Goal: Task Accomplishment & Management: Manage account settings

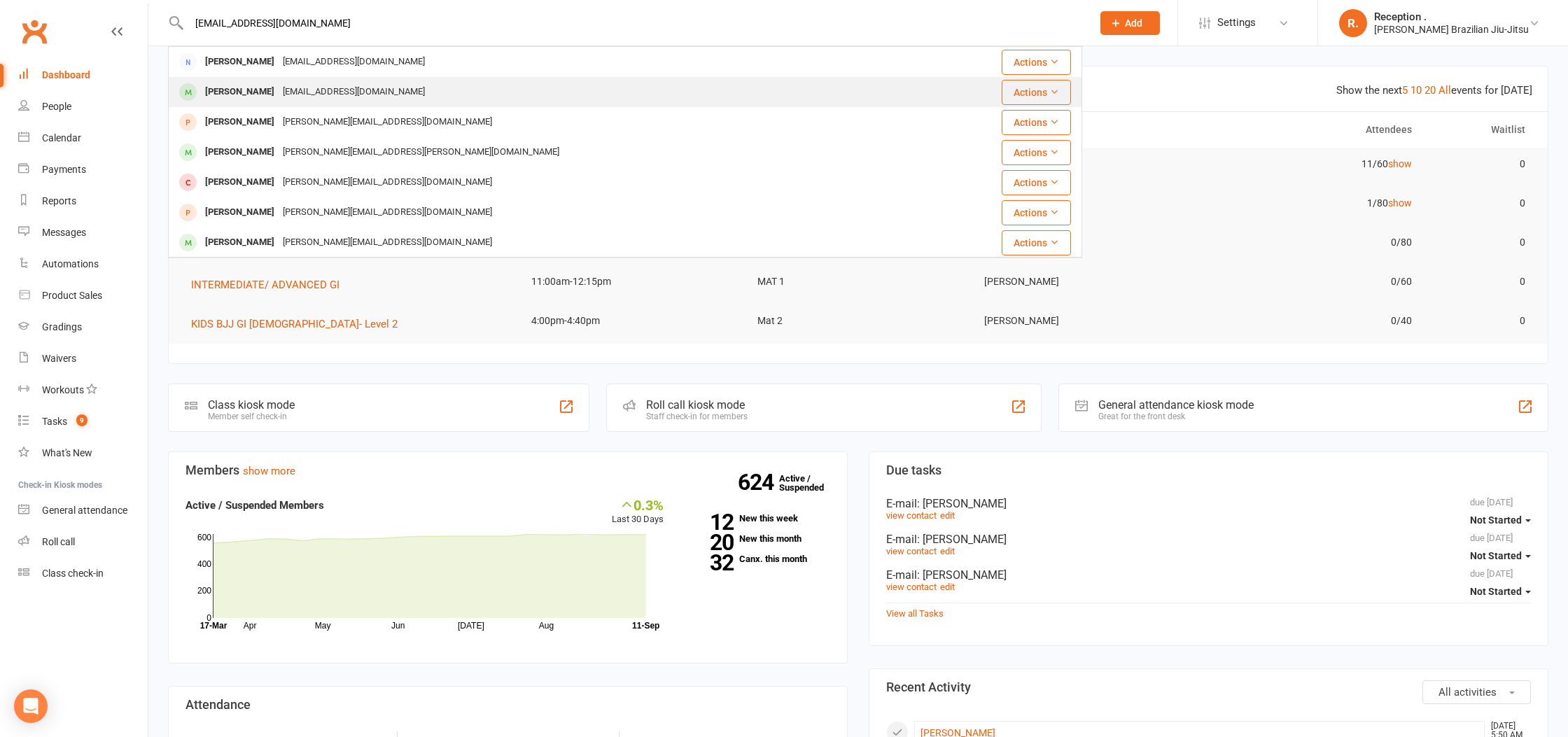
type input "Cbhaustralia@yahoo.com"
click at [279, 93] on div "cbhaustralia@yahoo.com" at bounding box center [354, 92] width 151 height 20
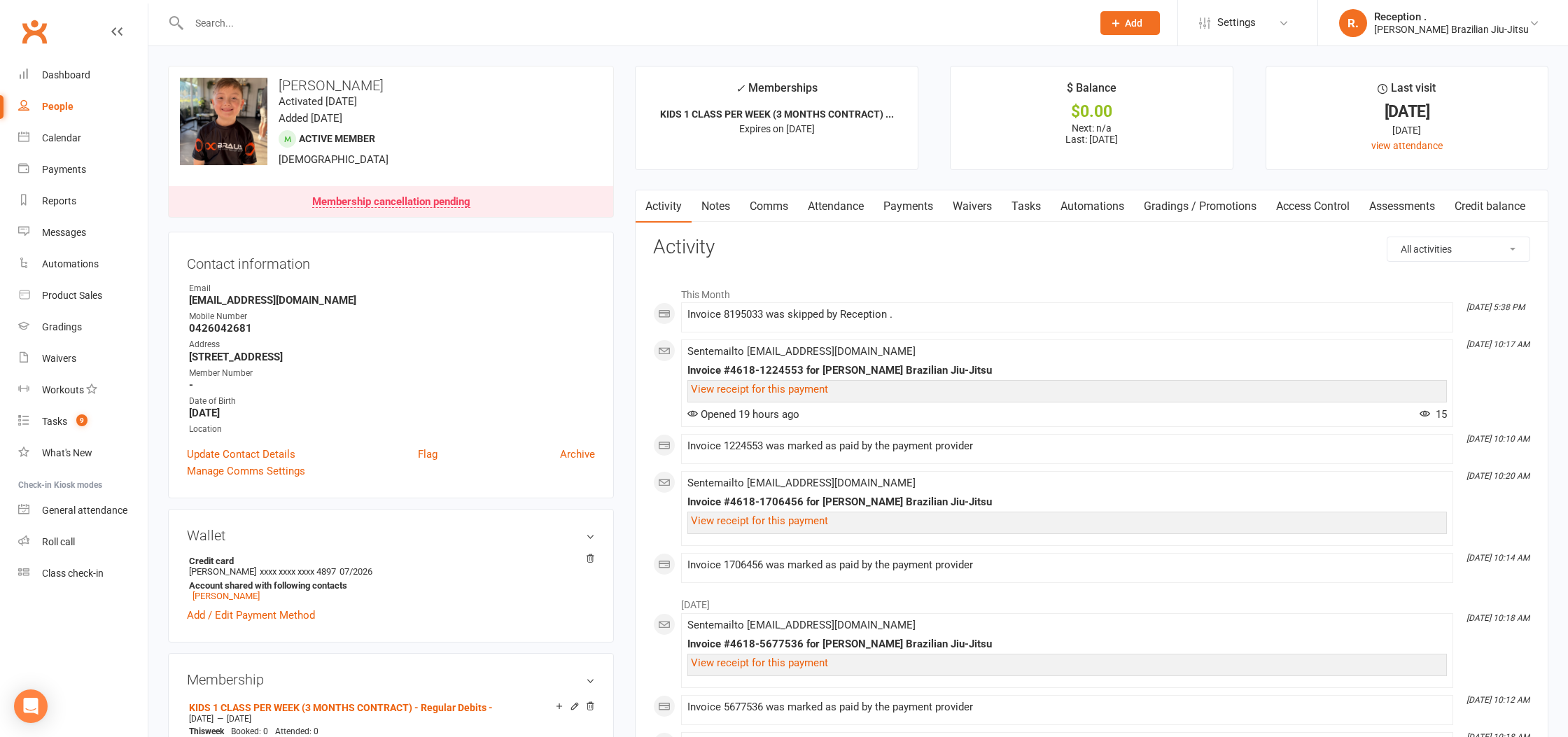
click at [911, 208] on link "Payments" at bounding box center [908, 207] width 69 height 33
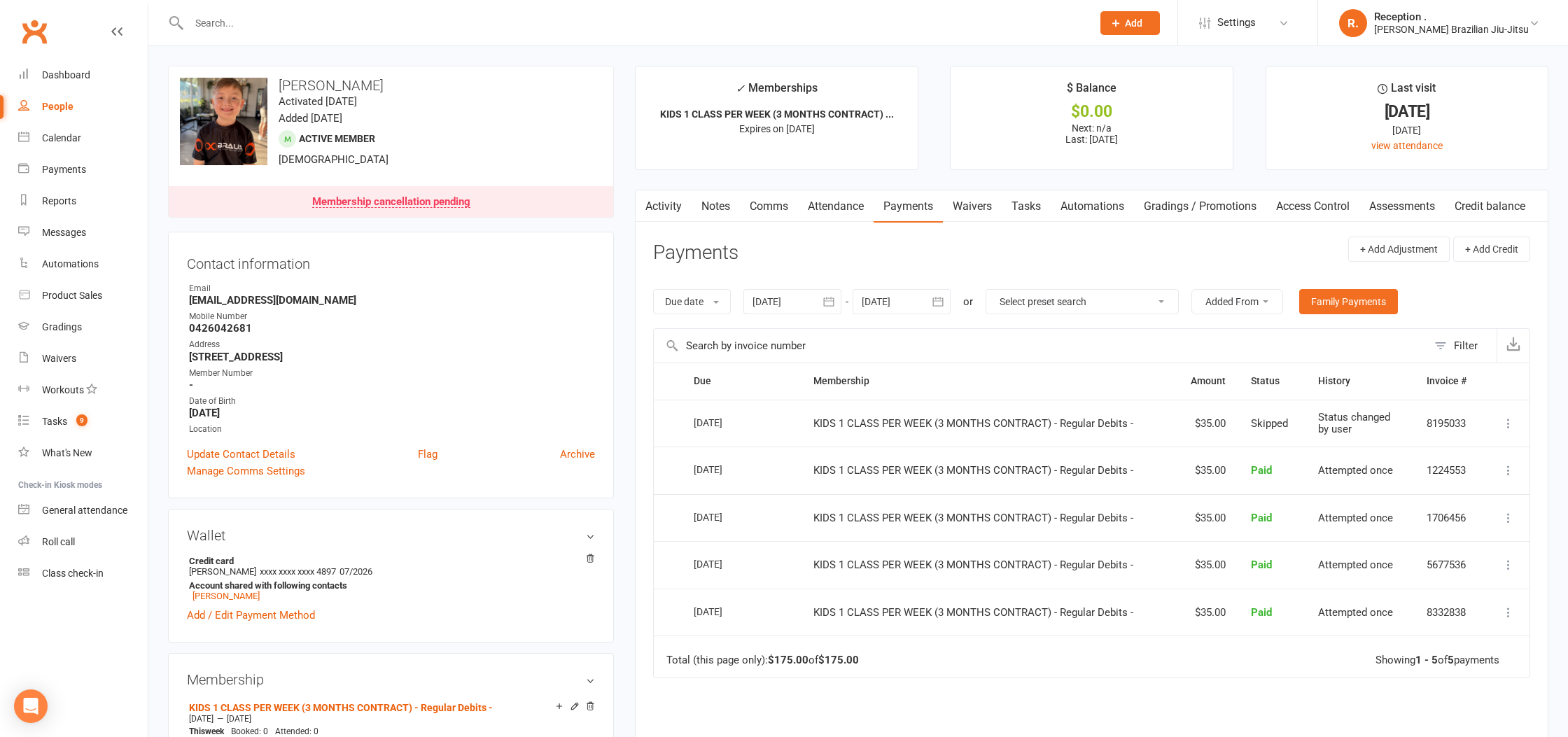
click at [666, 206] on link "Activity" at bounding box center [664, 207] width 56 height 33
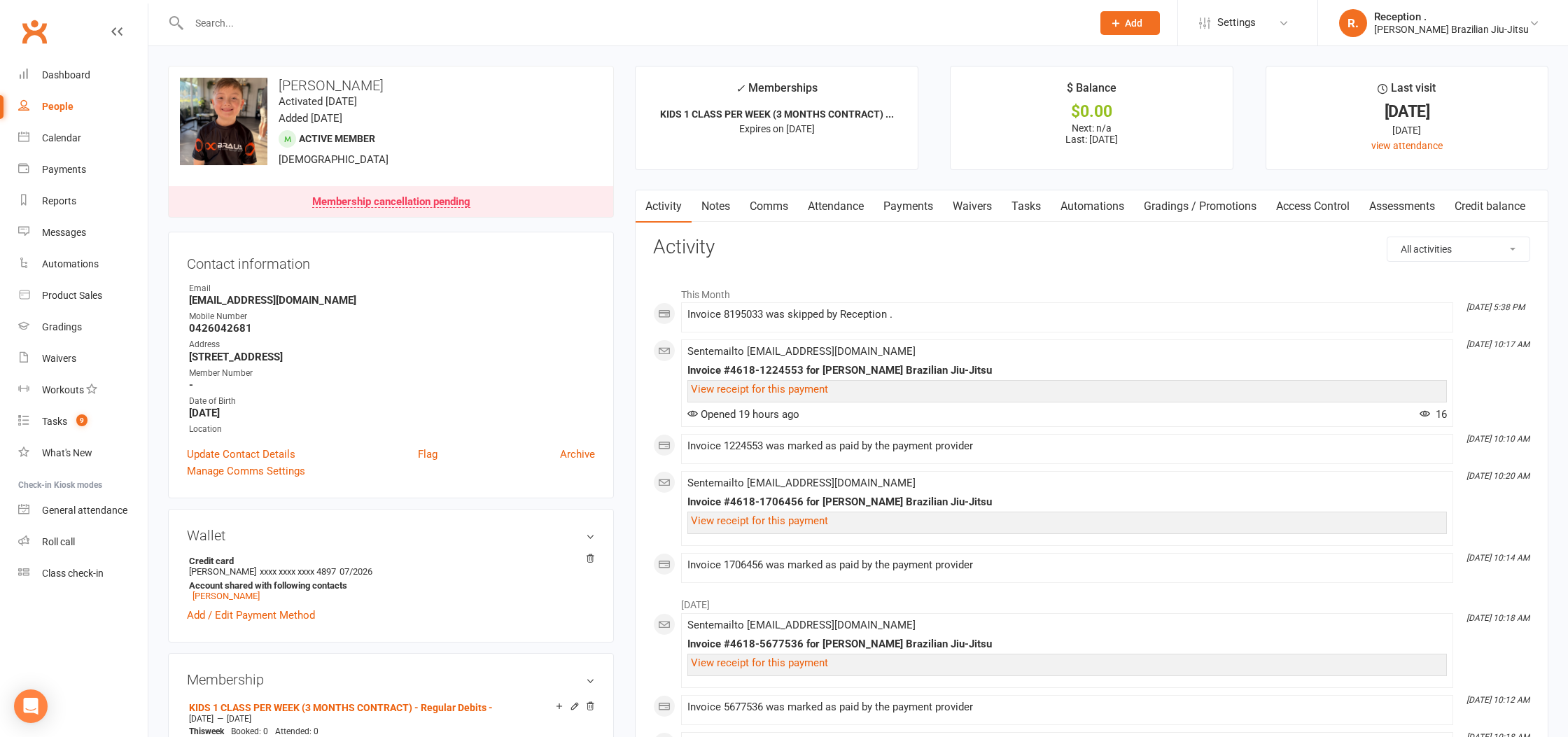
click at [912, 206] on link "Payments" at bounding box center [908, 207] width 69 height 33
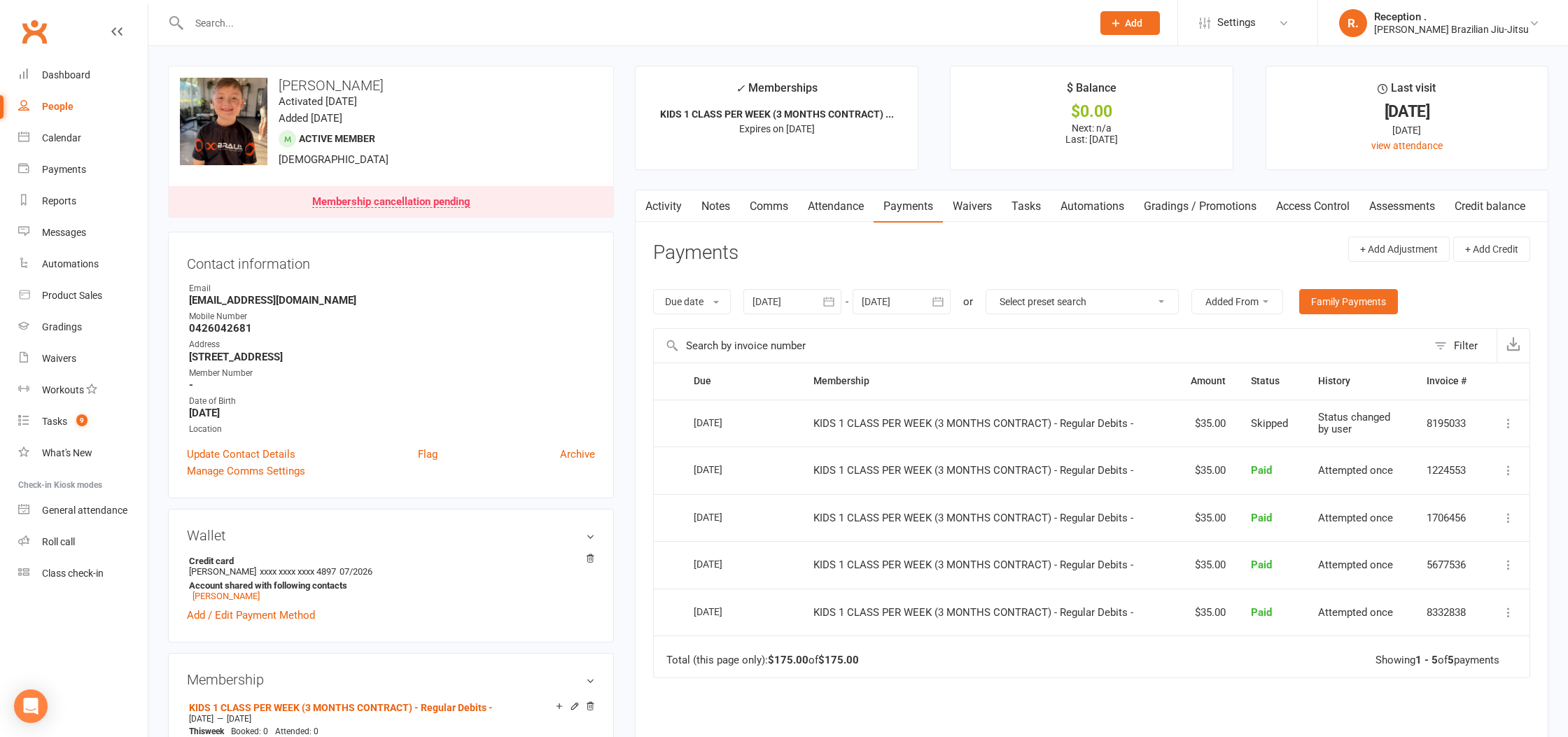
scroll to position [11, 0]
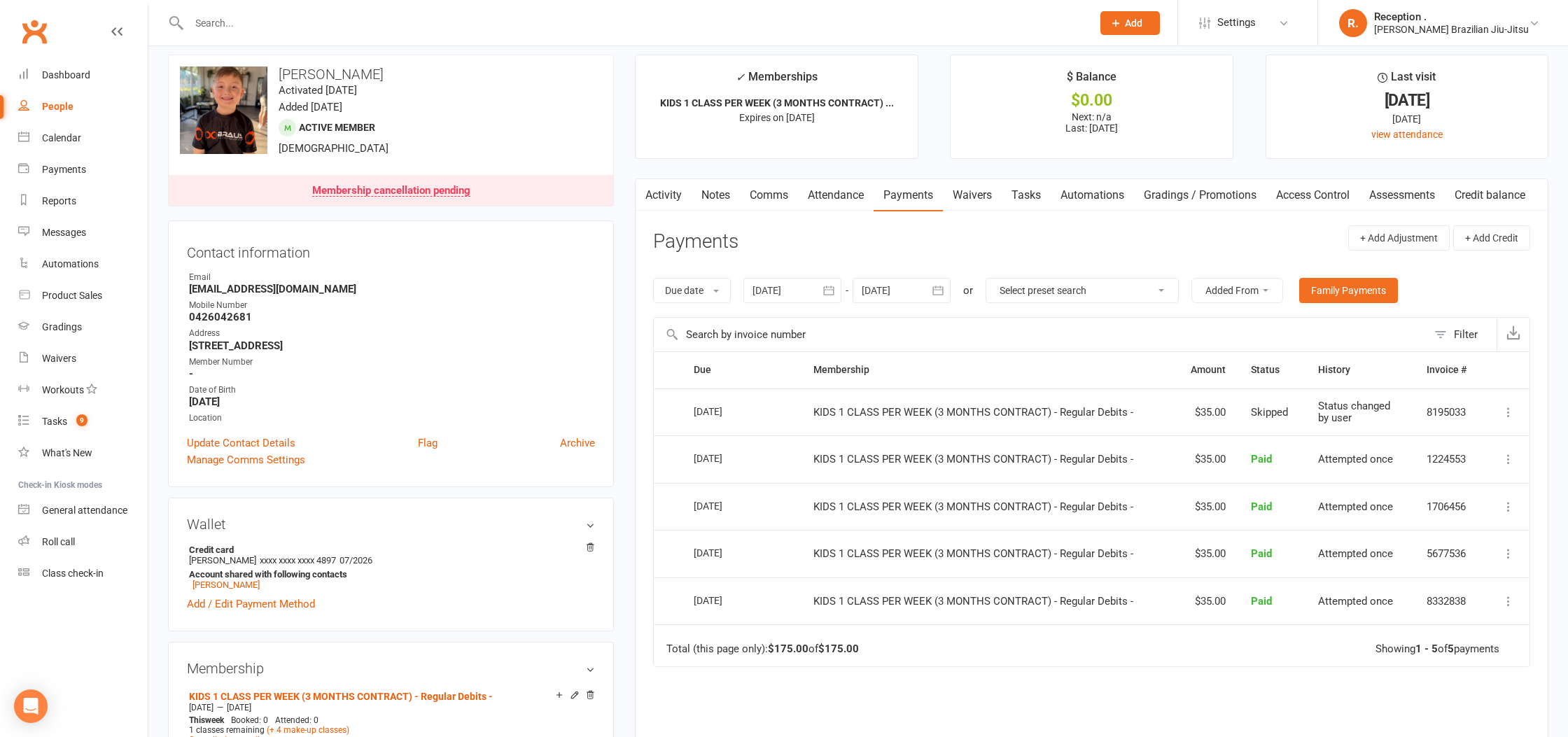
click at [300, 19] on input "text" at bounding box center [634, 23] width 898 height 20
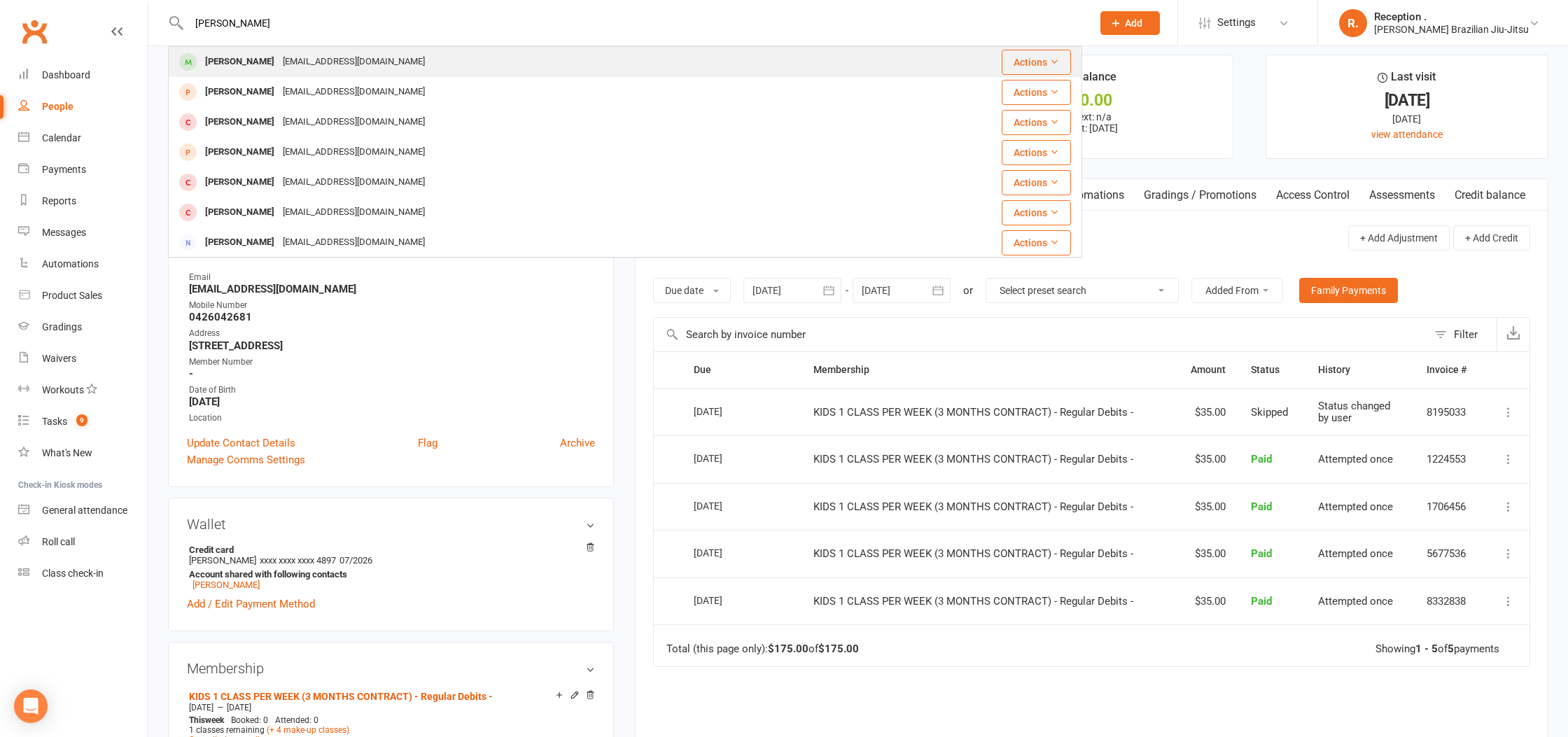
type input "hannah lin"
click at [300, 68] on div "dragoncanfly@outlook.com" at bounding box center [354, 62] width 151 height 20
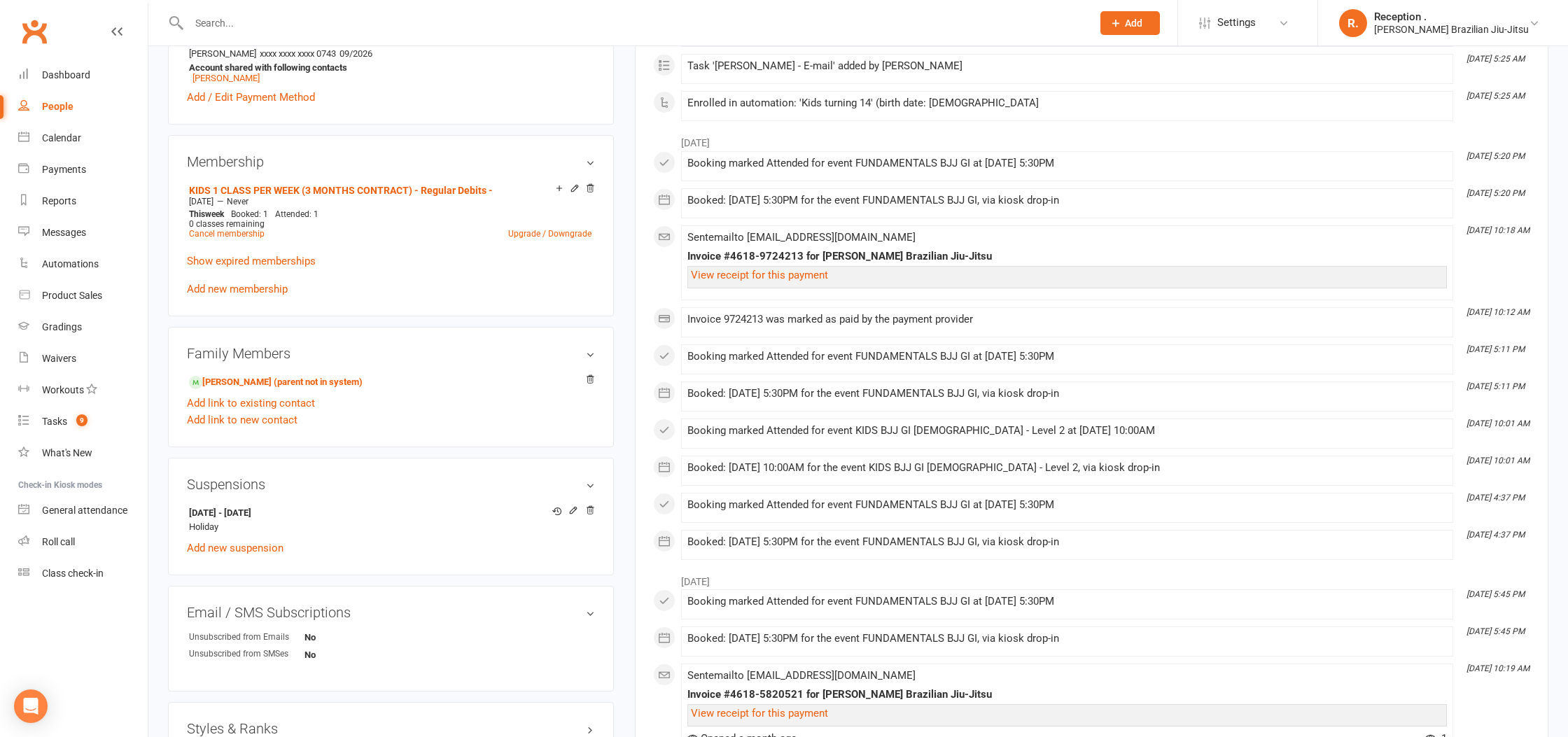
scroll to position [509, 0]
click at [571, 507] on icon at bounding box center [574, 509] width 7 height 7
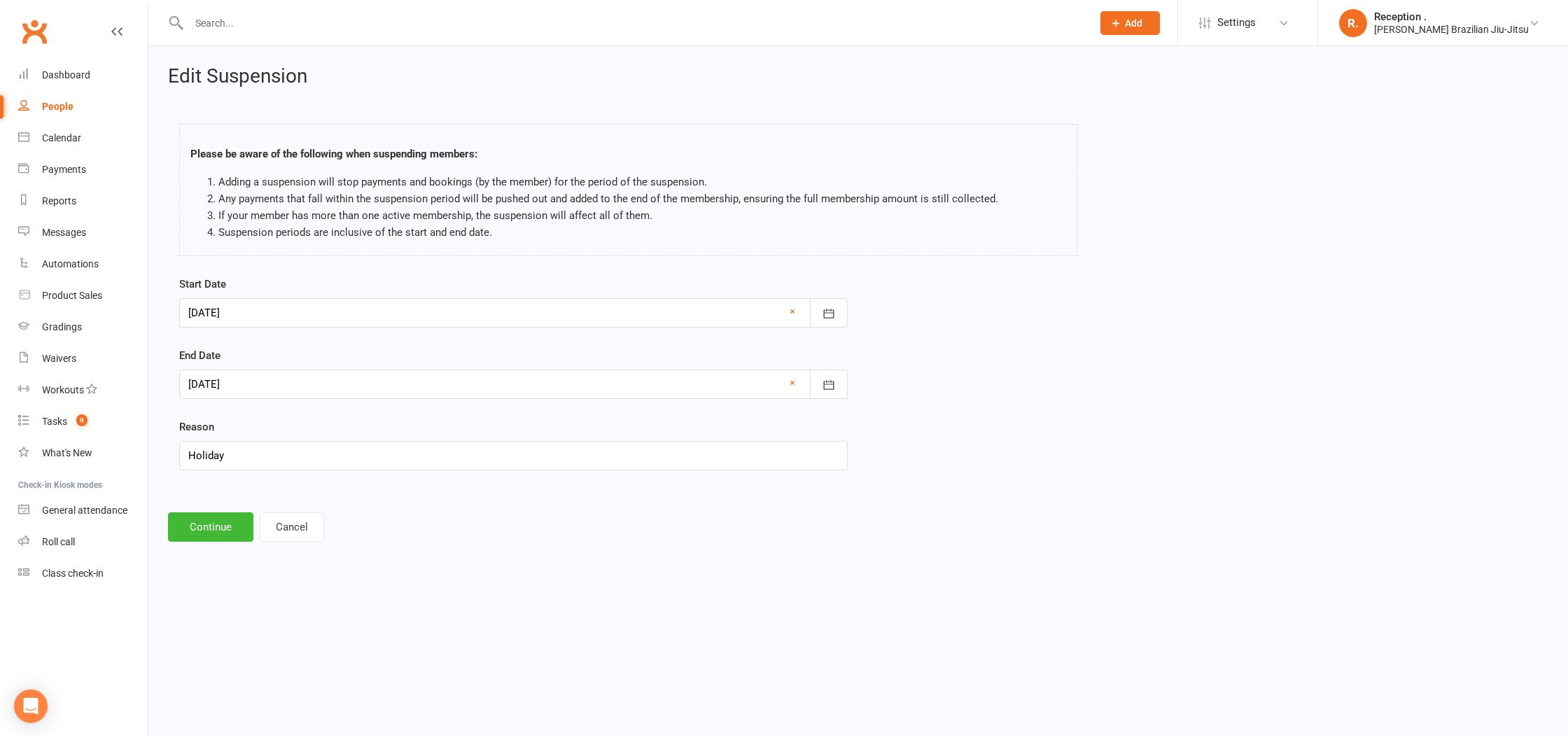
click at [248, 325] on div at bounding box center [513, 313] width 669 height 29
click at [292, 480] on span "23" at bounding box center [297, 482] width 11 height 11
type input "23 Sep 2025"
click at [222, 513] on button "Continue" at bounding box center [210, 527] width 86 height 29
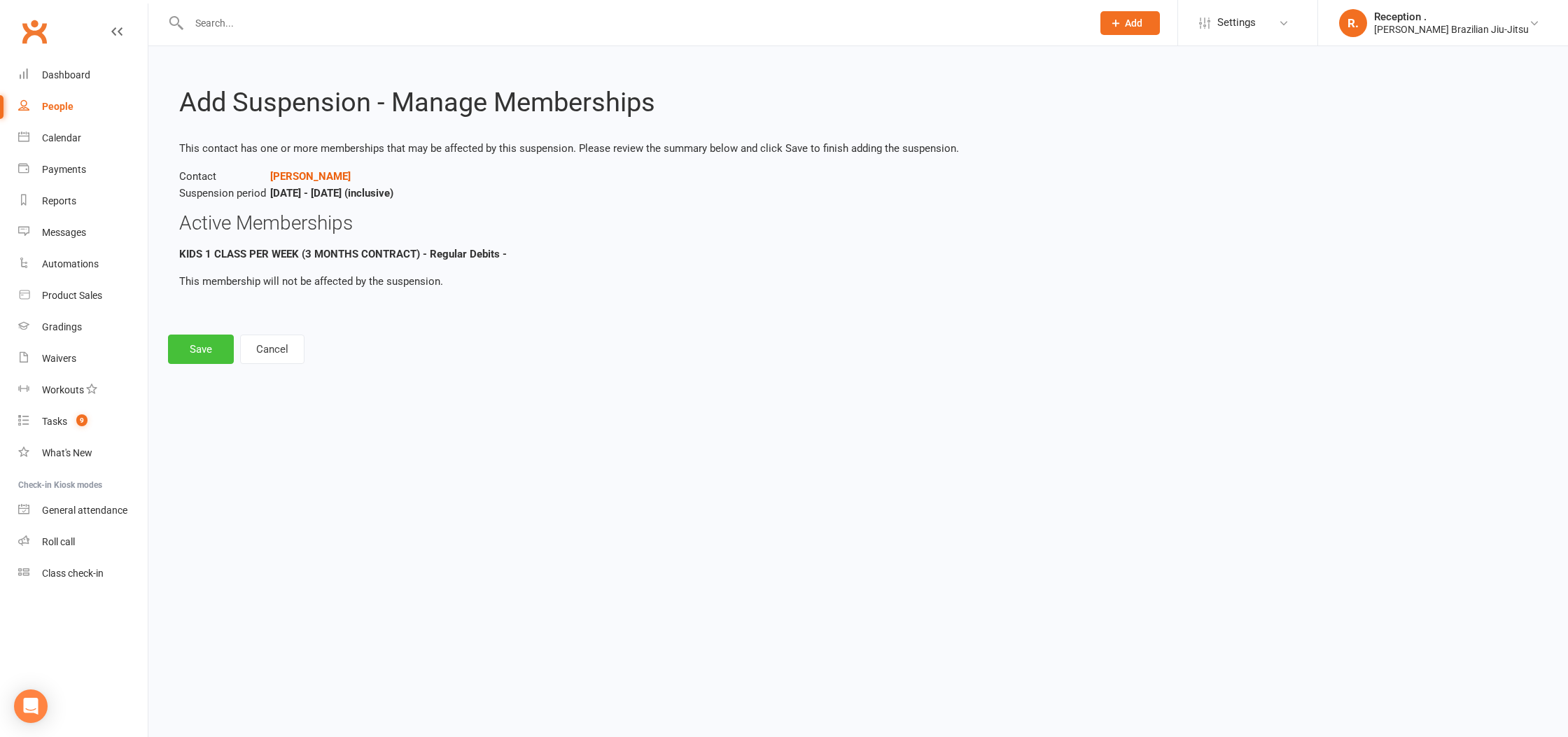
click at [218, 348] on button "Save" at bounding box center [200, 349] width 66 height 29
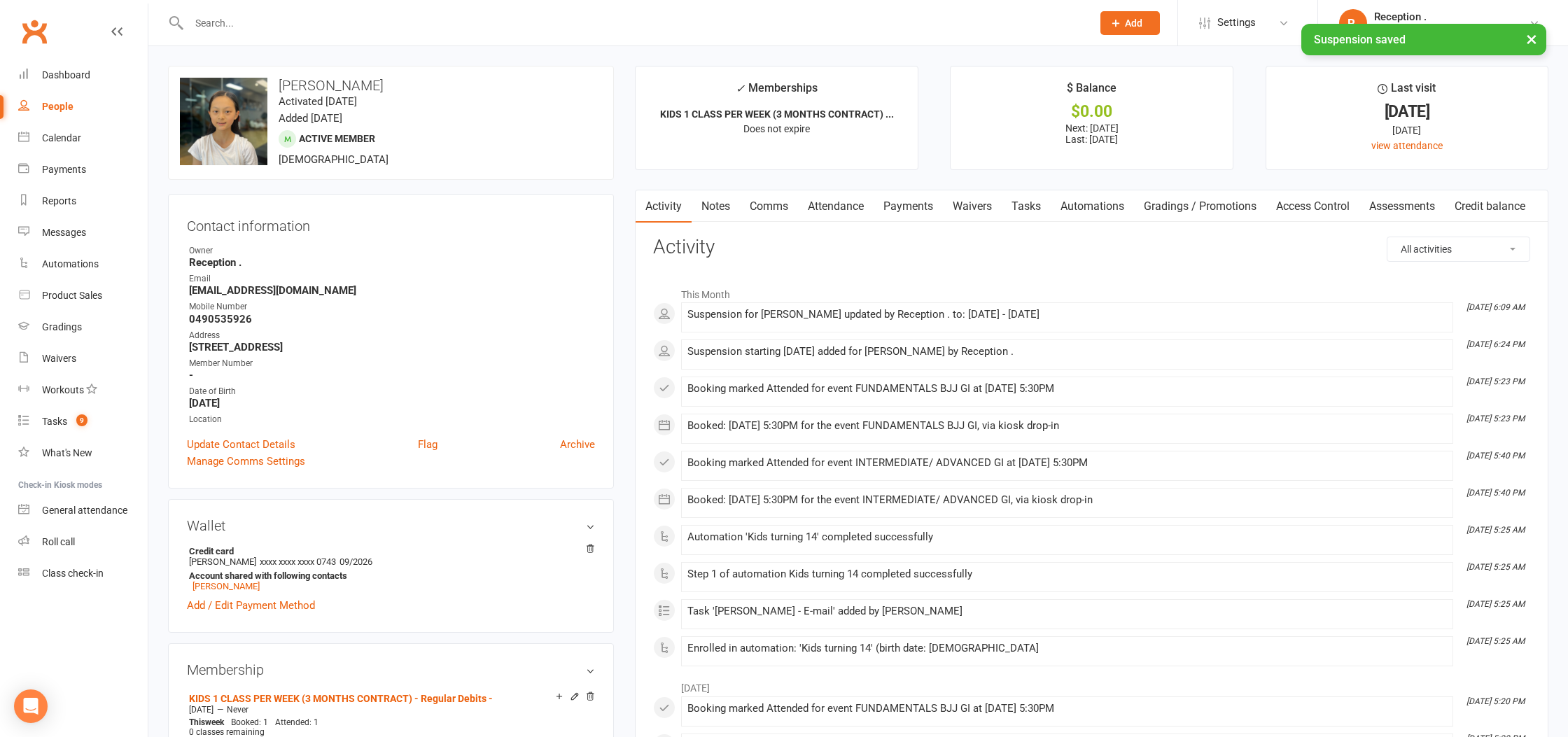
click at [923, 205] on link "Payments" at bounding box center [908, 207] width 69 height 33
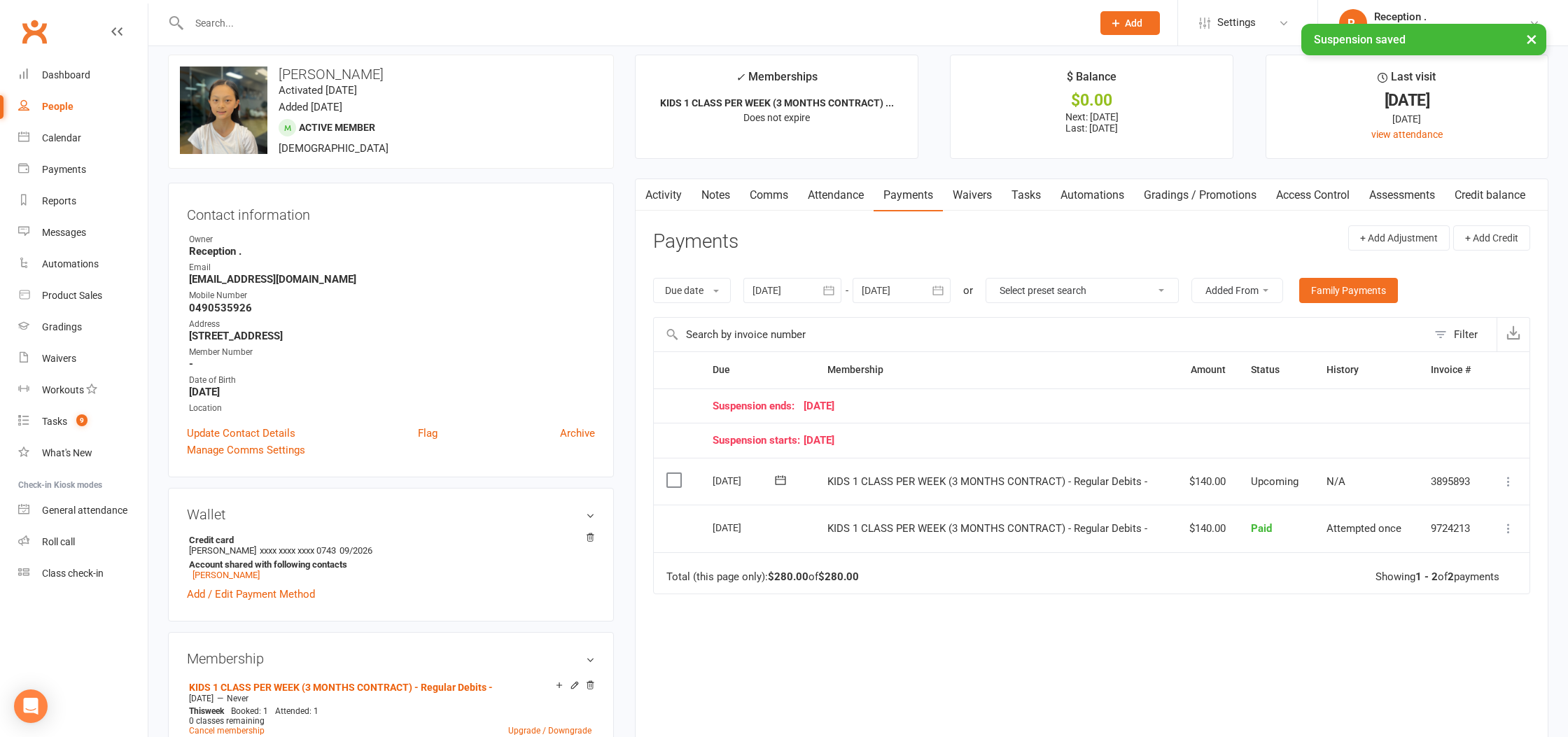
scroll to position [13, 0]
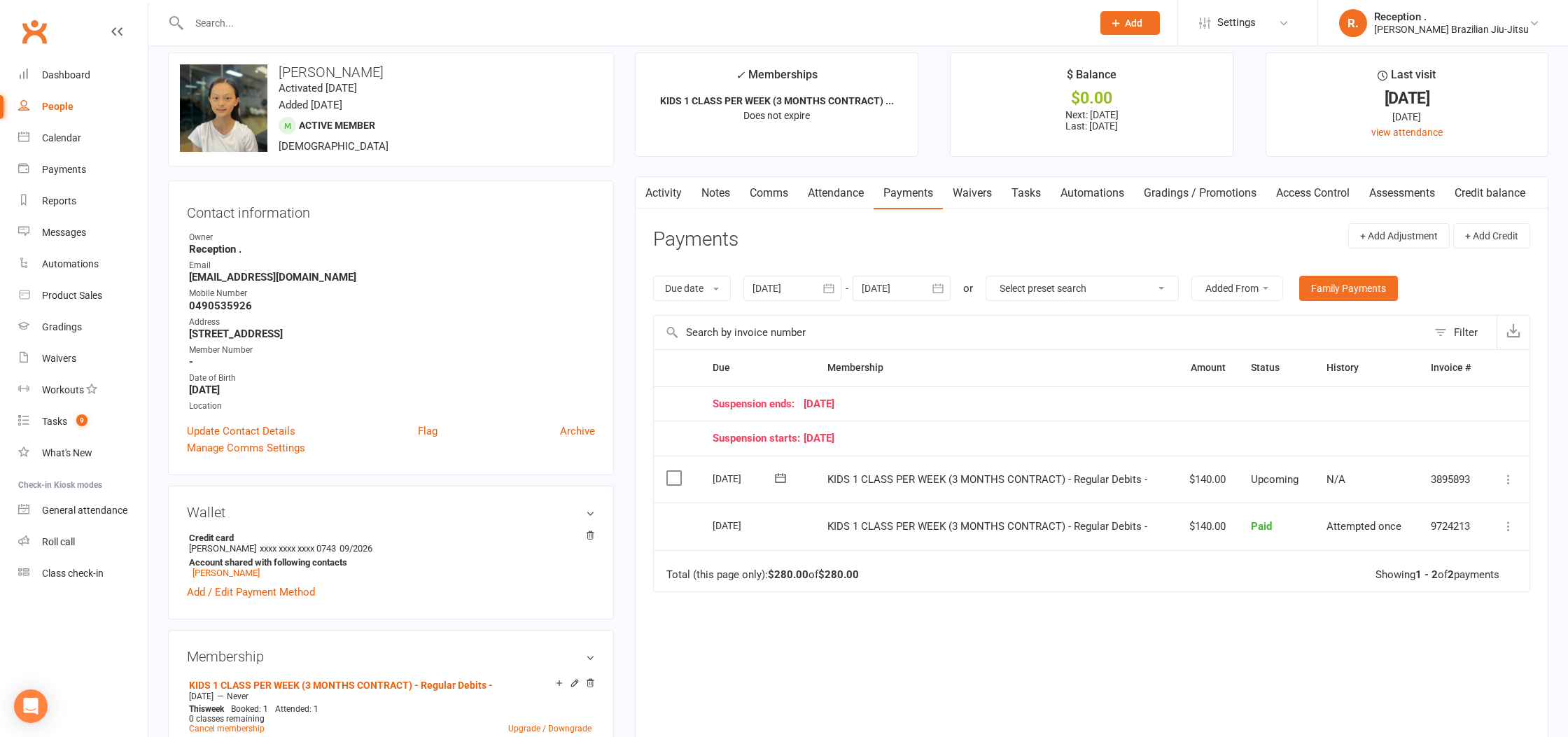
click at [1513, 484] on icon at bounding box center [1509, 479] width 14 height 14
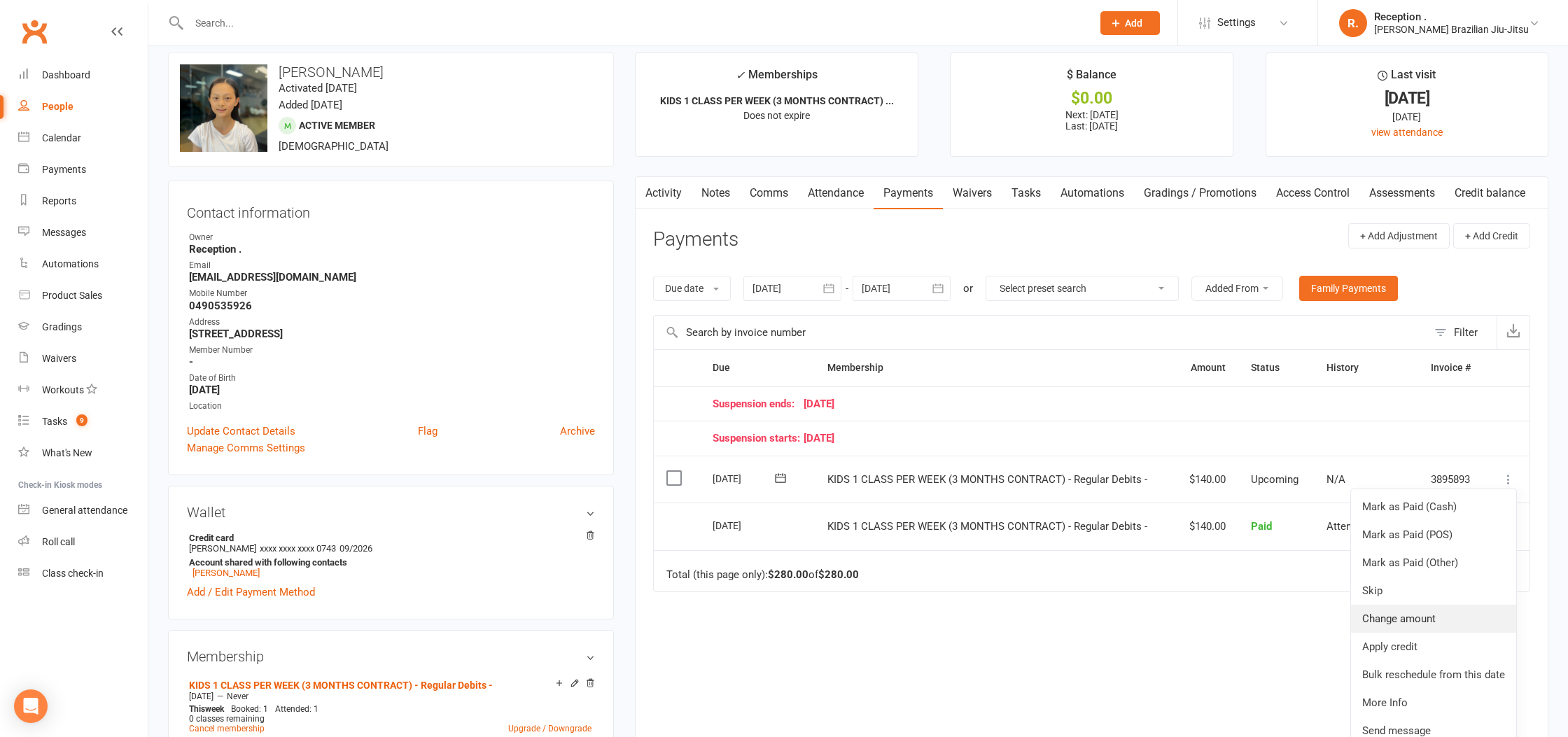
click at [1427, 619] on link "Change amount" at bounding box center [1434, 619] width 165 height 28
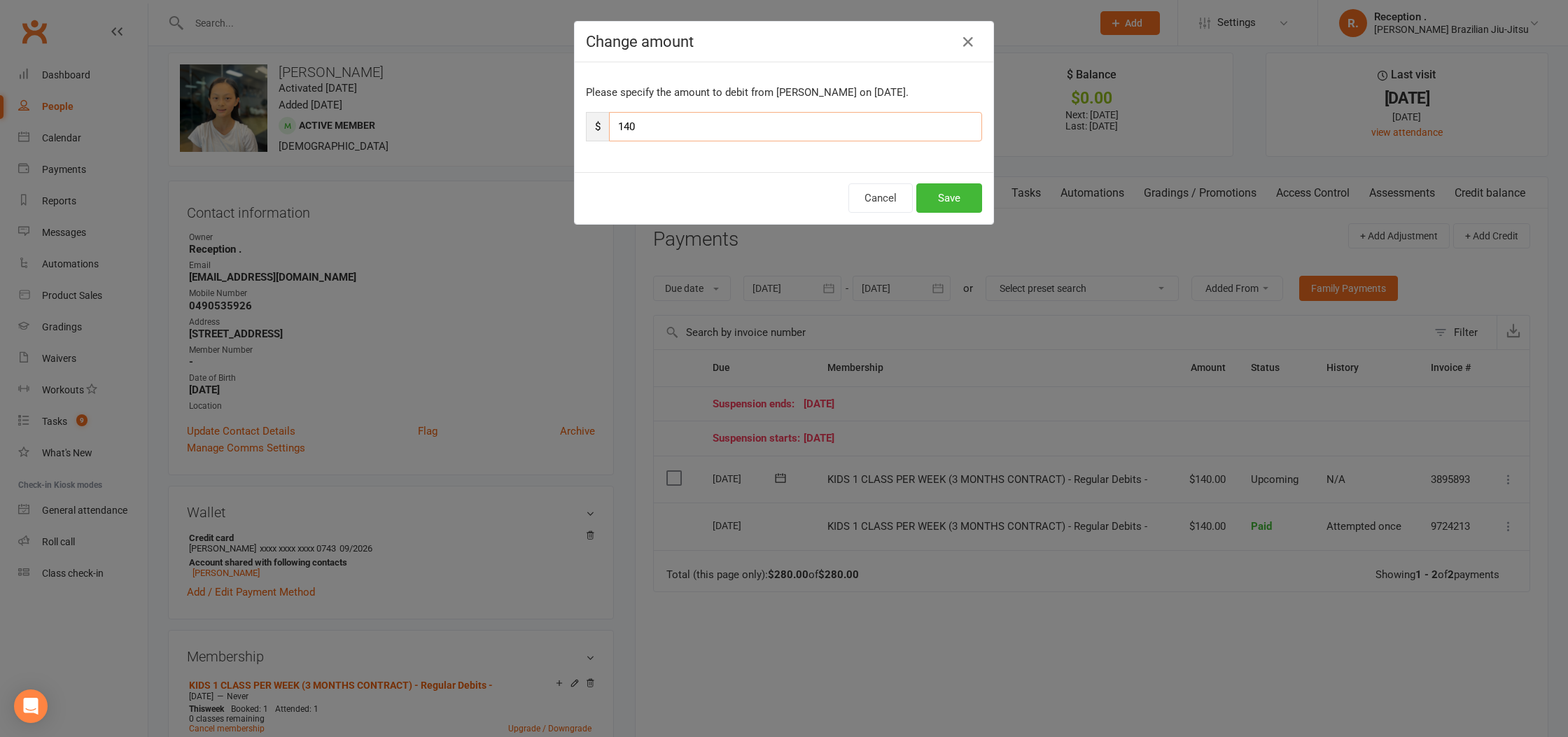
drag, startPoint x: 735, startPoint y: 124, endPoint x: 518, endPoint y: 116, distance: 217.1
click at [518, 116] on div "Change amount Please specify the amount to debit from Hannah Lin on Sep 22, 202…" at bounding box center [784, 368] width 1568 height 737
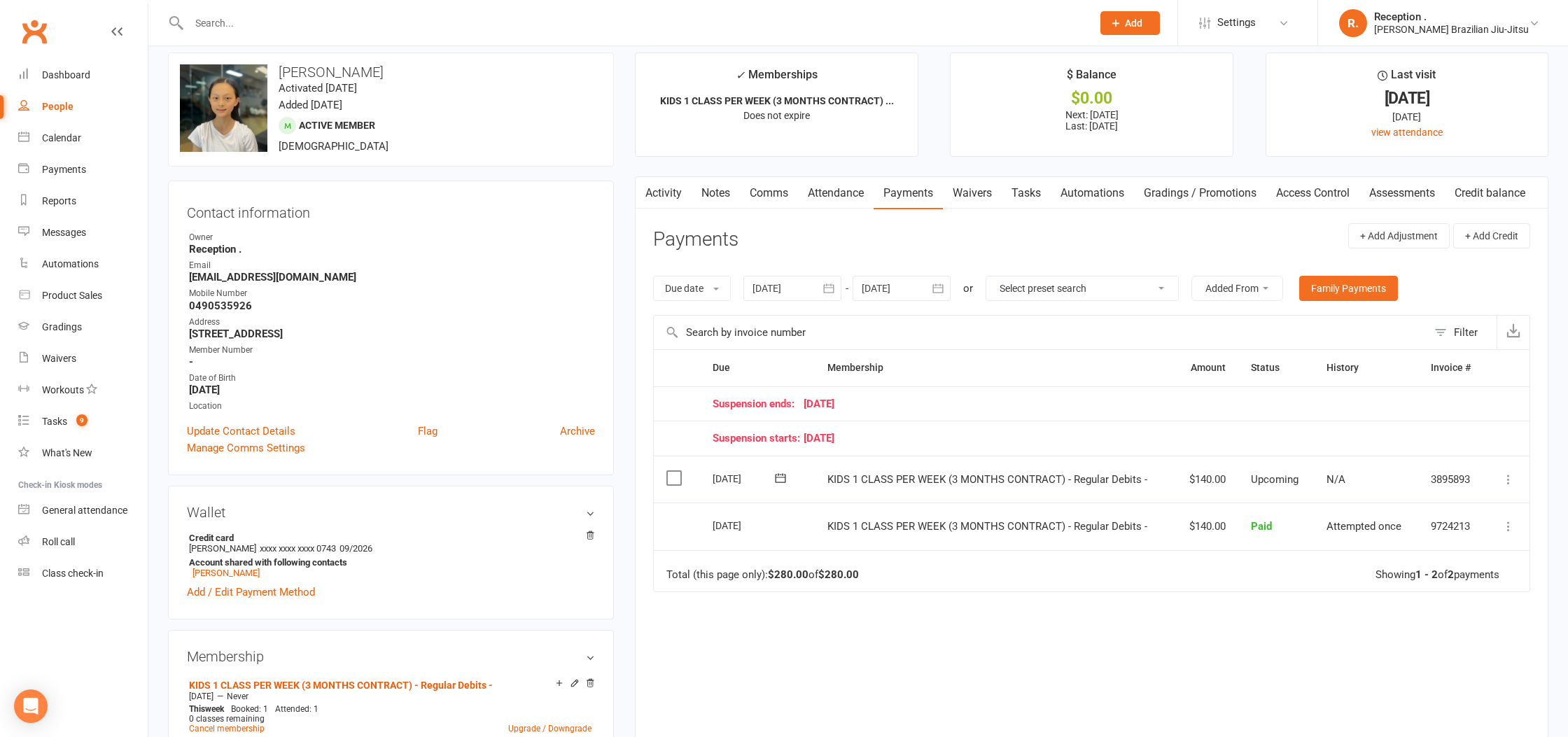
drag, startPoint x: 1517, startPoint y: 484, endPoint x: 1509, endPoint y: 482, distance: 8.2
click at [1517, 484] on td "Mark as Paid (Cash) Mark as Paid (POS) Mark as Paid (Other) Skip Change amount …" at bounding box center [1508, 480] width 43 height 47
click at [1507, 481] on icon at bounding box center [1509, 479] width 14 height 14
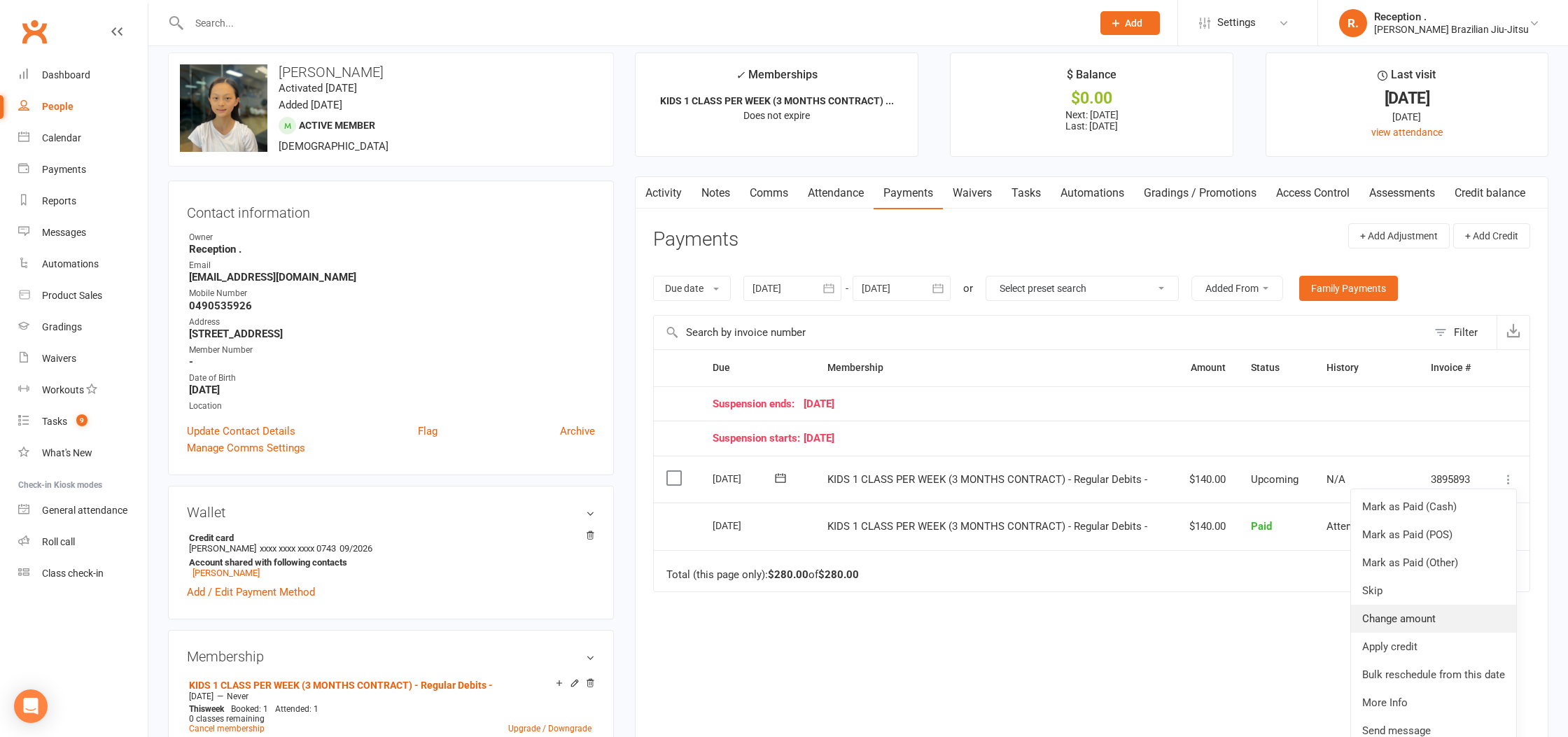
click at [1413, 616] on link "Change amount" at bounding box center [1434, 619] width 165 height 28
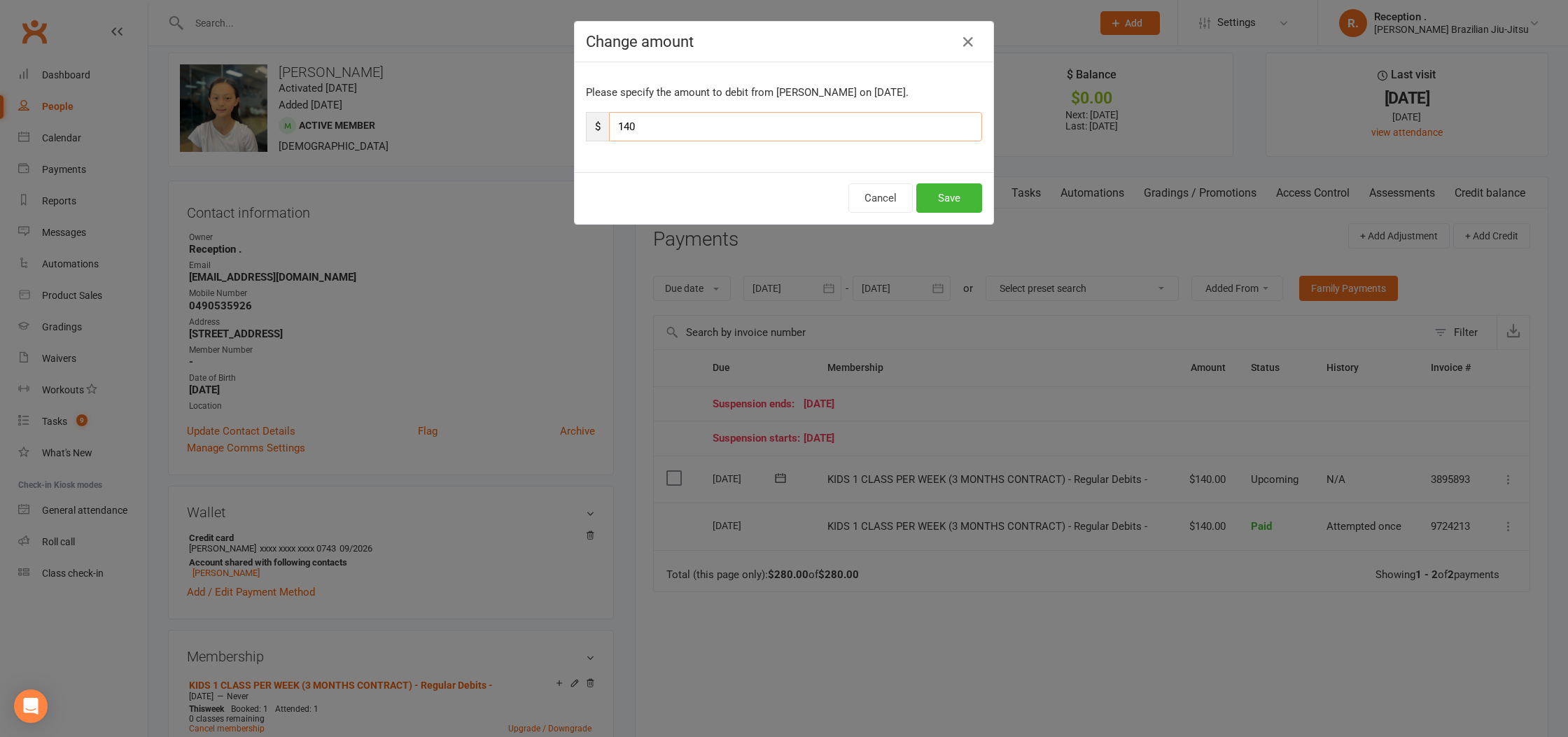
click at [642, 128] on input "140" at bounding box center [796, 127] width 373 height 29
click at [619, 125] on input "140" at bounding box center [796, 127] width 373 height 29
type input "70"
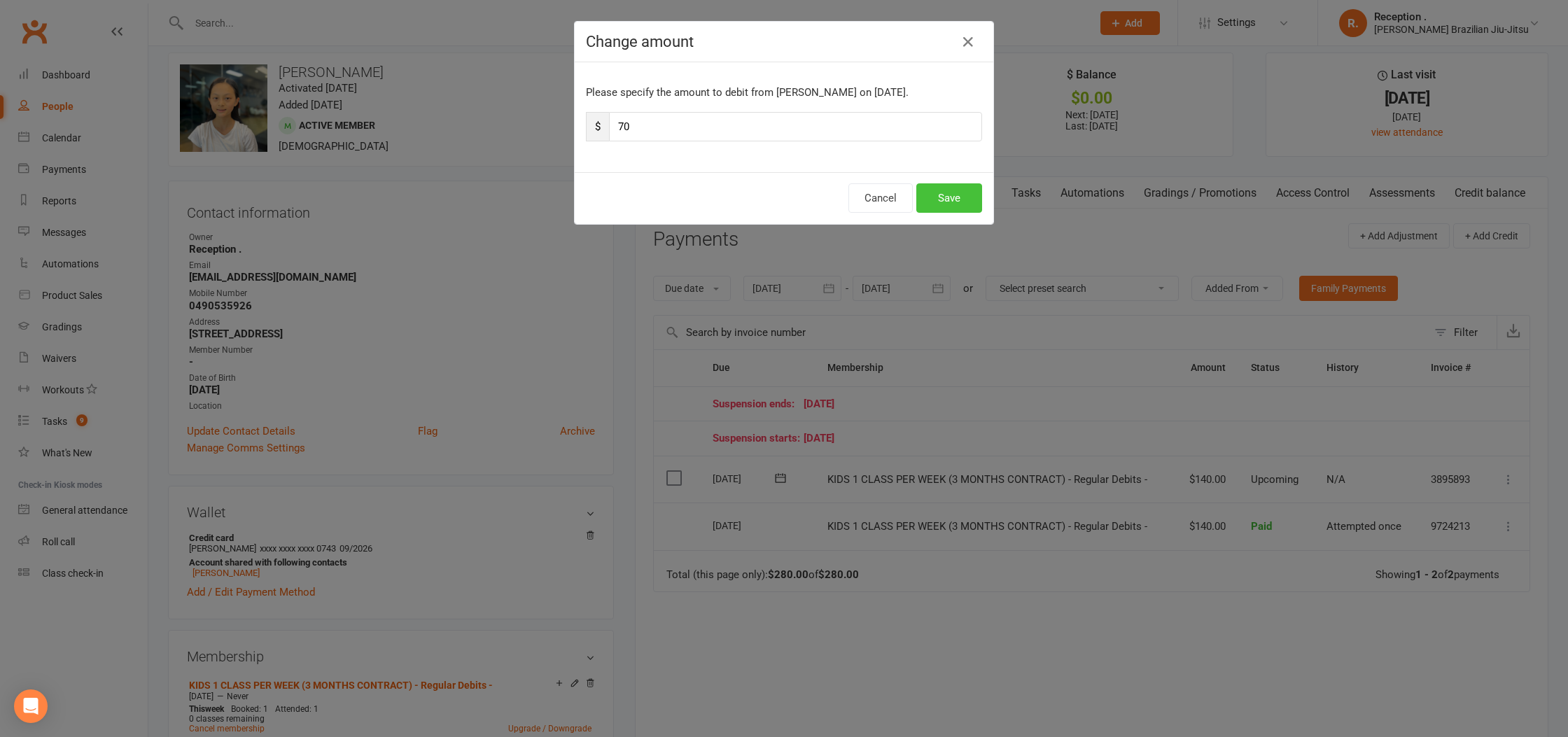
click at [949, 192] on button "Save" at bounding box center [949, 198] width 66 height 29
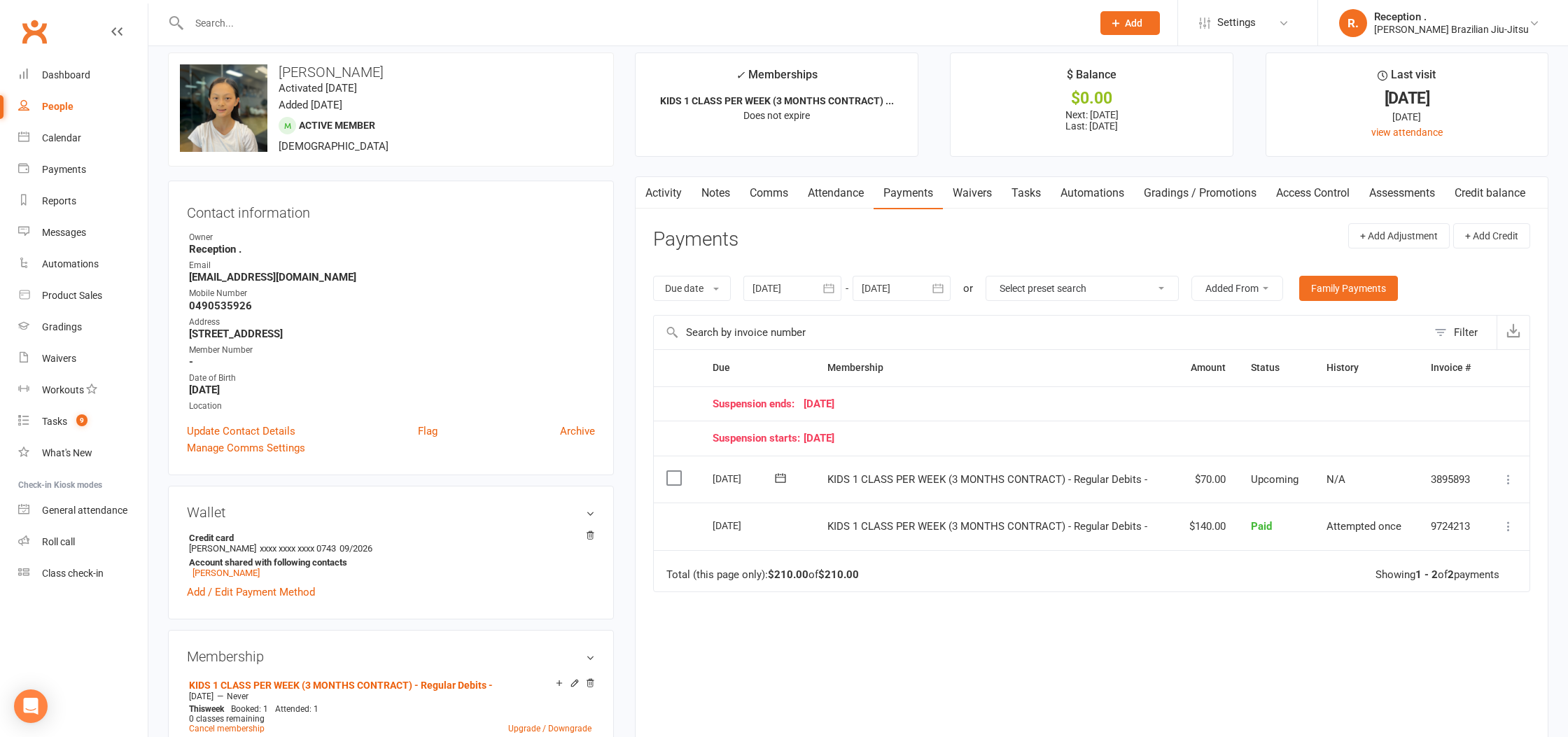
scroll to position [12, 0]
drag, startPoint x: 887, startPoint y: 279, endPoint x: 900, endPoint y: 283, distance: 13.6
click at [886, 279] on div at bounding box center [902, 289] width 98 height 25
click at [1100, 327] on icon "button" at bounding box center [1096, 322] width 10 height 11
click at [1058, 437] on button "14" at bounding box center [1064, 428] width 29 height 25
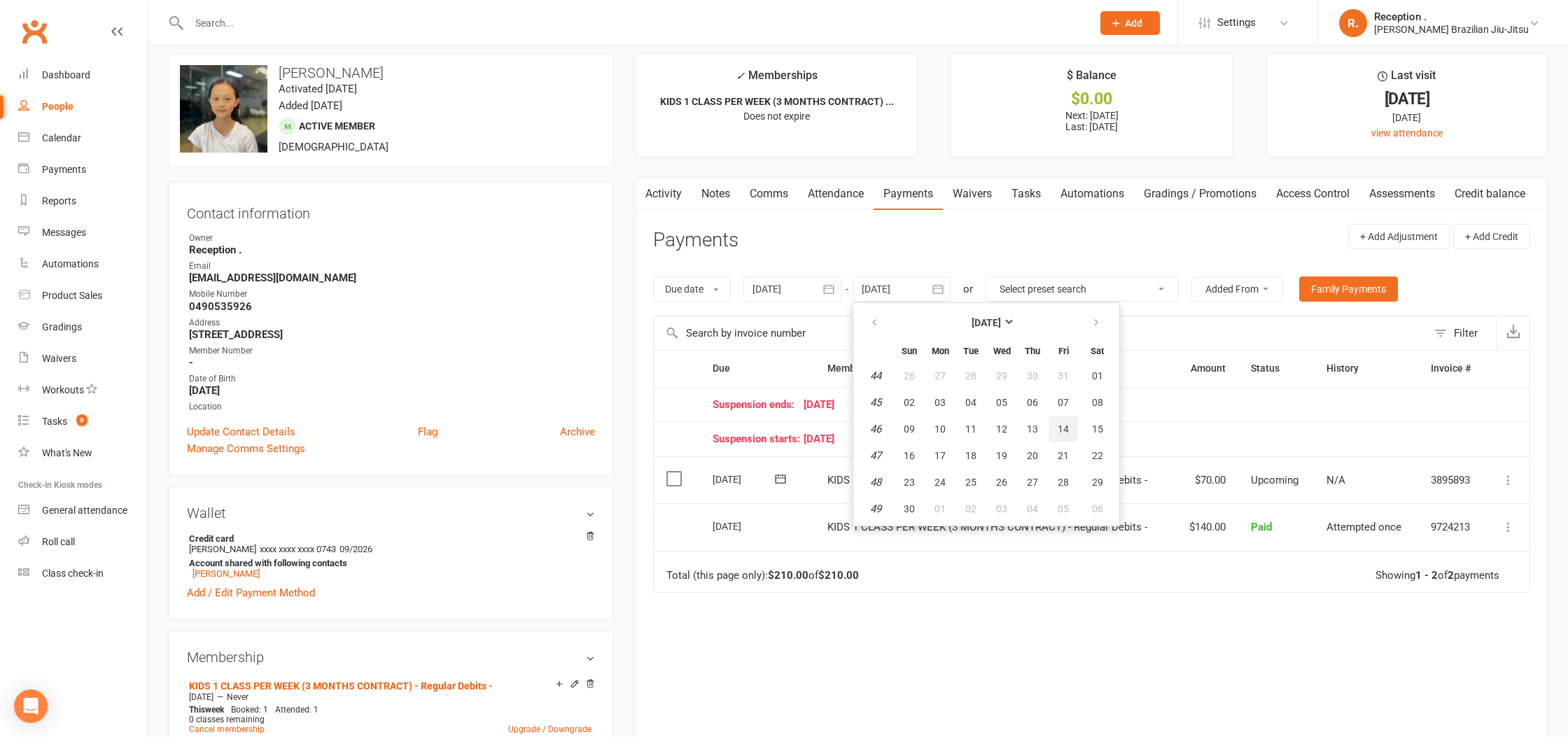
type input "14 Nov 2025"
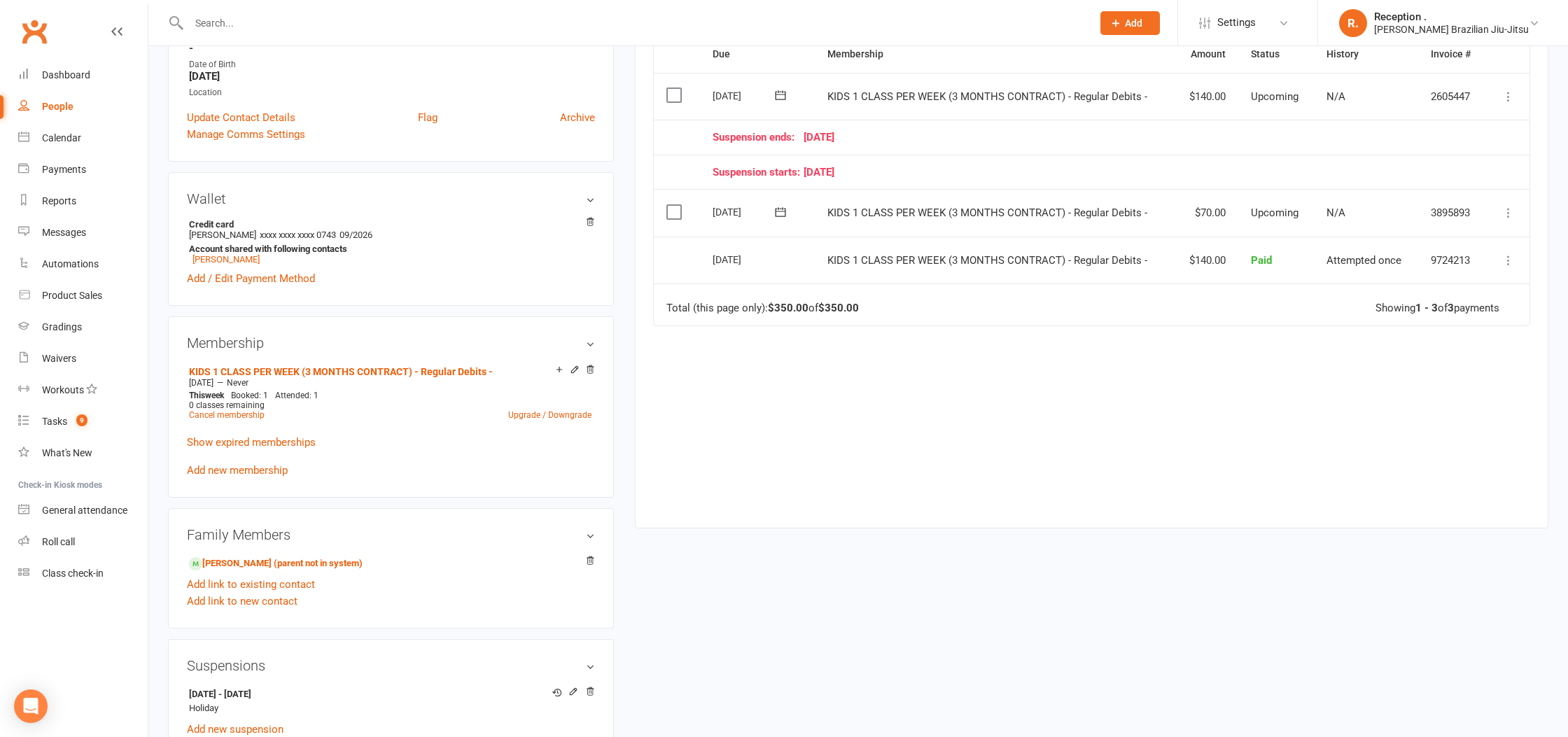
scroll to position [334, 0]
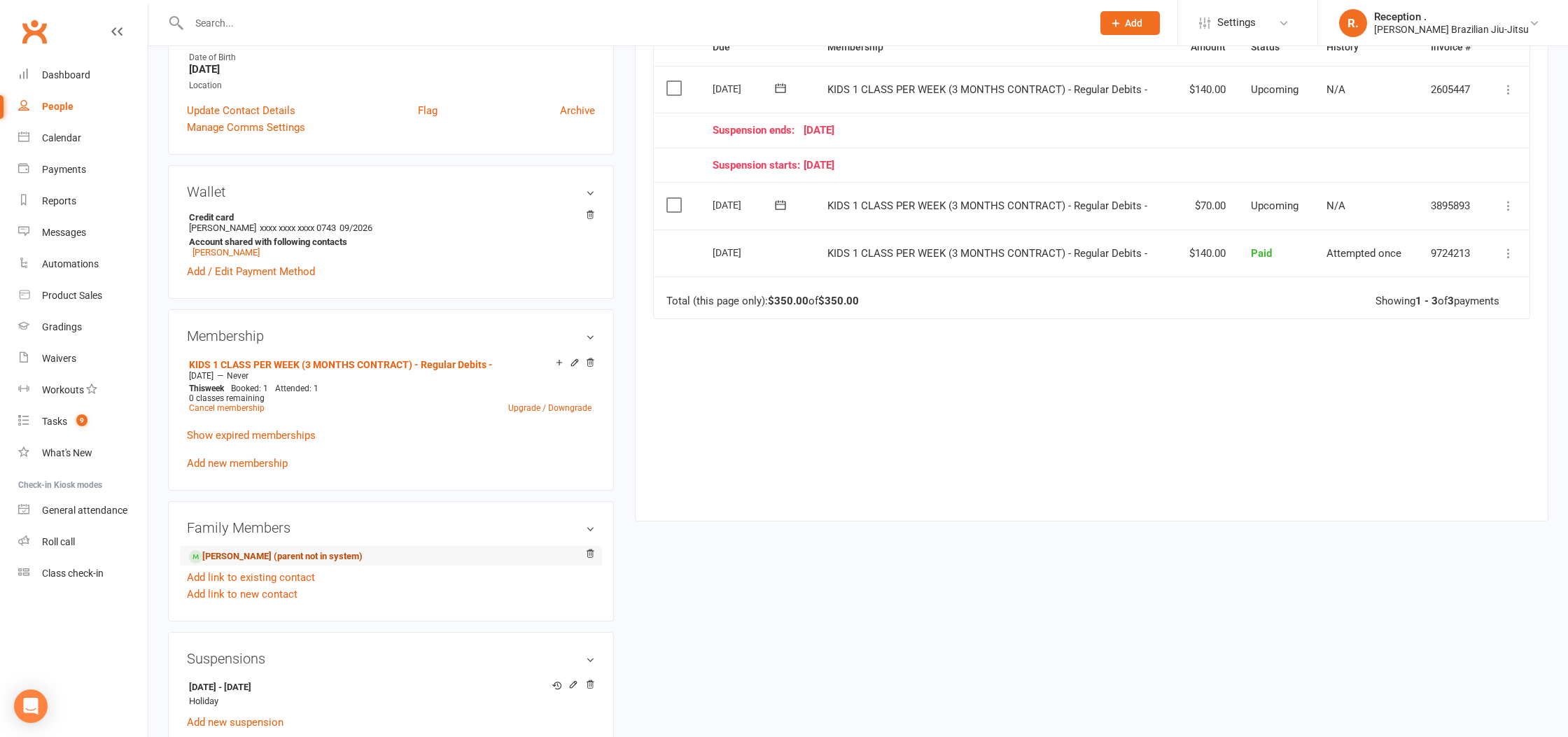
click at [308, 551] on link "Isaac Lin - Sibling (parent not in system)" at bounding box center [275, 557] width 173 height 15
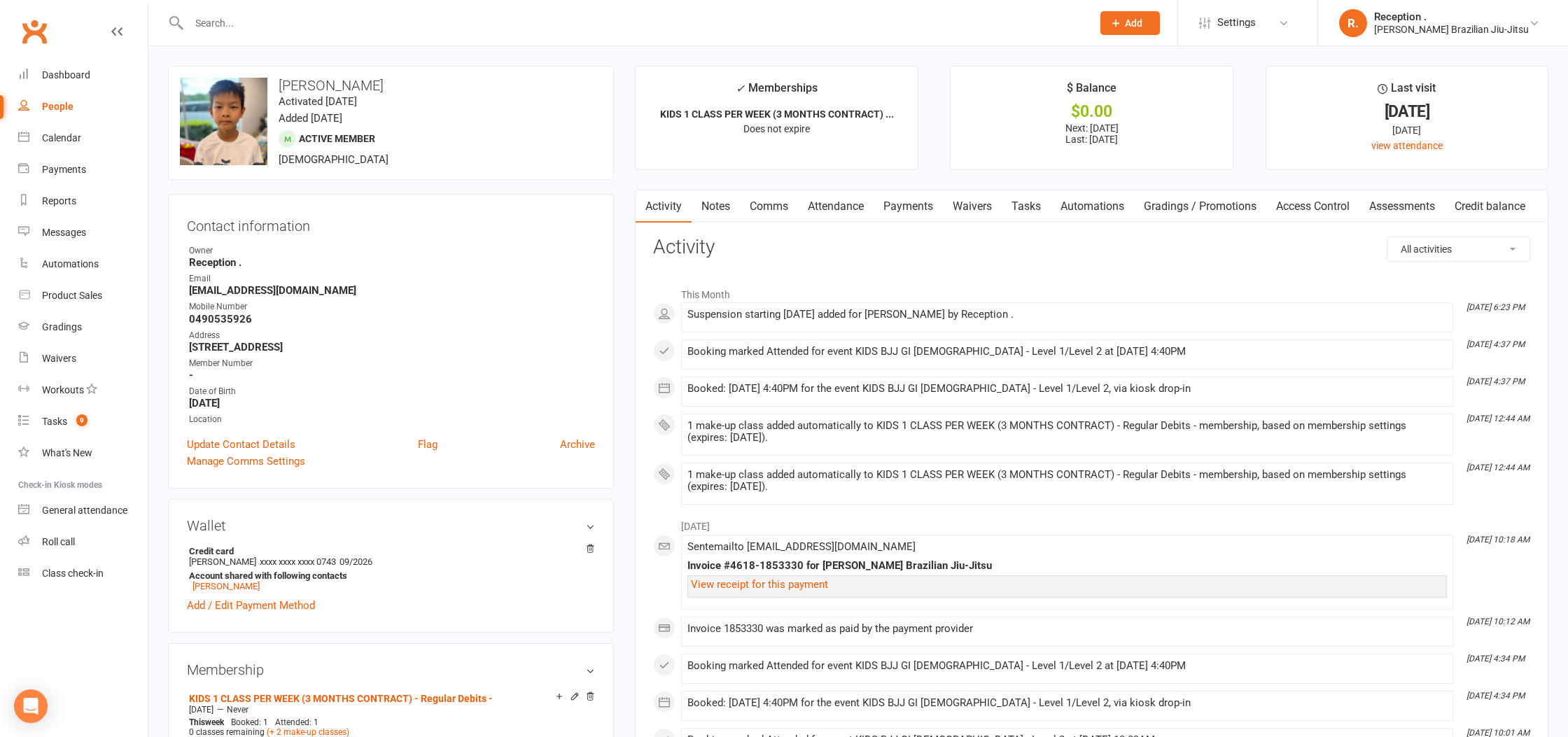
click at [911, 211] on link "Payments" at bounding box center [908, 207] width 69 height 33
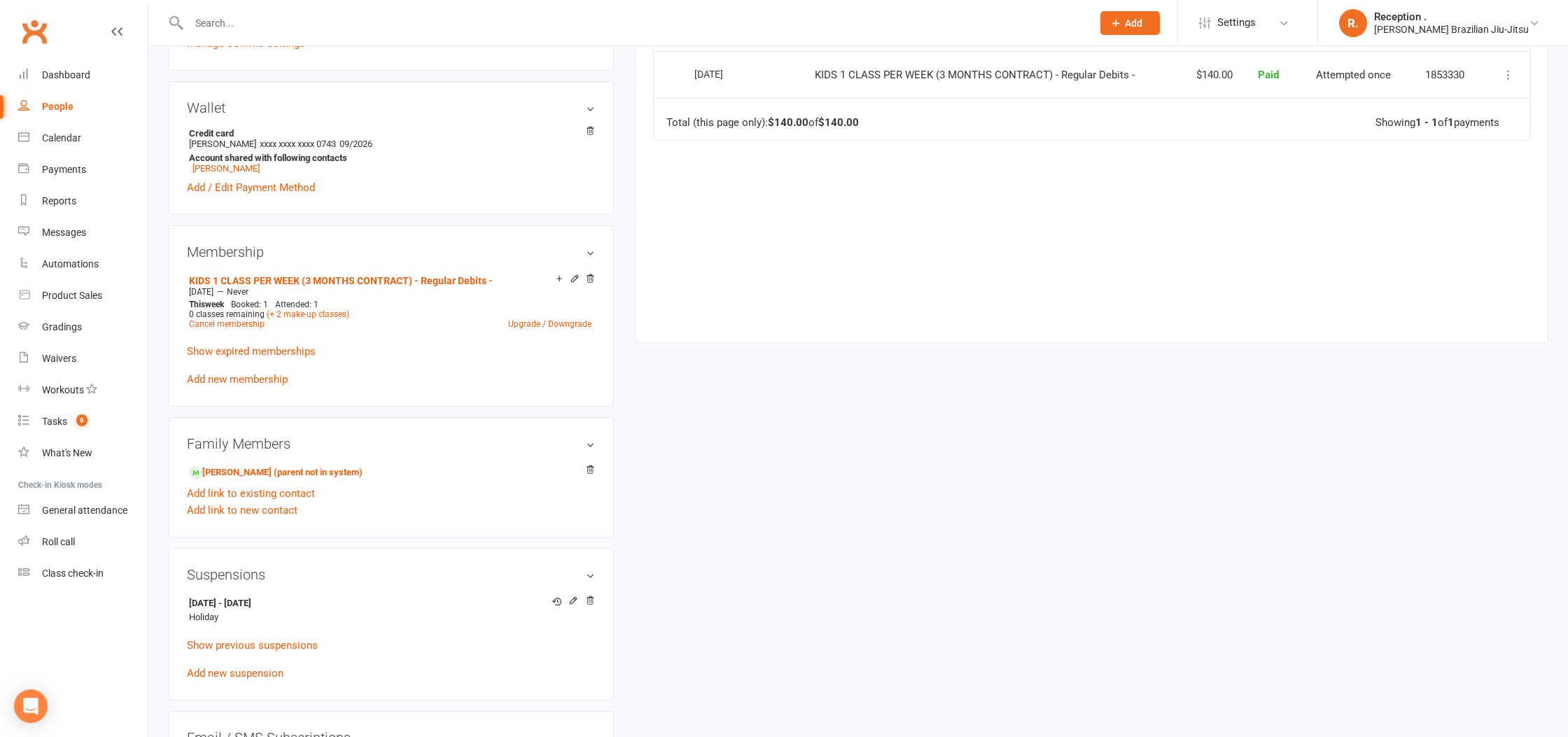
scroll to position [445, 0]
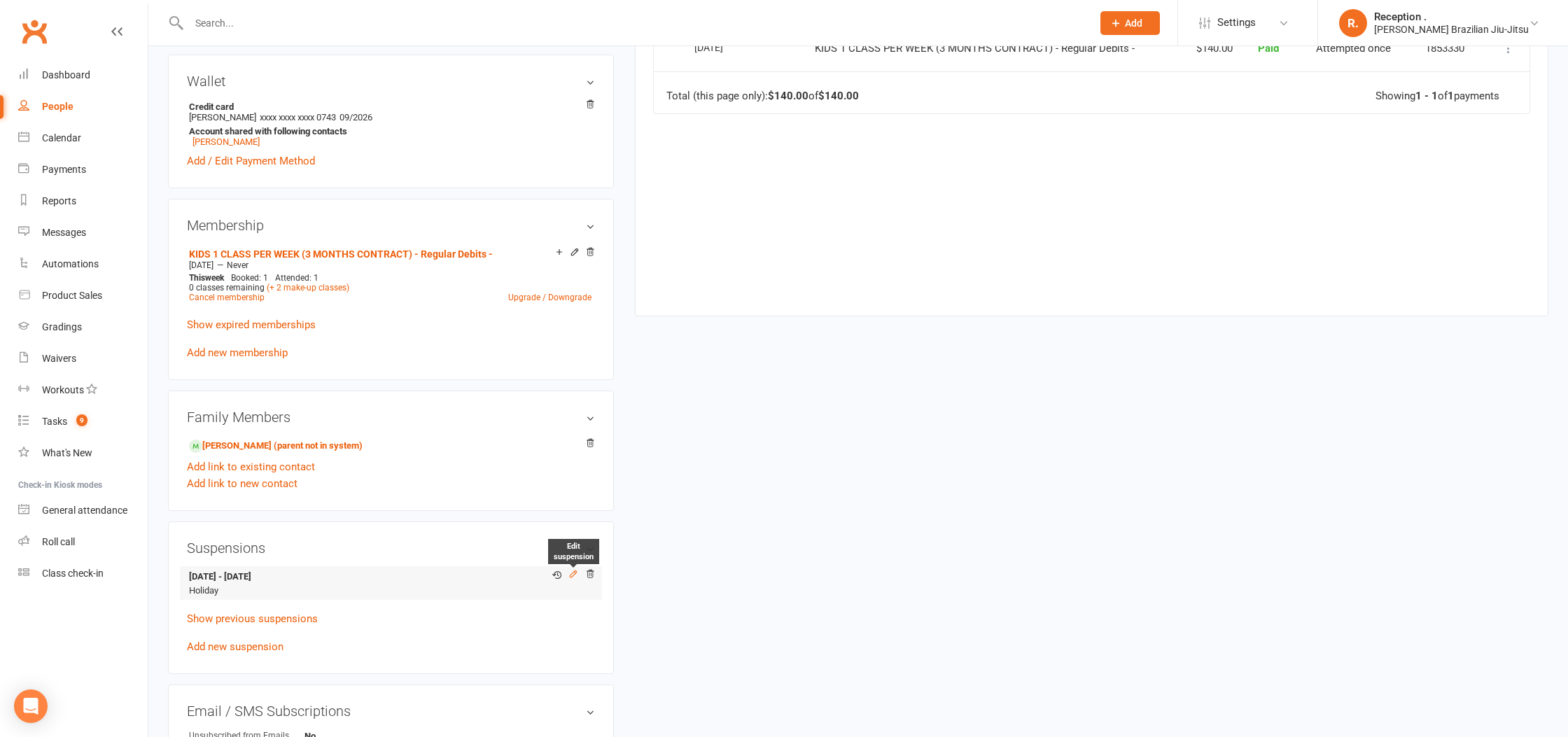
click at [571, 569] on icon at bounding box center [573, 574] width 10 height 10
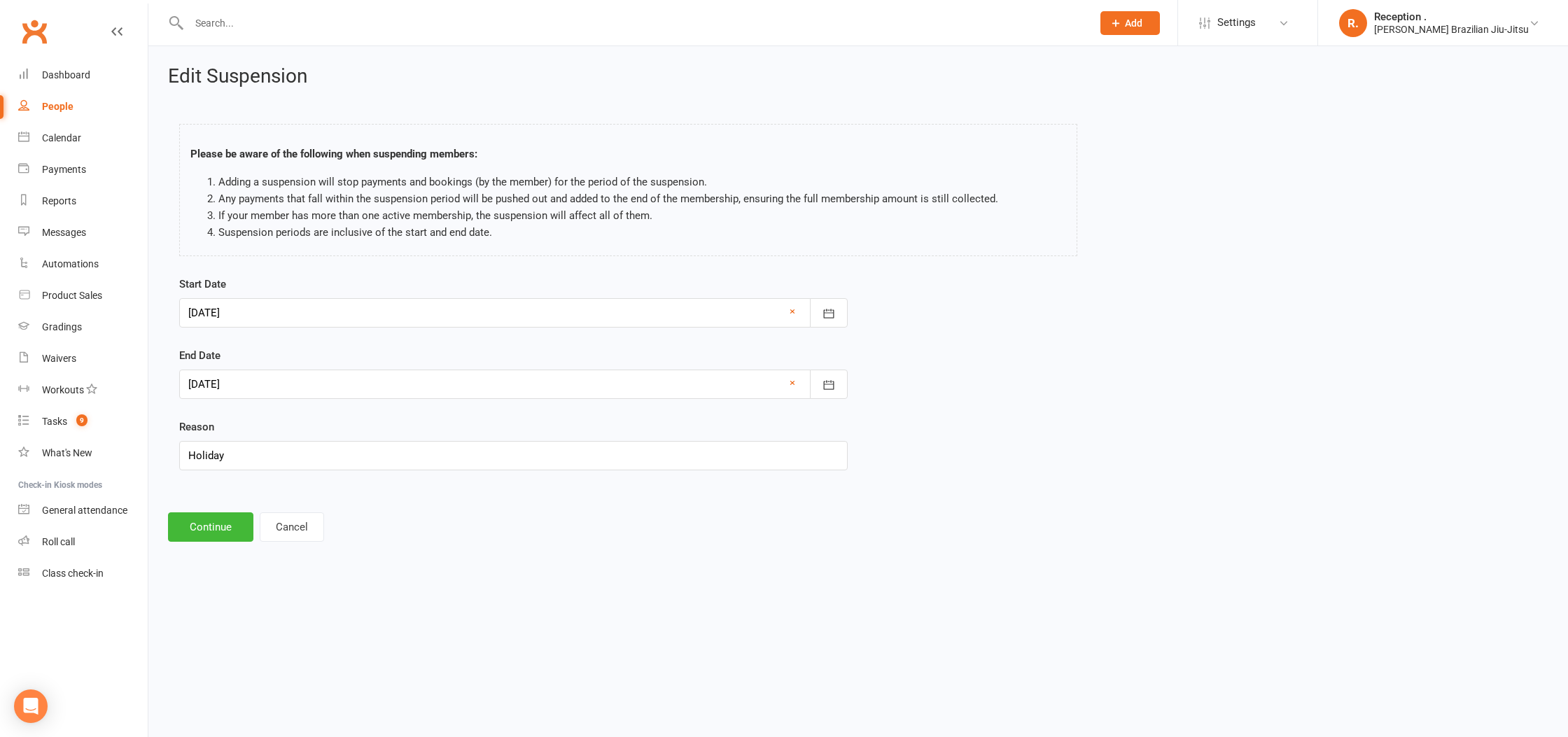
click at [287, 309] on div at bounding box center [513, 313] width 669 height 29
click at [293, 485] on span "23" at bounding box center [297, 482] width 11 height 11
type input "23 Sep 2025"
drag, startPoint x: 209, startPoint y: 513, endPoint x: 211, endPoint y: 524, distance: 11.2
click at [209, 515] on button "Continue" at bounding box center [210, 527] width 86 height 29
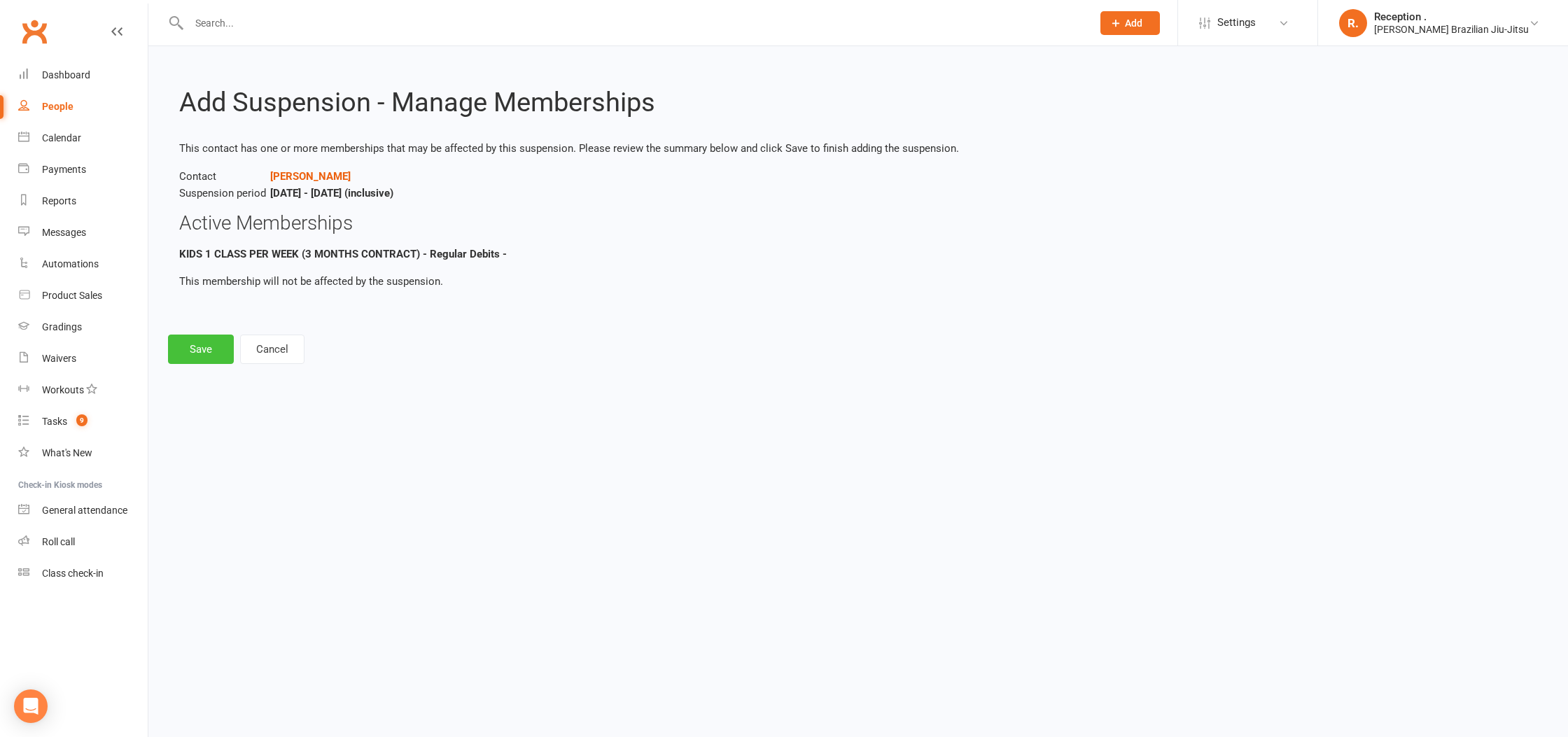
click at [204, 346] on button "Save" at bounding box center [200, 349] width 66 height 29
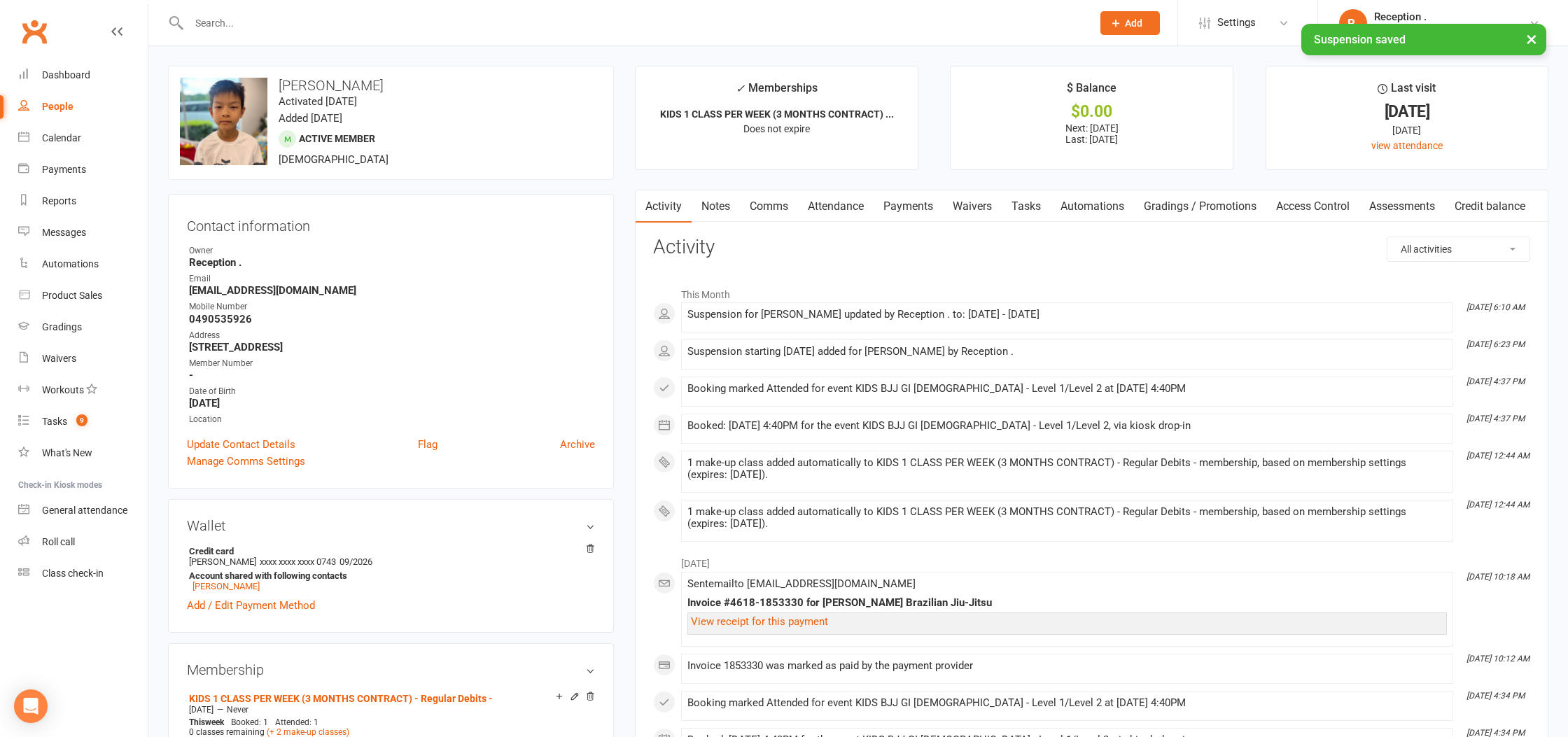
click at [961, 204] on link "Waivers" at bounding box center [973, 207] width 59 height 33
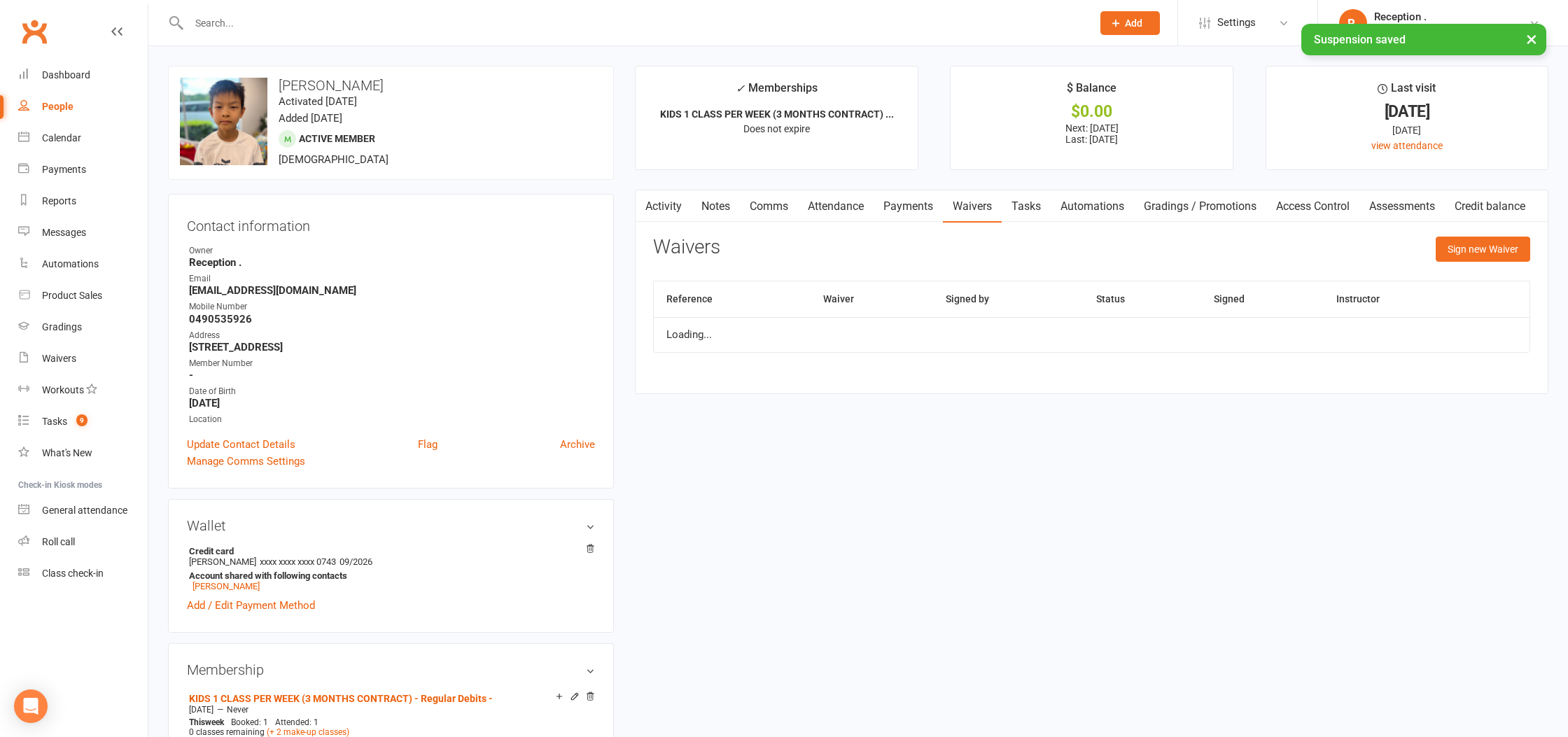
click at [914, 204] on link "Payments" at bounding box center [908, 207] width 69 height 33
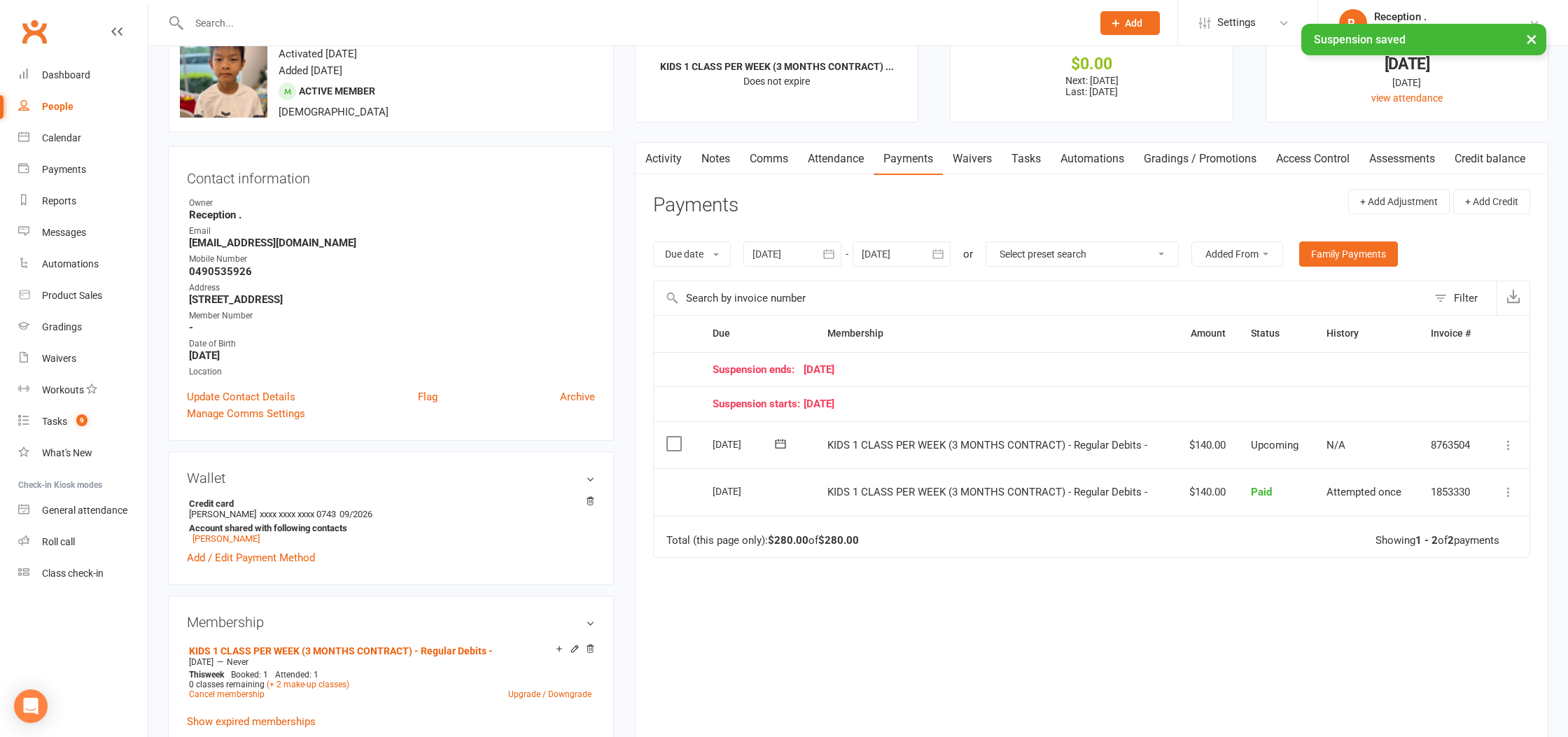
scroll to position [52, 0]
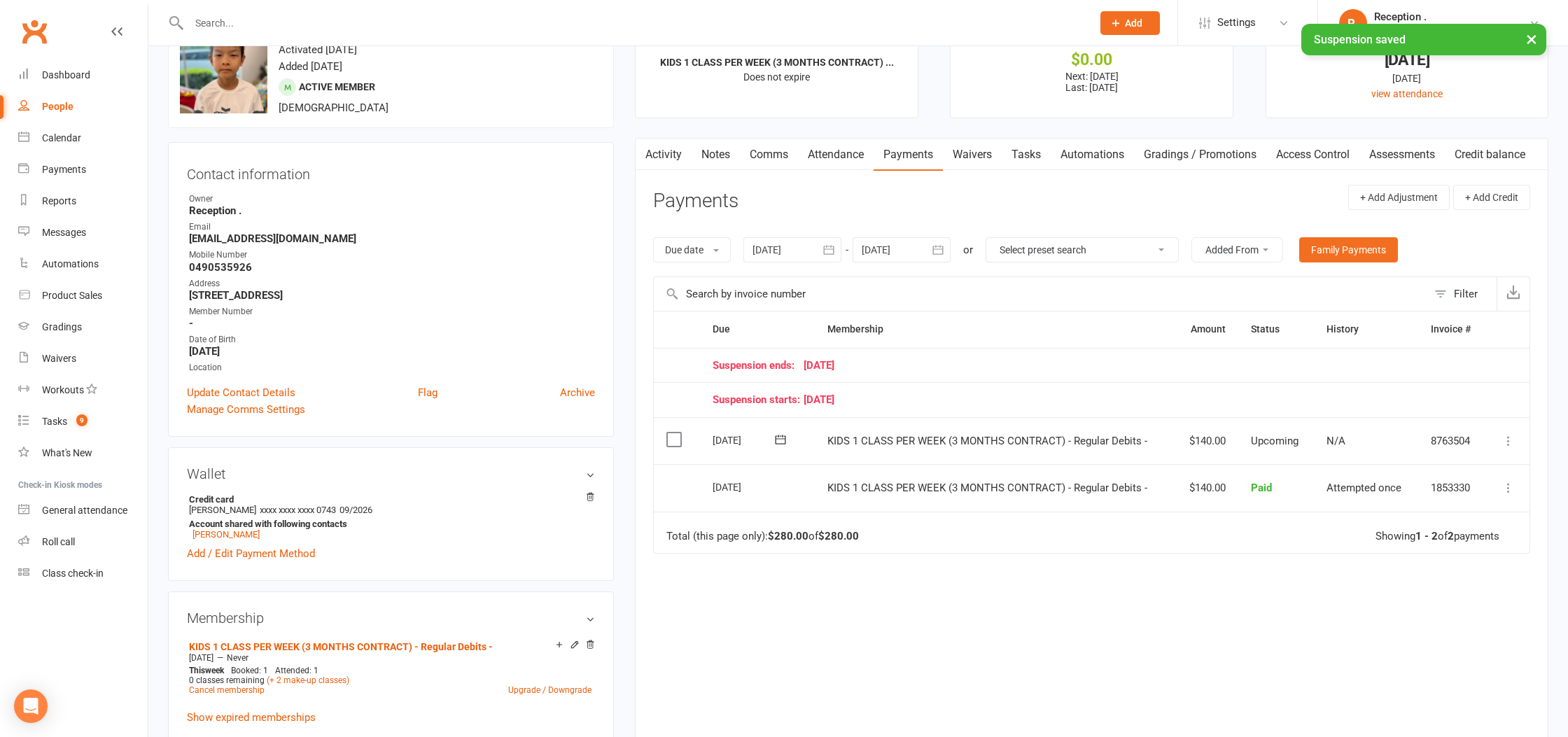
click at [1502, 438] on icon at bounding box center [1509, 441] width 14 height 14
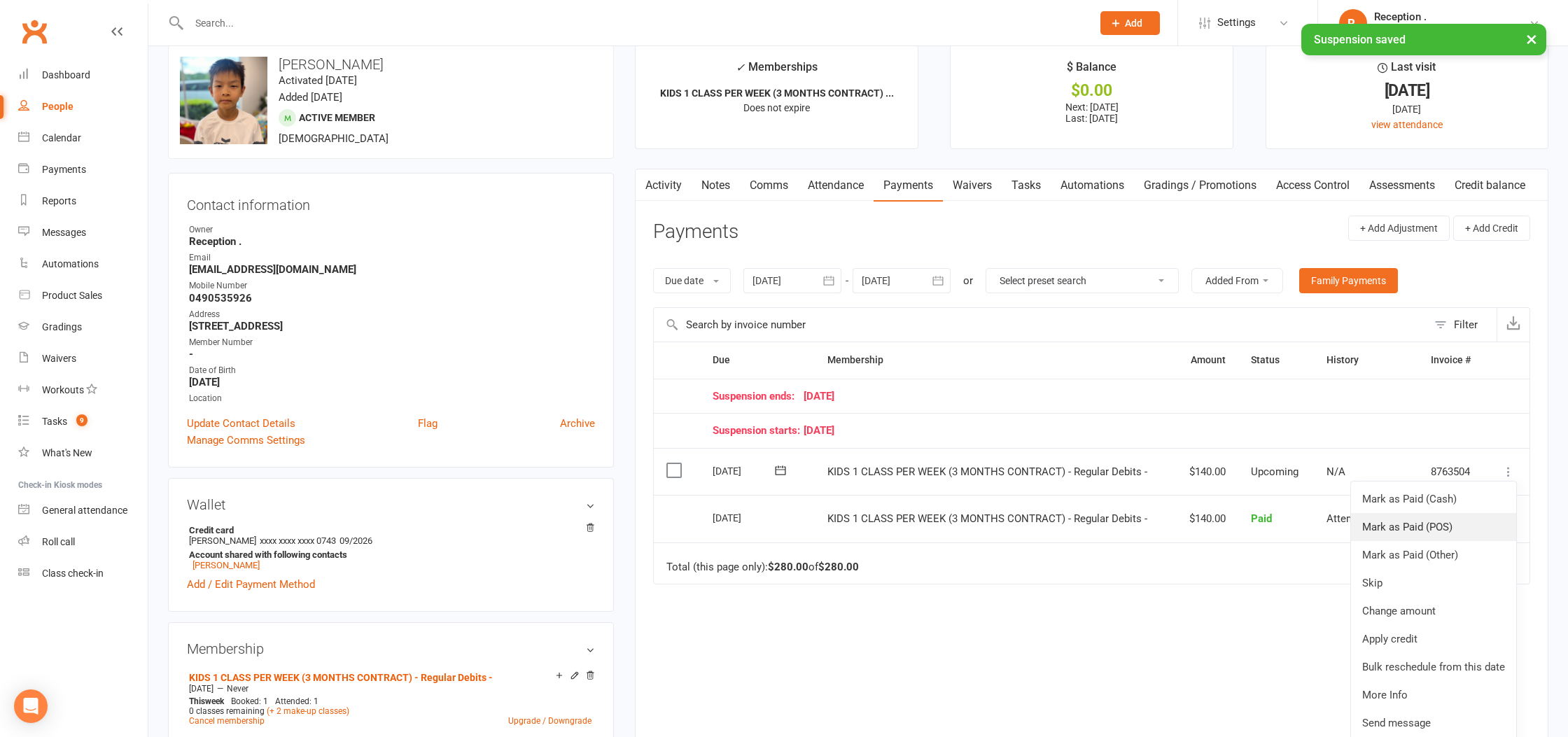
scroll to position [14, 0]
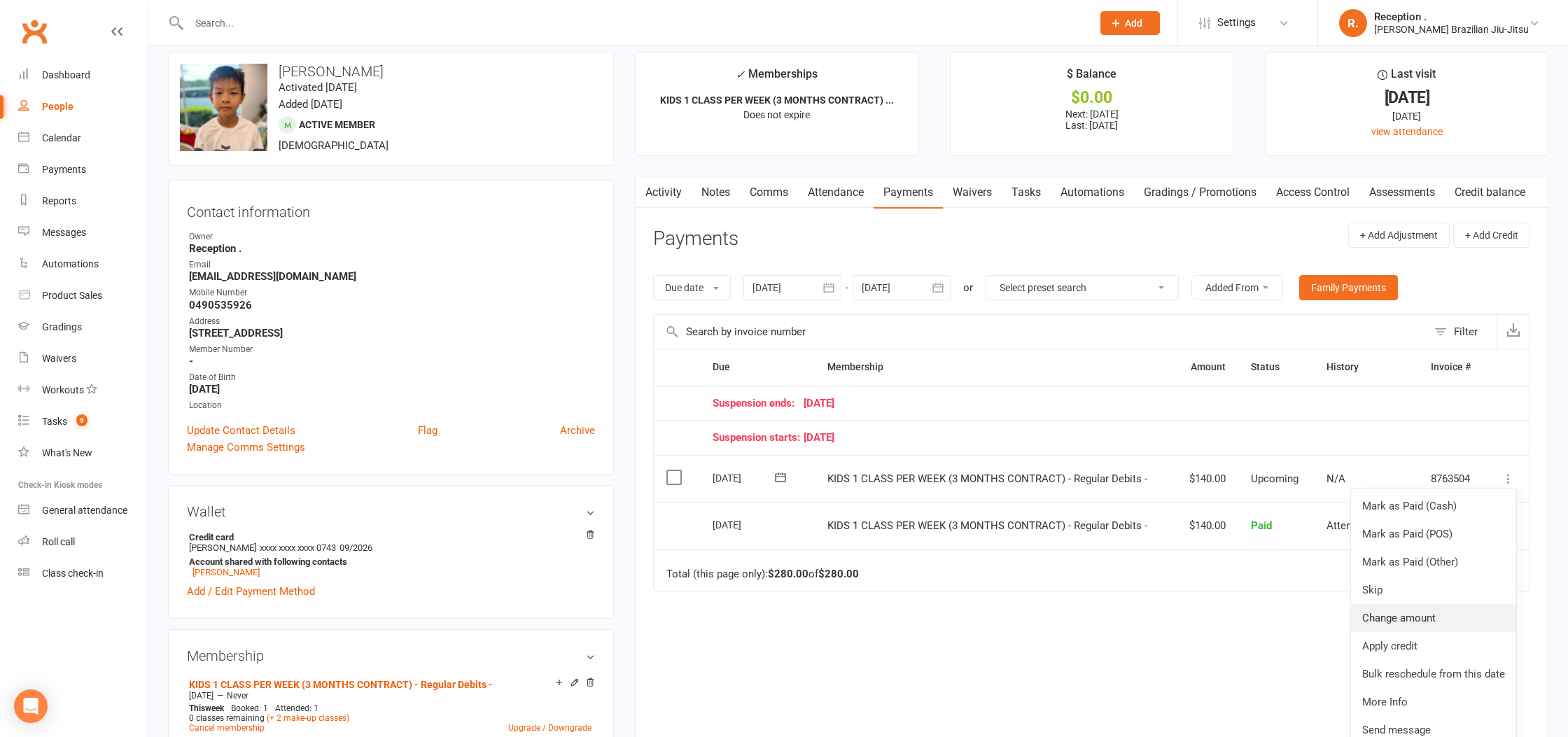
click at [1411, 616] on link "Change amount" at bounding box center [1434, 618] width 165 height 28
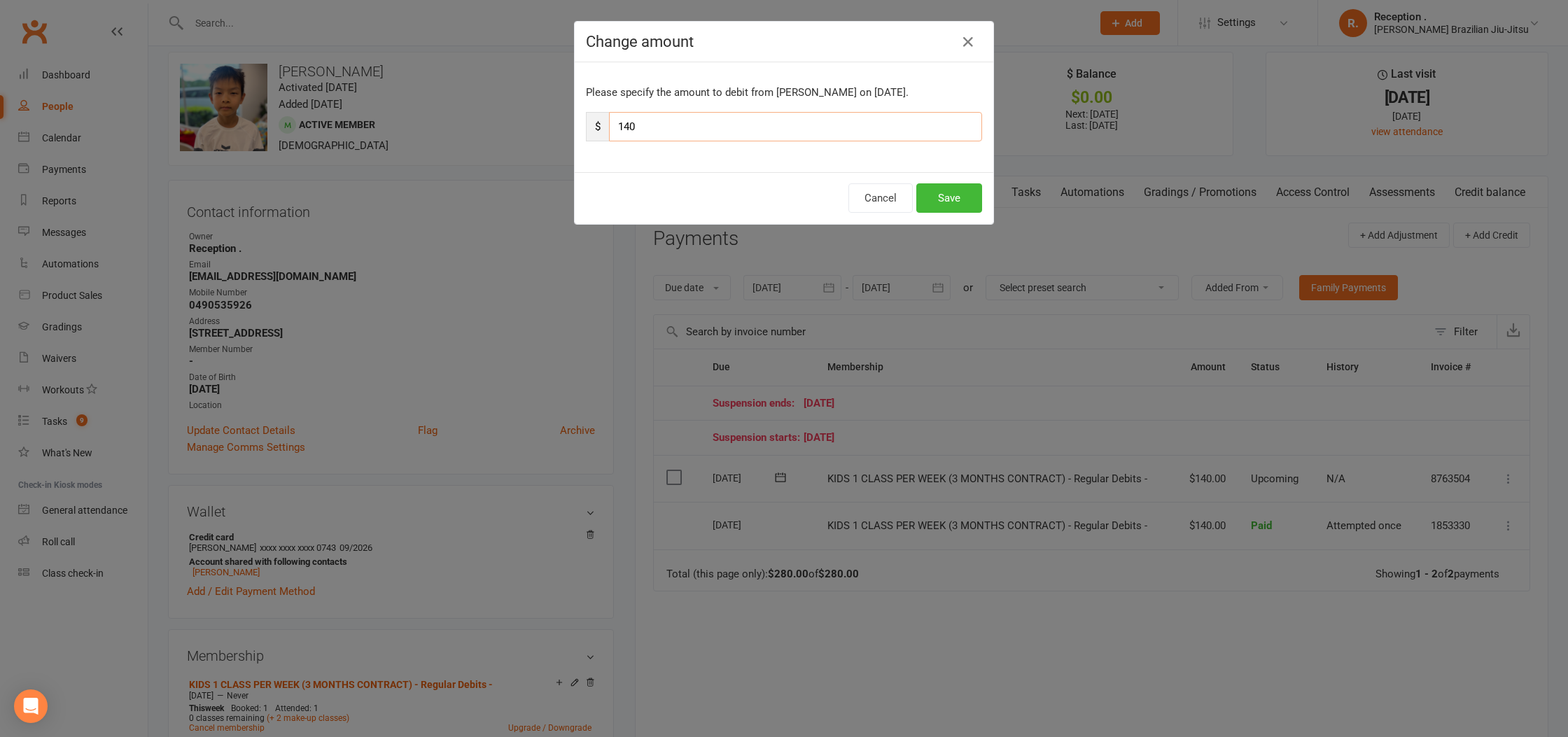
click at [661, 128] on input "140" at bounding box center [796, 127] width 373 height 29
drag, startPoint x: 661, startPoint y: 128, endPoint x: 653, endPoint y: 127, distance: 8.1
click at [661, 128] on input "140" at bounding box center [796, 127] width 373 height 29
click at [651, 127] on input "140" at bounding box center [796, 127] width 373 height 29
click at [630, 125] on input "140" at bounding box center [796, 127] width 373 height 29
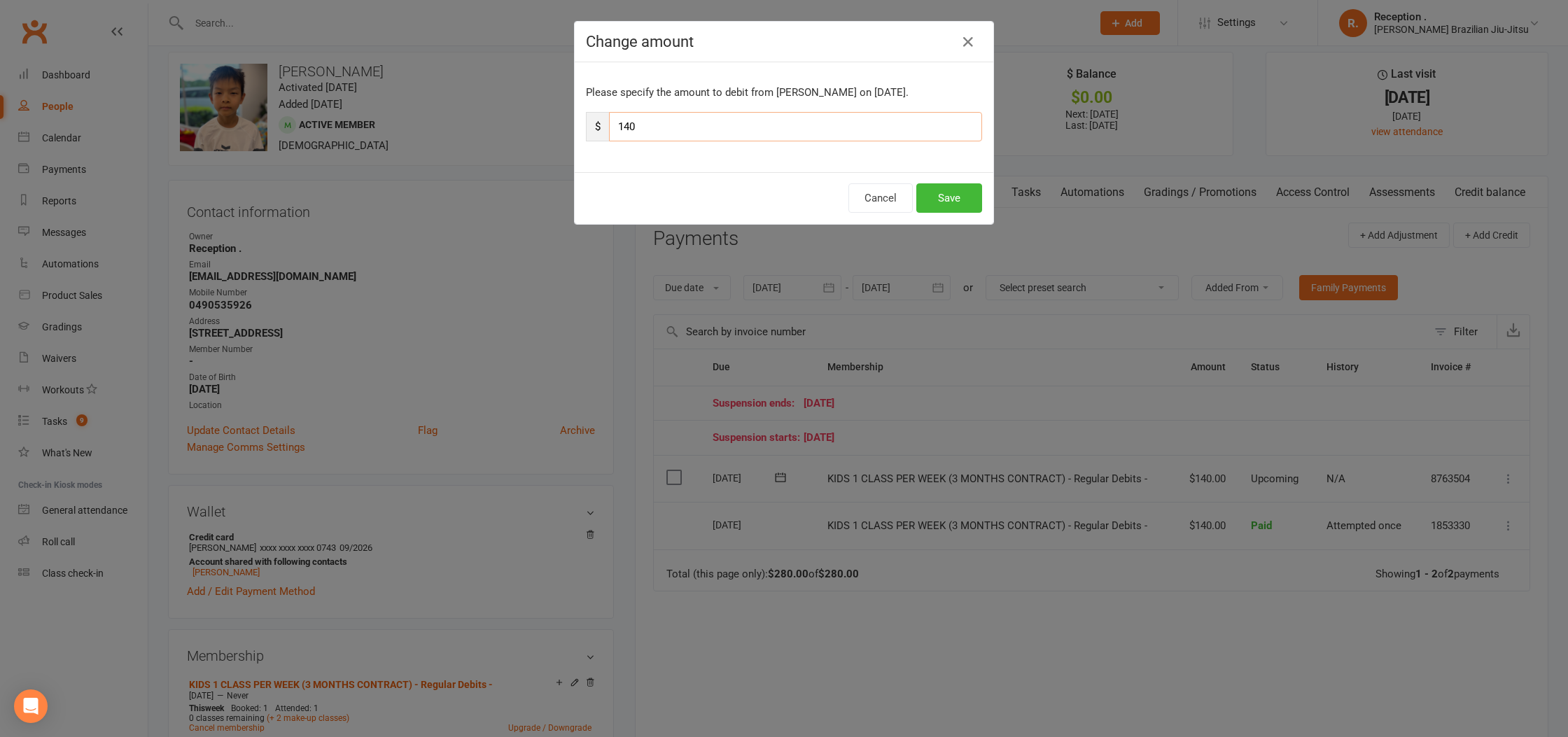
click at [630, 125] on input "140" at bounding box center [796, 127] width 373 height 29
type input "70"
click at [949, 197] on button "Save" at bounding box center [949, 198] width 66 height 29
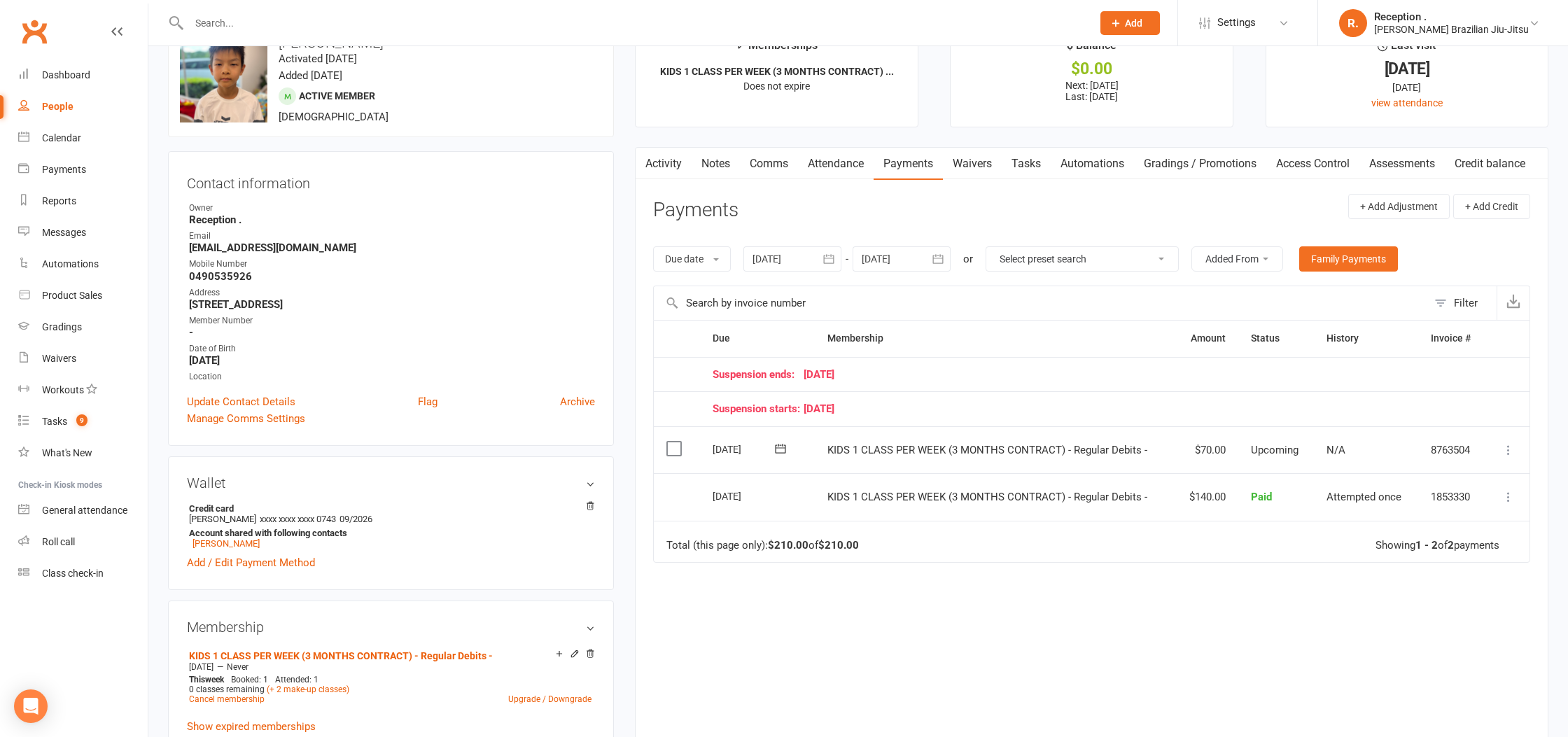
scroll to position [42, 0]
drag, startPoint x: 321, startPoint y: 249, endPoint x: 179, endPoint y: 245, distance: 142.1
click at [179, 245] on div "Contact information Owner Reception . Email dragoncanfly@outlook.com Mobile Num…" at bounding box center [391, 300] width 446 height 295
copy strong "dragoncanfly@outlook.com"
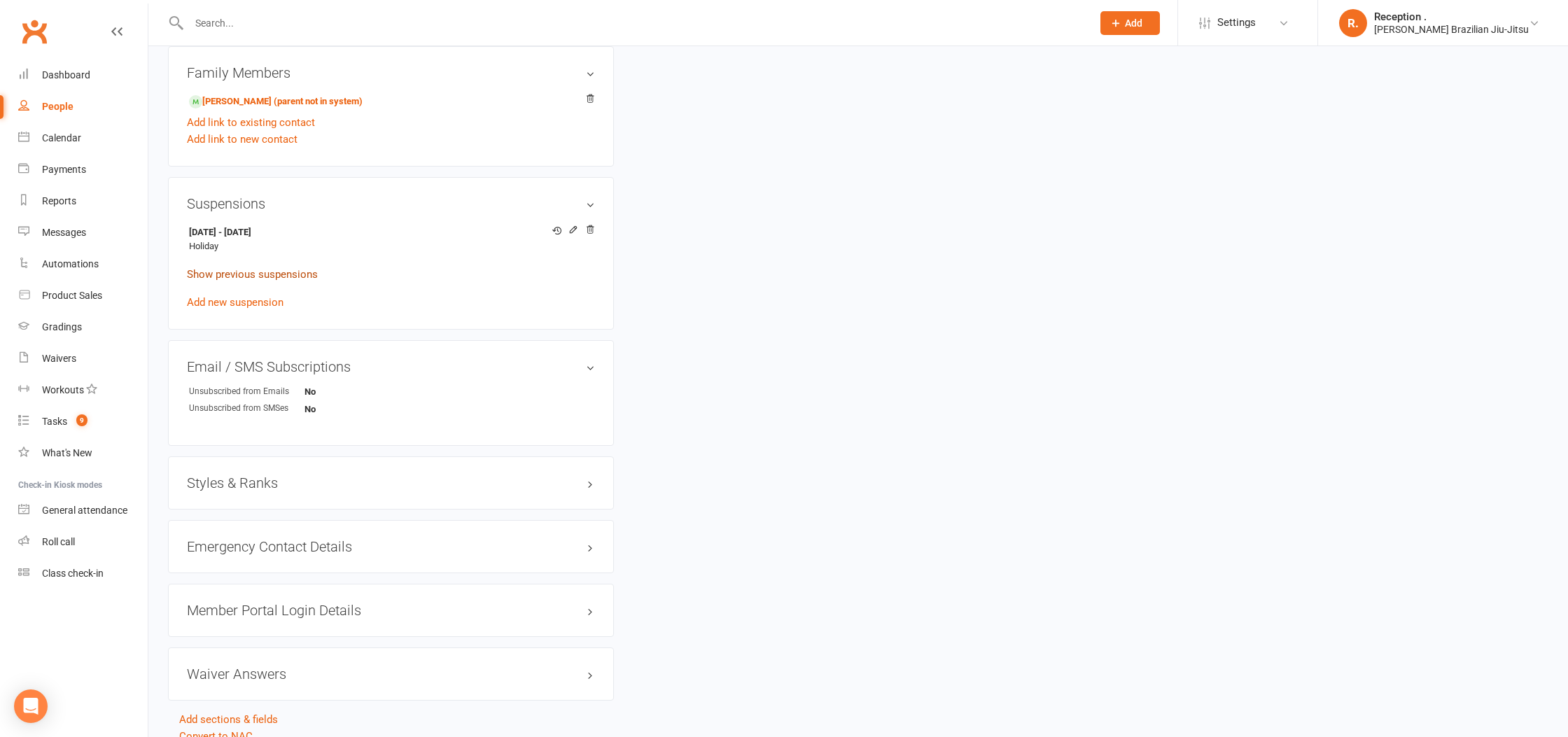
scroll to position [794, 0]
click at [273, 94] on link "Hannah Lin - Sibling (parent not in system)" at bounding box center [275, 97] width 173 height 15
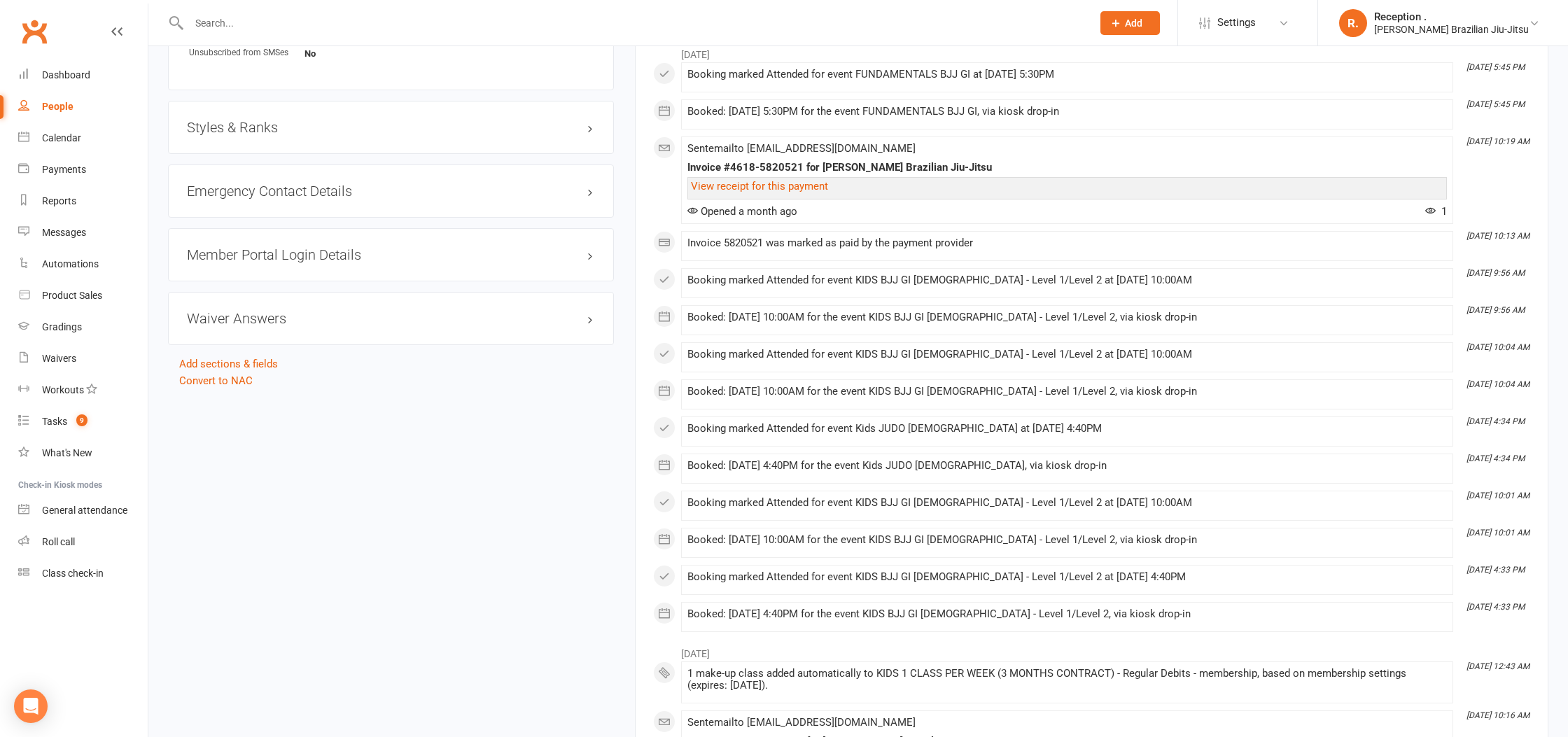
scroll to position [1158, 0]
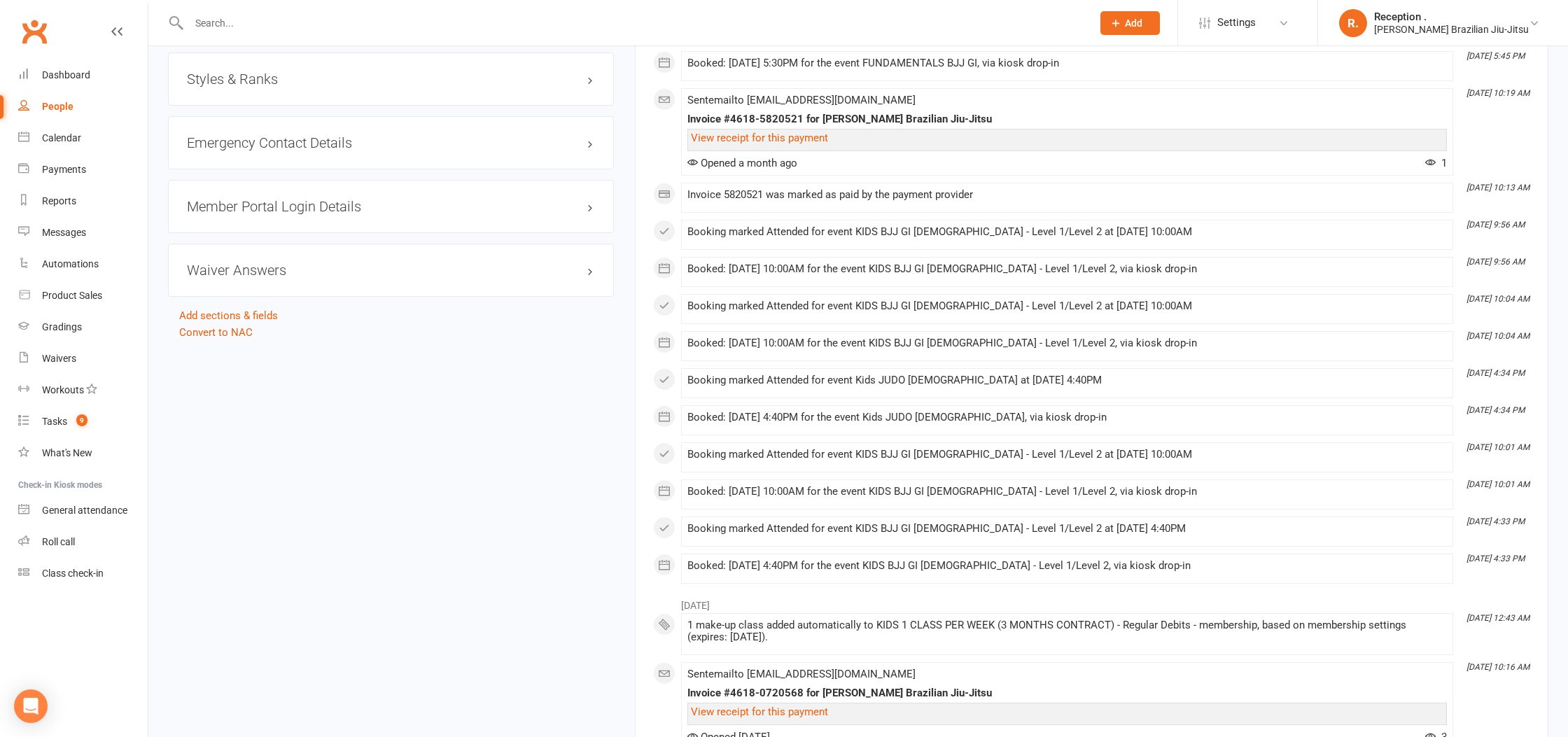
click at [261, 151] on div "Emergency Contact Details edit" at bounding box center [391, 143] width 446 height 53
click at [272, 139] on h3 "Emergency Contact Details edit" at bounding box center [391, 143] width 408 height 15
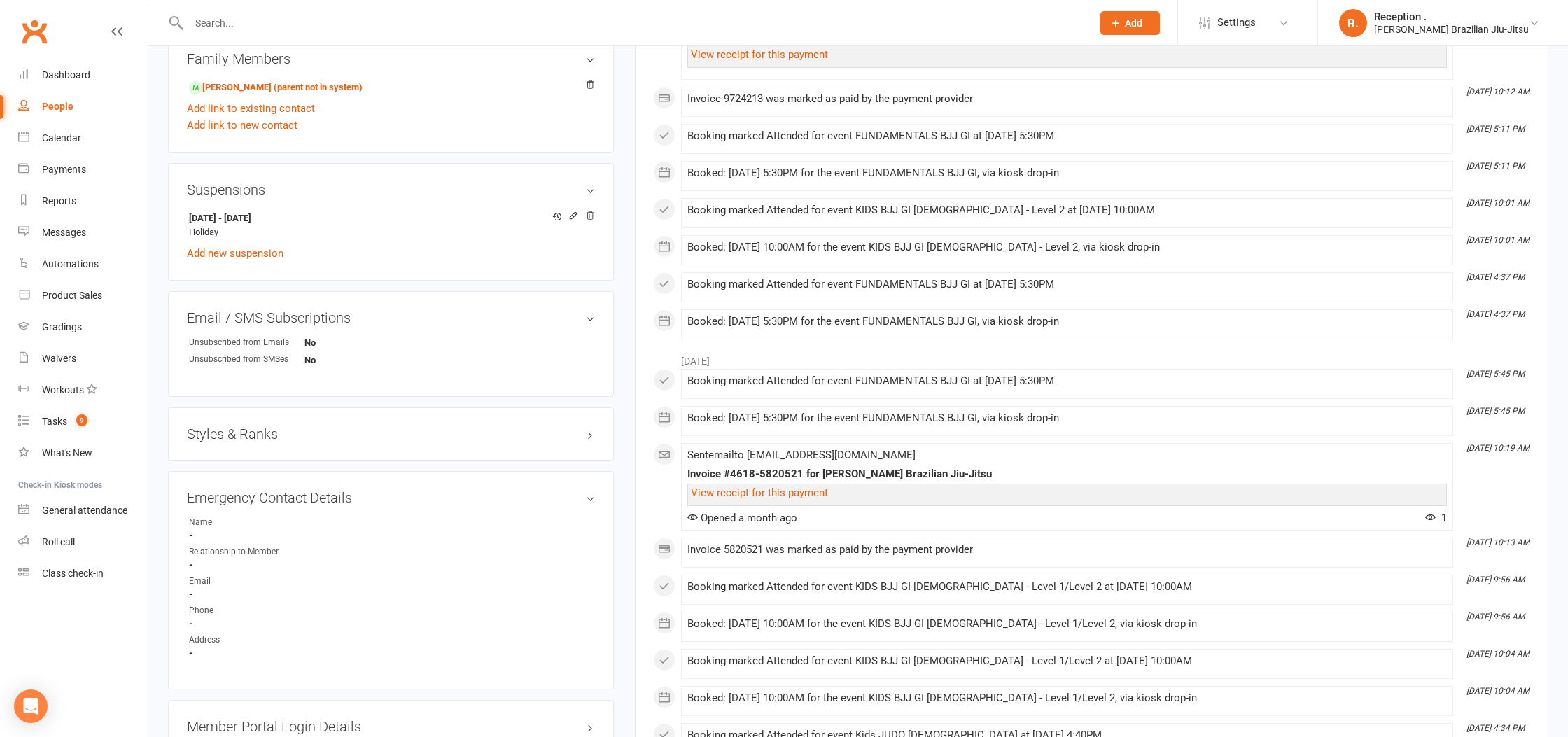
scroll to position [770, 0]
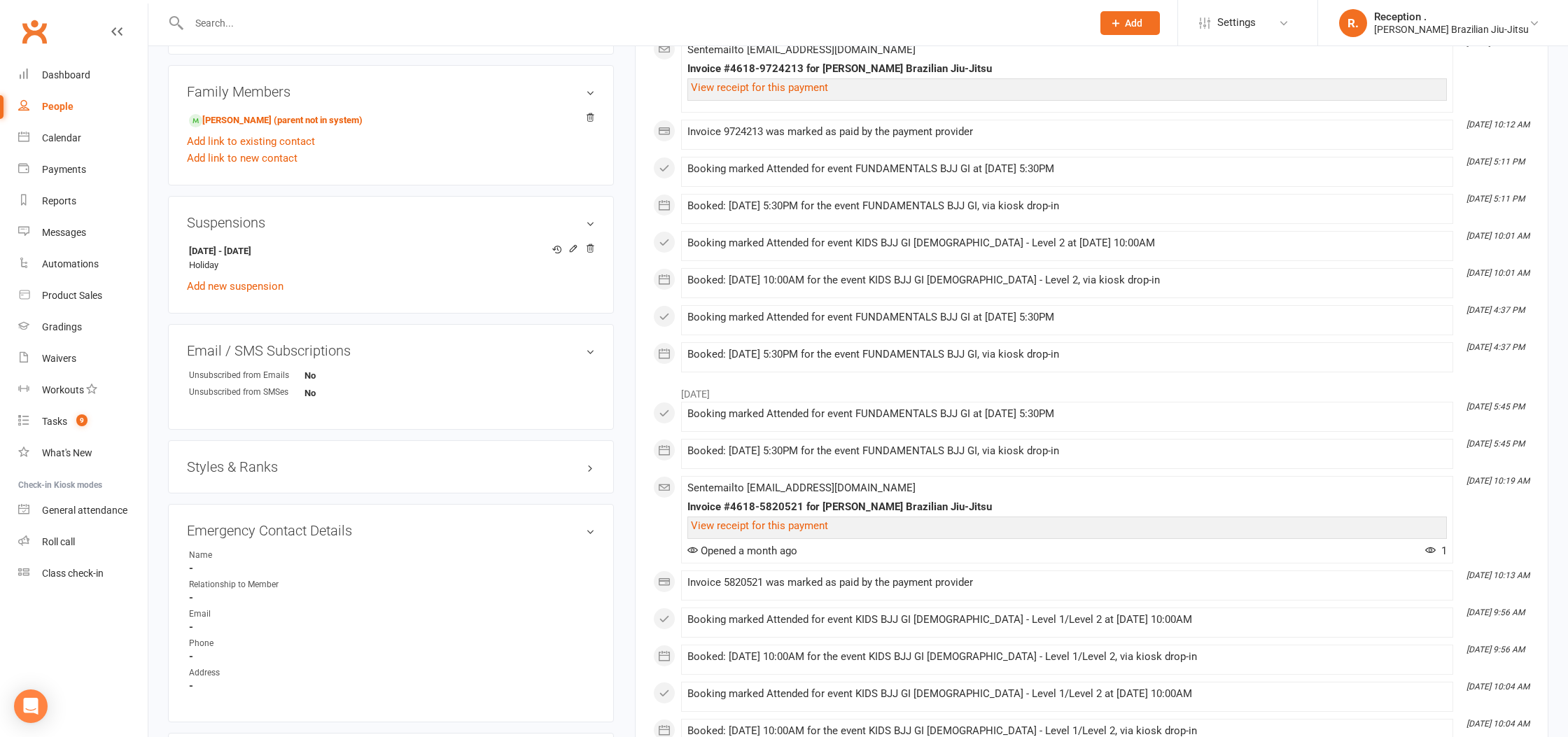
click at [303, 12] on div at bounding box center [625, 23] width 915 height 46
click at [298, 19] on input "text" at bounding box center [634, 23] width 898 height 20
paste input "Oscar Hubczenko"
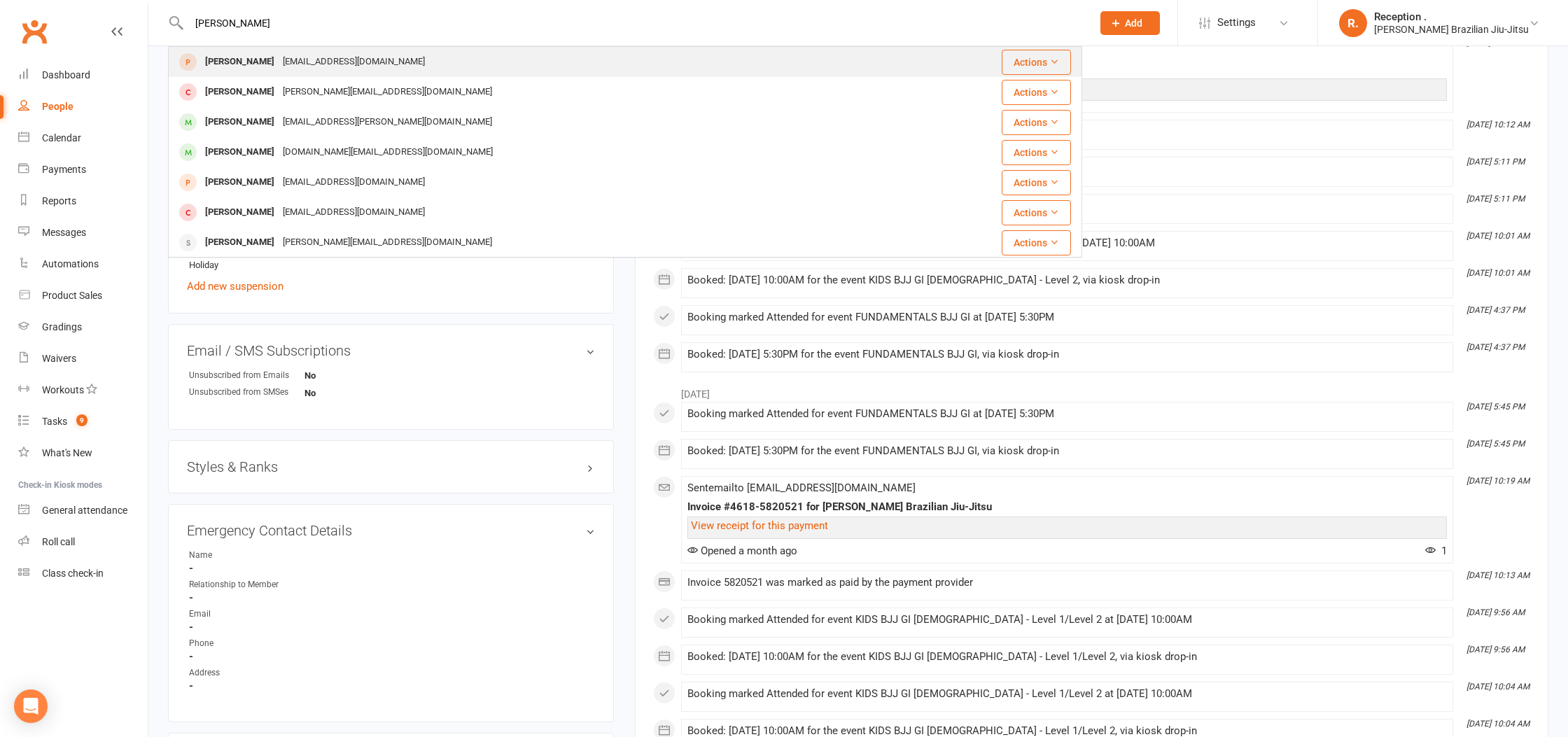
type input "Oscar Hubczenko"
click at [380, 67] on div "Ohubczenko@gmail.com" at bounding box center [354, 62] width 151 height 20
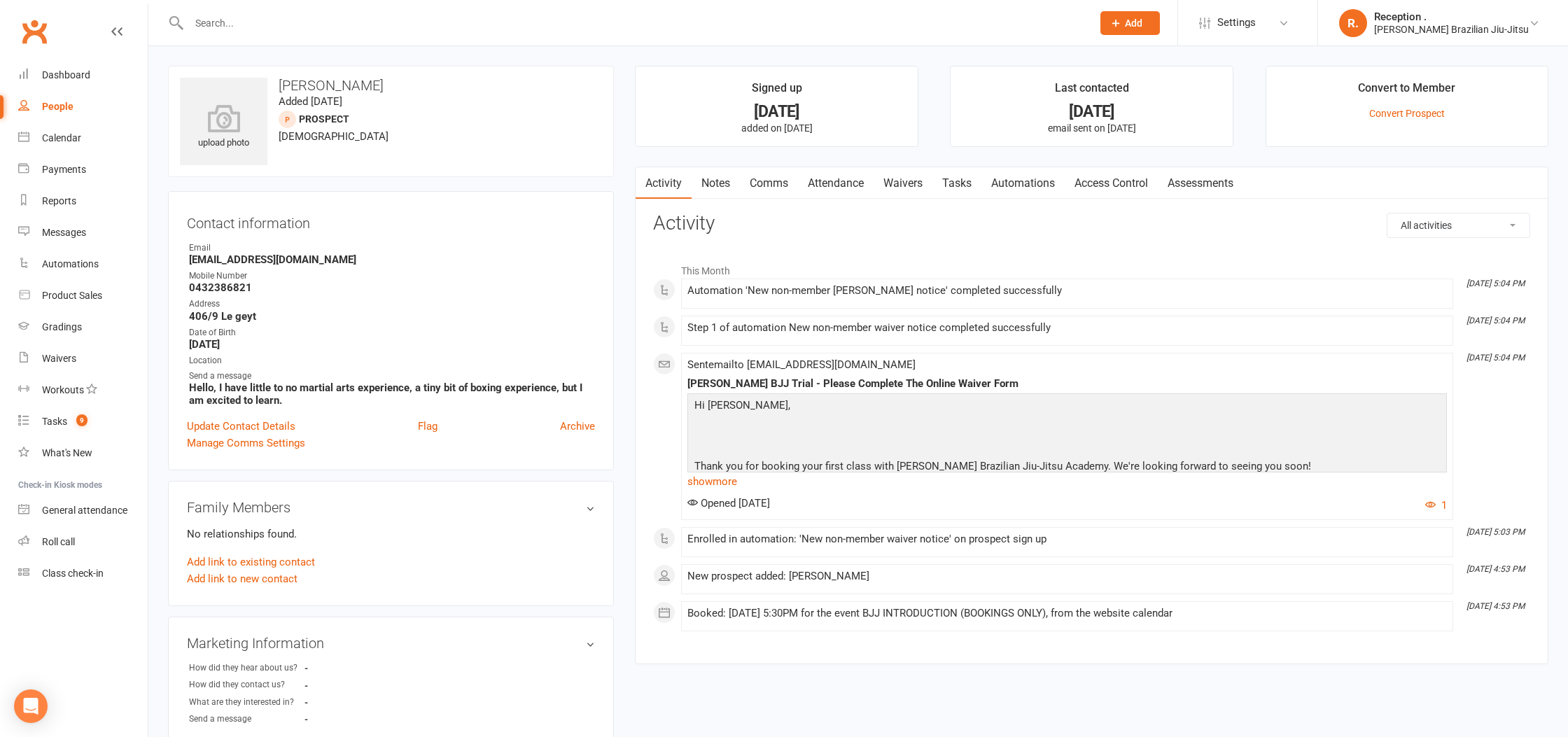
click at [916, 179] on link "Waivers" at bounding box center [903, 183] width 59 height 33
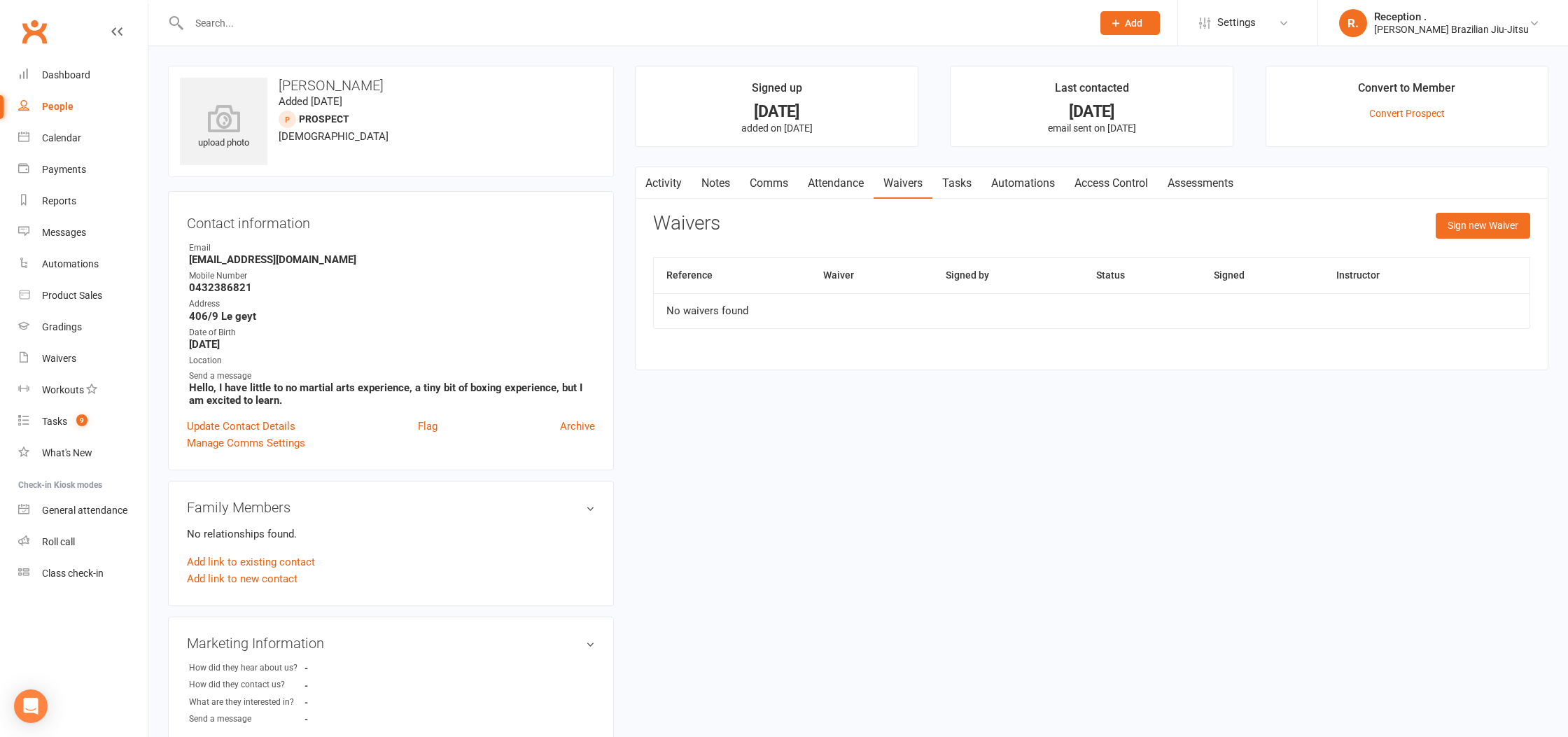
click at [396, 18] on input "text" at bounding box center [634, 23] width 898 height 20
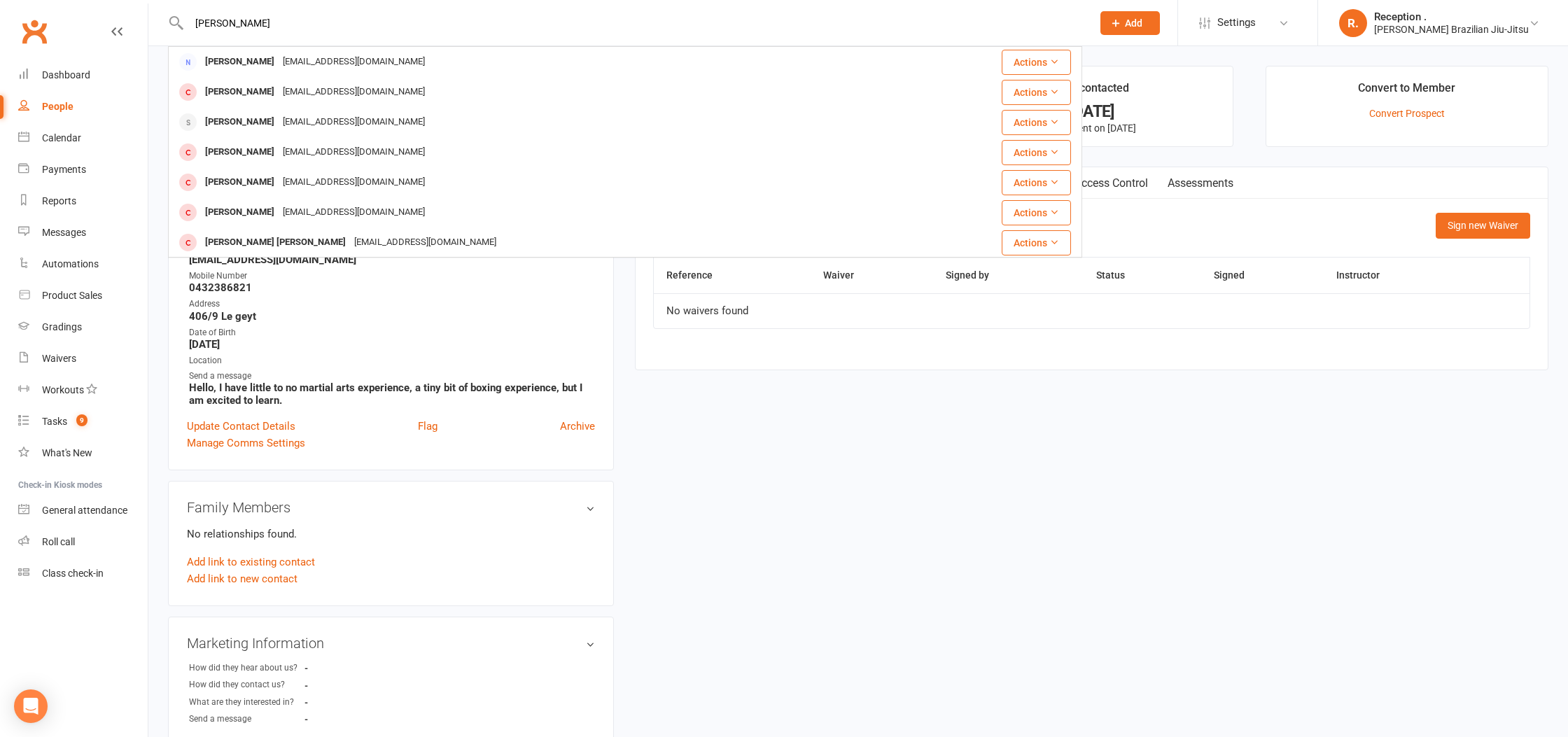
click at [209, 18] on input "paulo lima" at bounding box center [634, 23] width 898 height 20
paste input "clj@hotmail.com"
type input "pauloclj@hotmail.com"
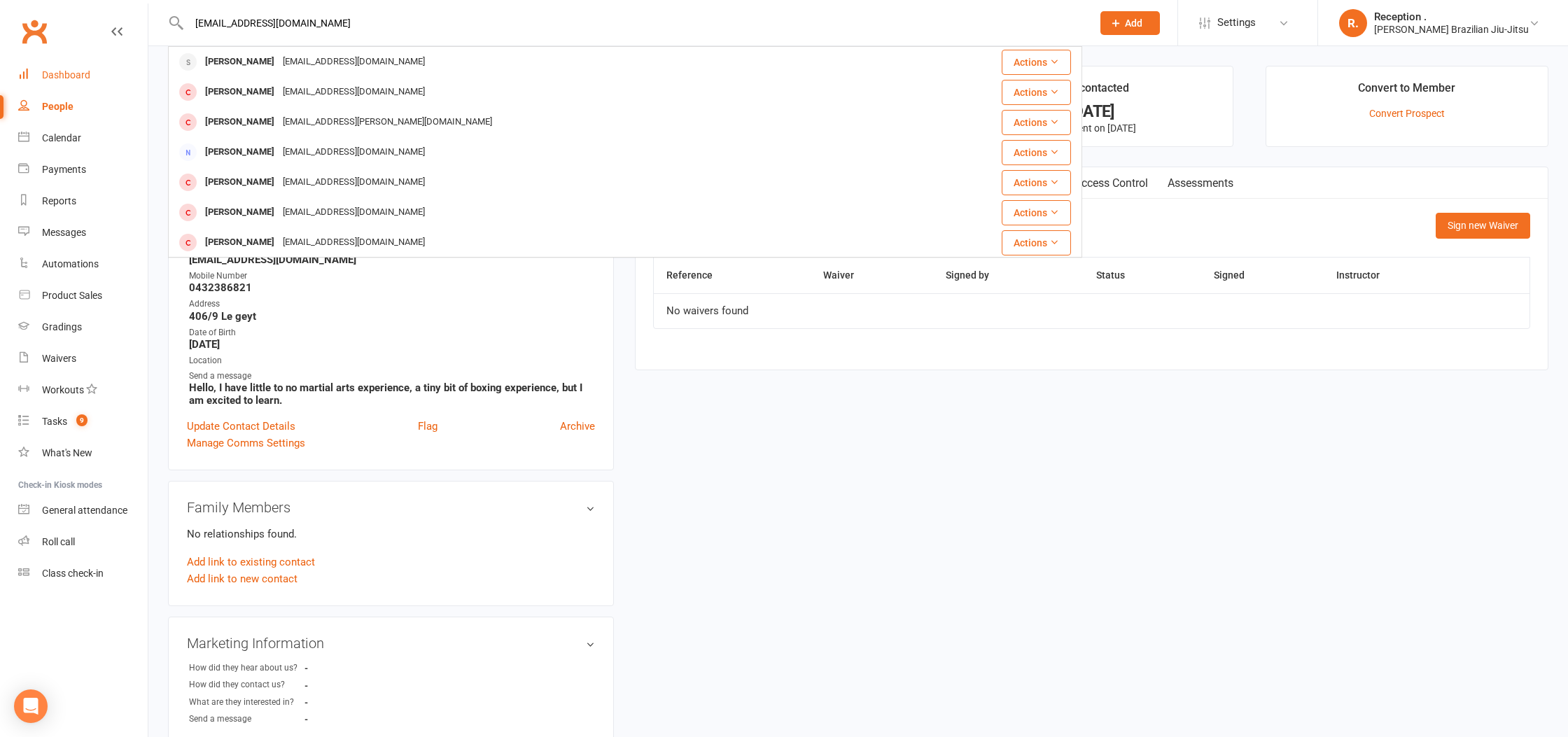
click at [93, 67] on link "Dashboard" at bounding box center [82, 75] width 130 height 32
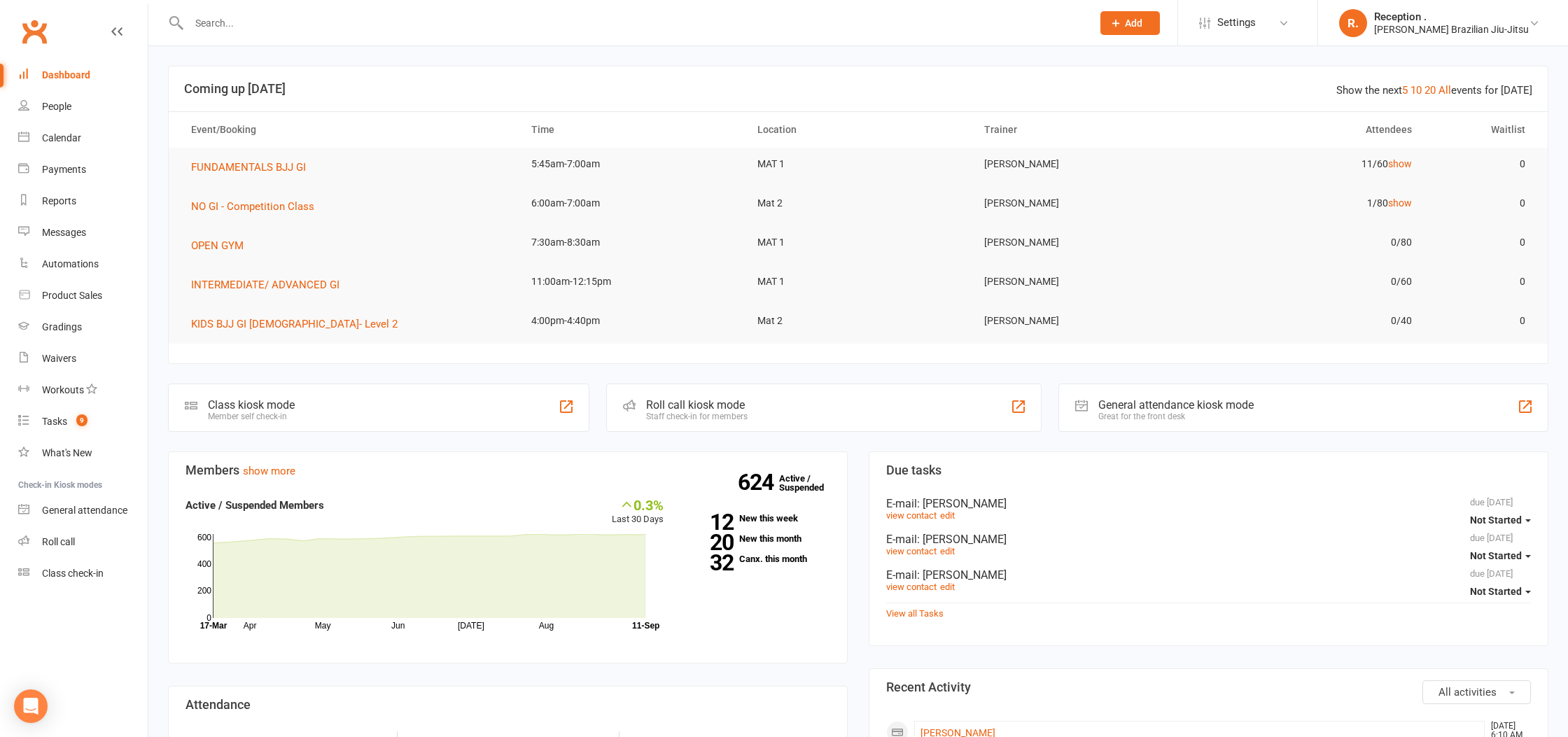
click at [270, 19] on input "text" at bounding box center [634, 23] width 898 height 20
paste input "YBECA0214@gmail.com"
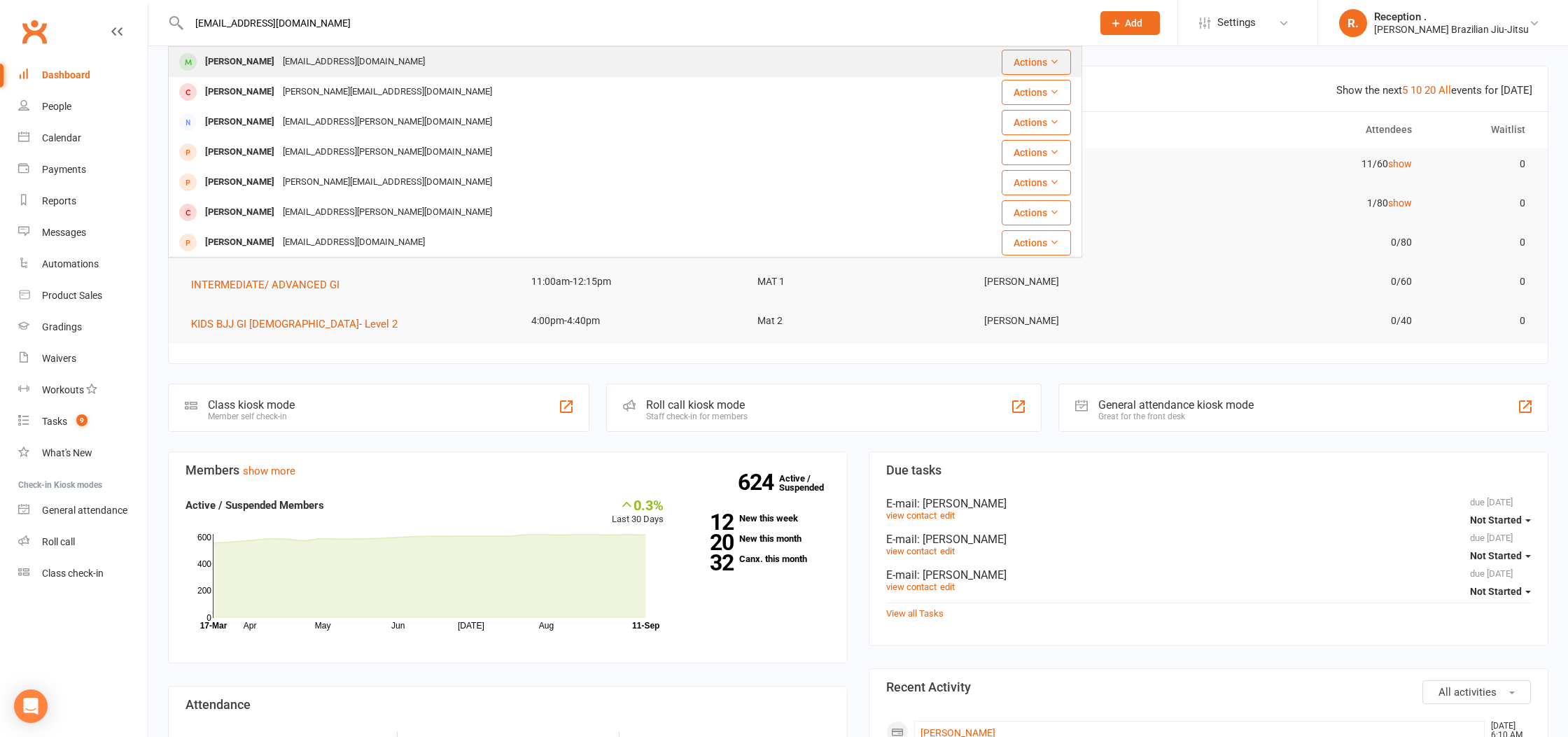
type input "YBECA0214@gmail.com"
click at [279, 66] on div "ybeca0214@gmail.com" at bounding box center [354, 62] width 151 height 20
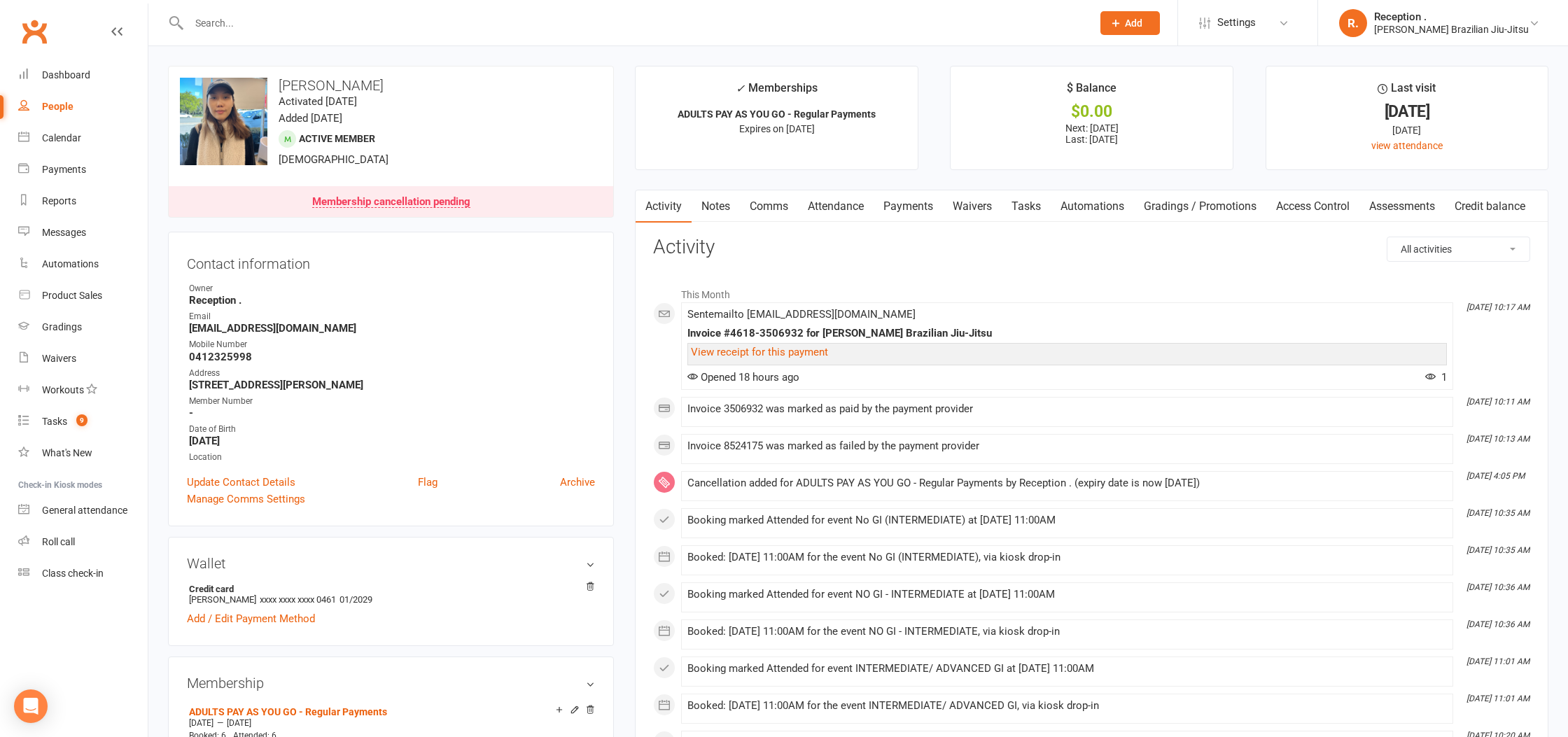
click at [850, 203] on link "Attendance" at bounding box center [836, 207] width 76 height 33
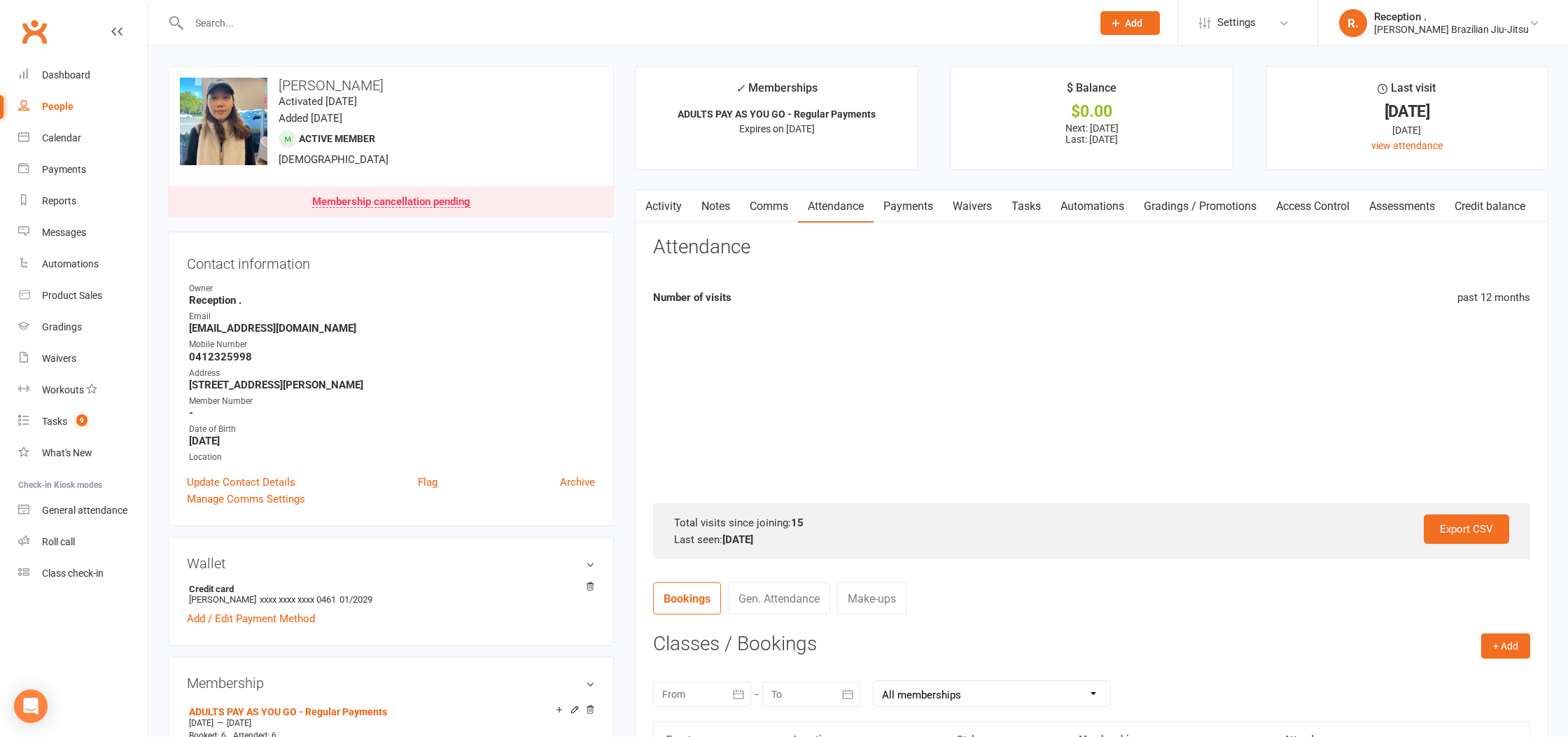
click at [938, 217] on link "Payments" at bounding box center [908, 207] width 69 height 33
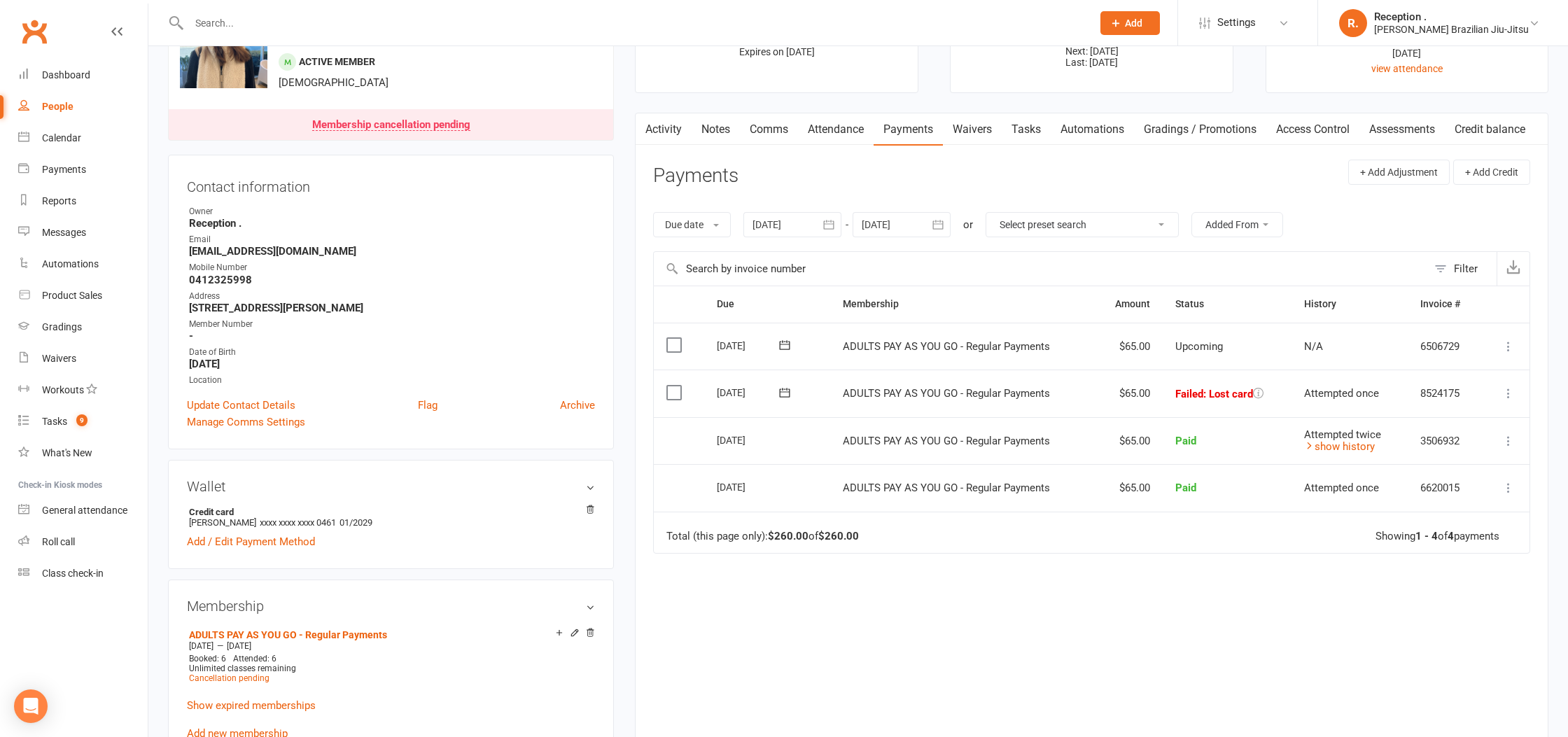
scroll to position [72, 0]
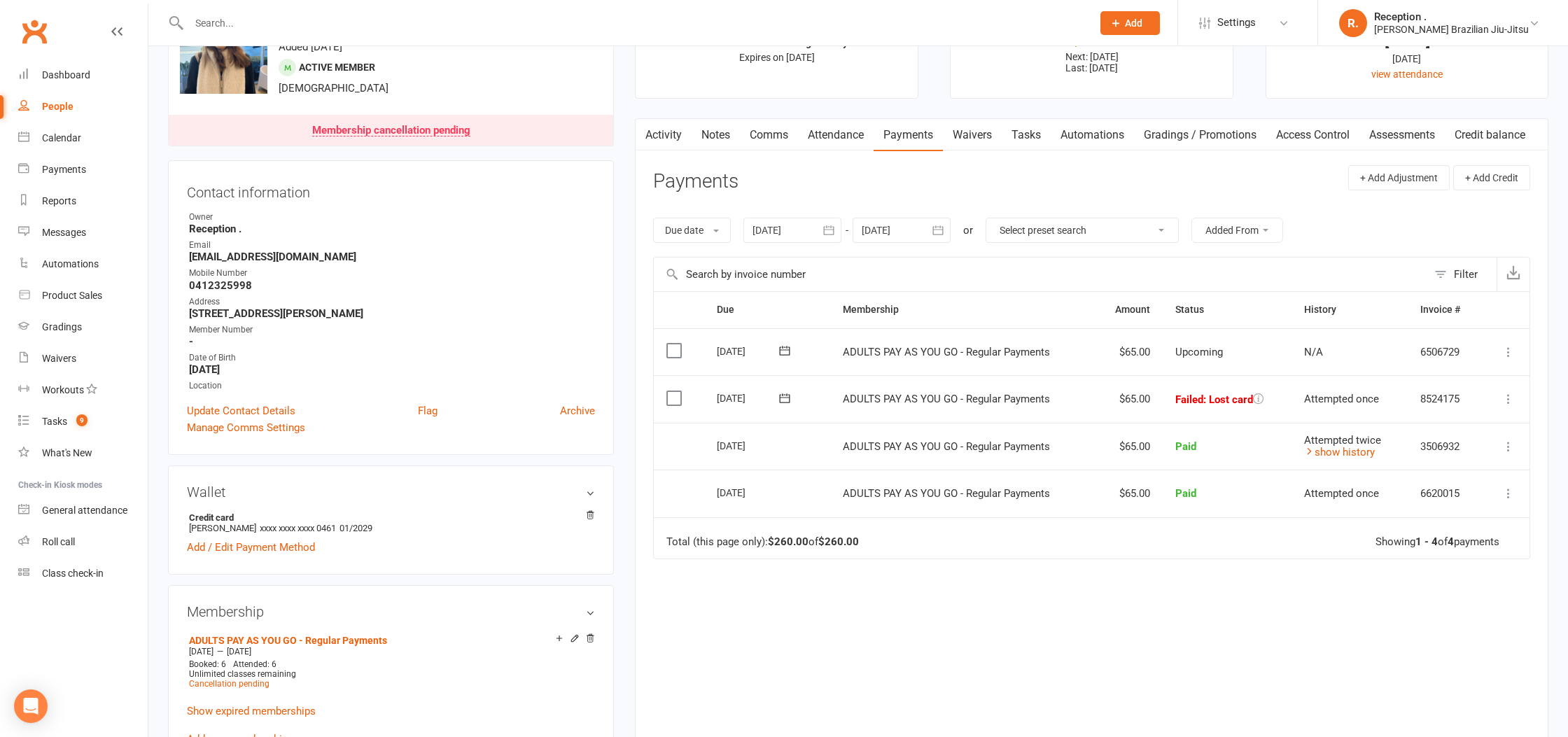
click at [671, 142] on link "Activity" at bounding box center [664, 135] width 56 height 33
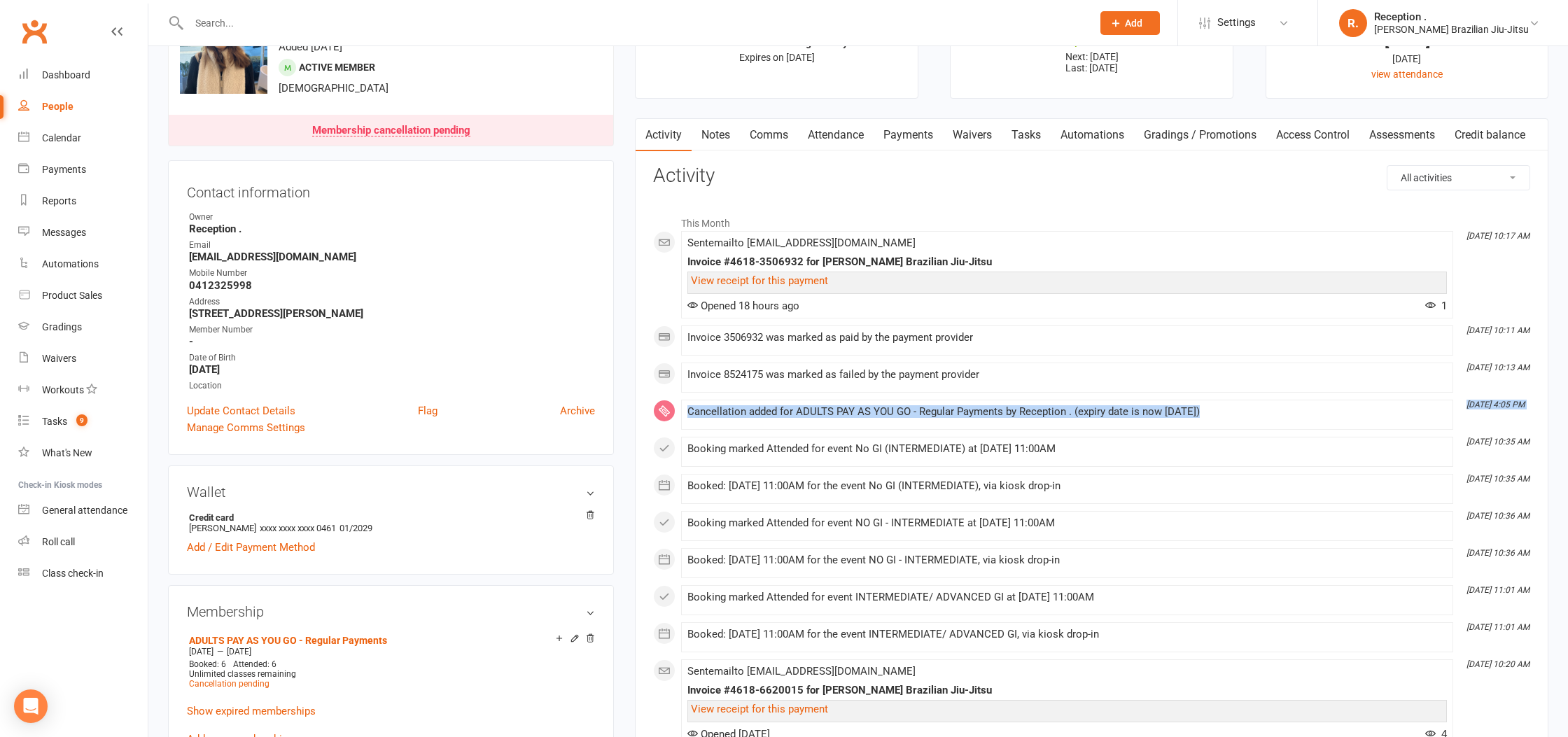
drag, startPoint x: 1177, startPoint y: 415, endPoint x: 894, endPoint y: 390, distance: 284.1
click at [894, 390] on div "This Month Sep 10, 10:17 AM Sent email to ybeca0214@gmail.com Invoice #4618-350…" at bounding box center [1091, 570] width 877 height 724
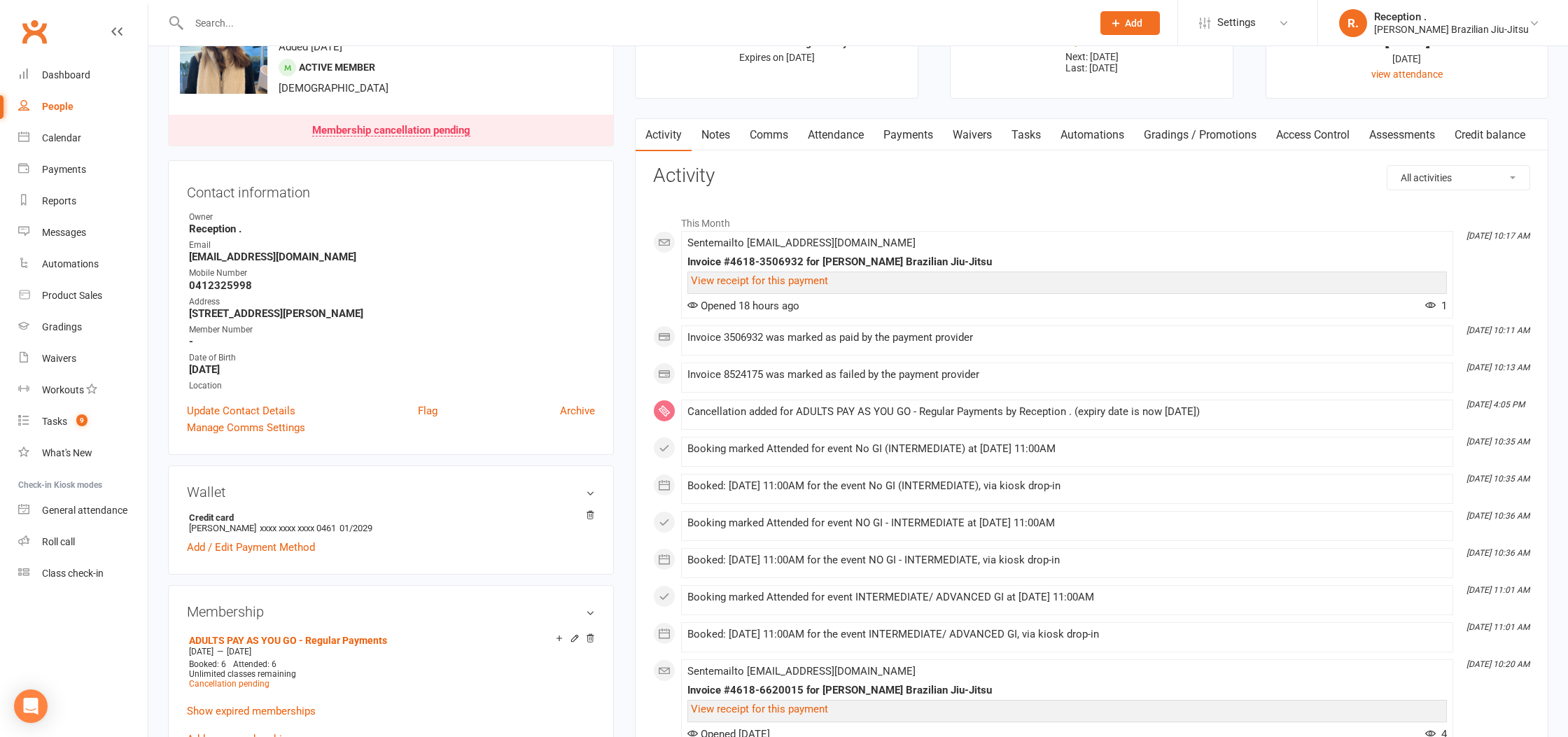
click at [1286, 407] on div "Cancellation added for ADULTS PAY AS YOU GO - Regular Payments by Reception . (…" at bounding box center [1067, 412] width 760 height 12
drag, startPoint x: 1315, startPoint y: 414, endPoint x: 1072, endPoint y: 371, distance: 246.8
click at [1072, 371] on div "This Month Sep 10, 10:17 AM Sent email to ybeca0214@gmail.com Invoice #4618-350…" at bounding box center [1091, 570] width 877 height 724
click at [1233, 421] on div "Cancellation added for ADULTS PAY AS YOU GO - Regular Payments by Reception . (…" at bounding box center [1067, 415] width 760 height 17
drag, startPoint x: 1231, startPoint y: 409, endPoint x: 956, endPoint y: 381, distance: 276.4
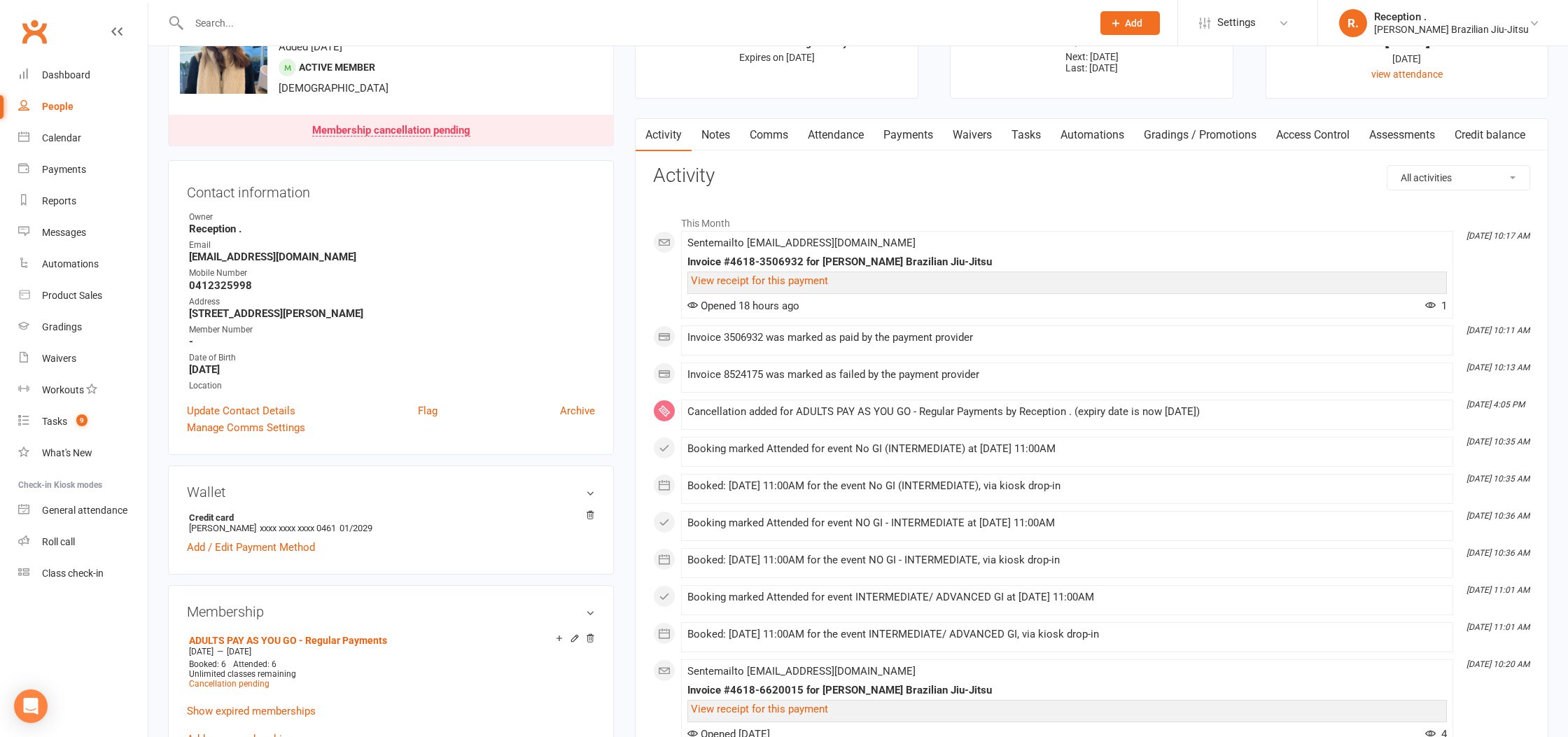
click at [956, 381] on div "This Month Sep 10, 10:17 AM Sent email to ybeca0214@gmail.com Invoice #4618-350…" at bounding box center [1091, 570] width 877 height 724
click at [1227, 399] on div "This Month Sep 10, 10:17 AM Sent email to ybeca0214@gmail.com Invoice #4618-350…" at bounding box center [1091, 570] width 877 height 724
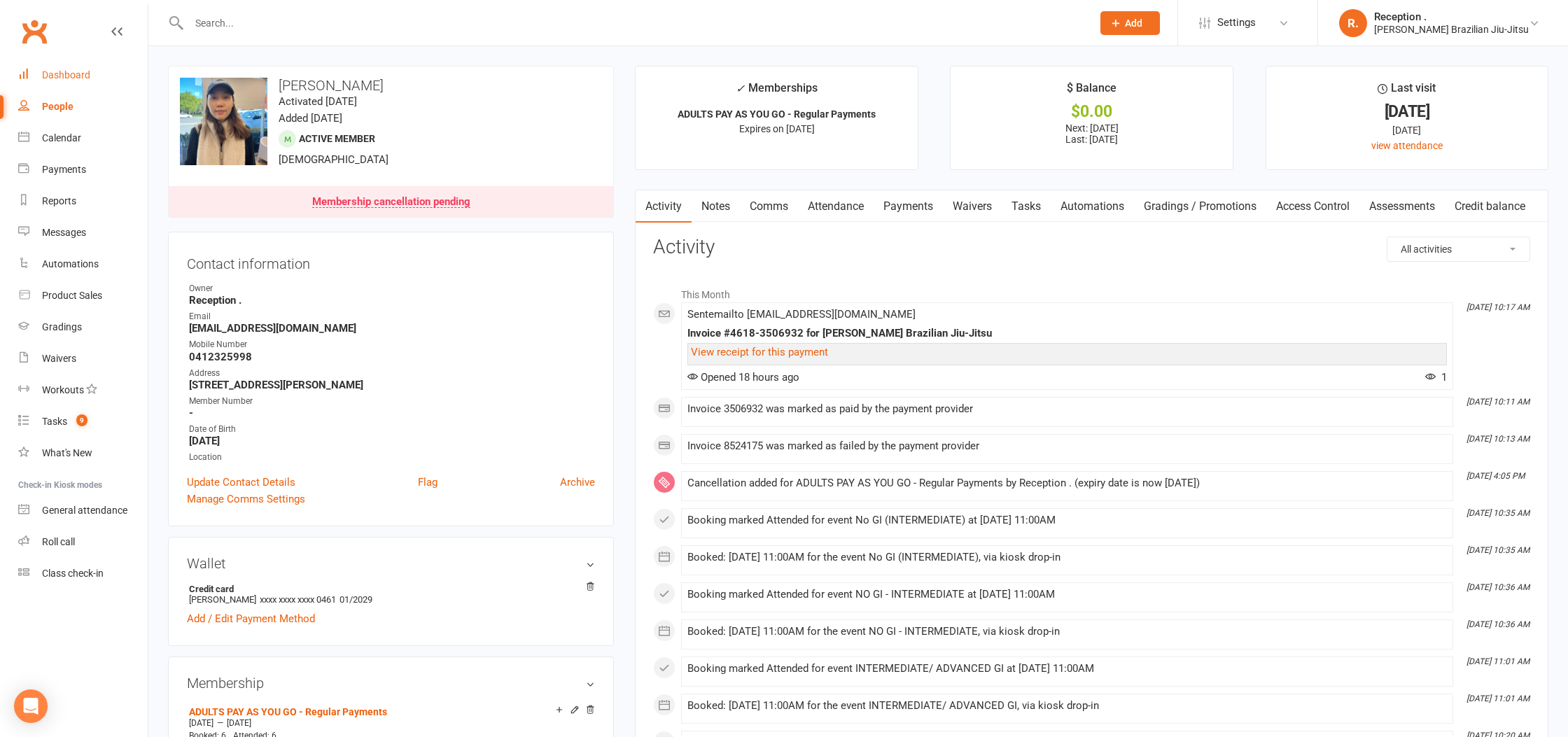
click at [55, 72] on div "Dashboard" at bounding box center [66, 75] width 48 height 11
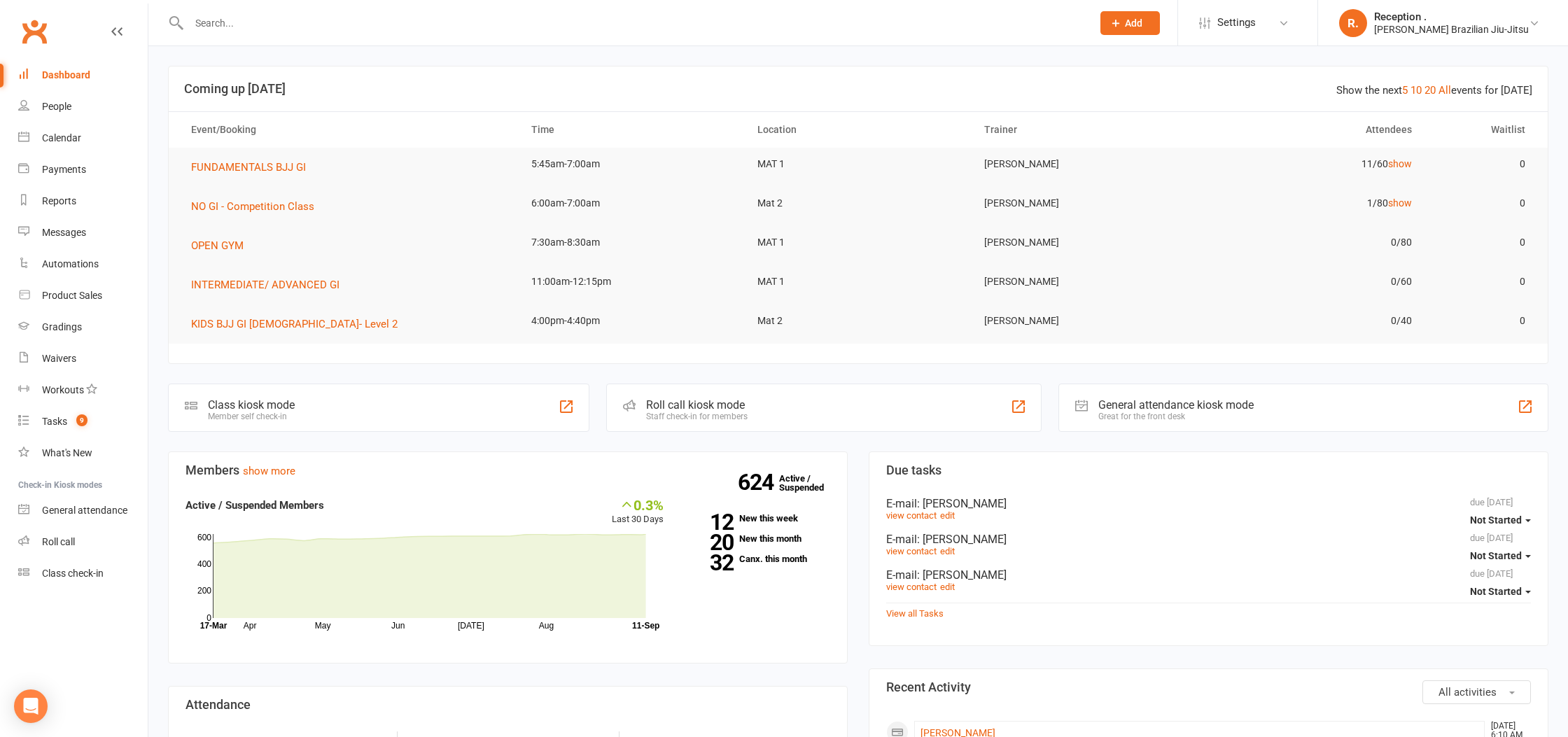
click at [307, 17] on input "text" at bounding box center [634, 23] width 898 height 20
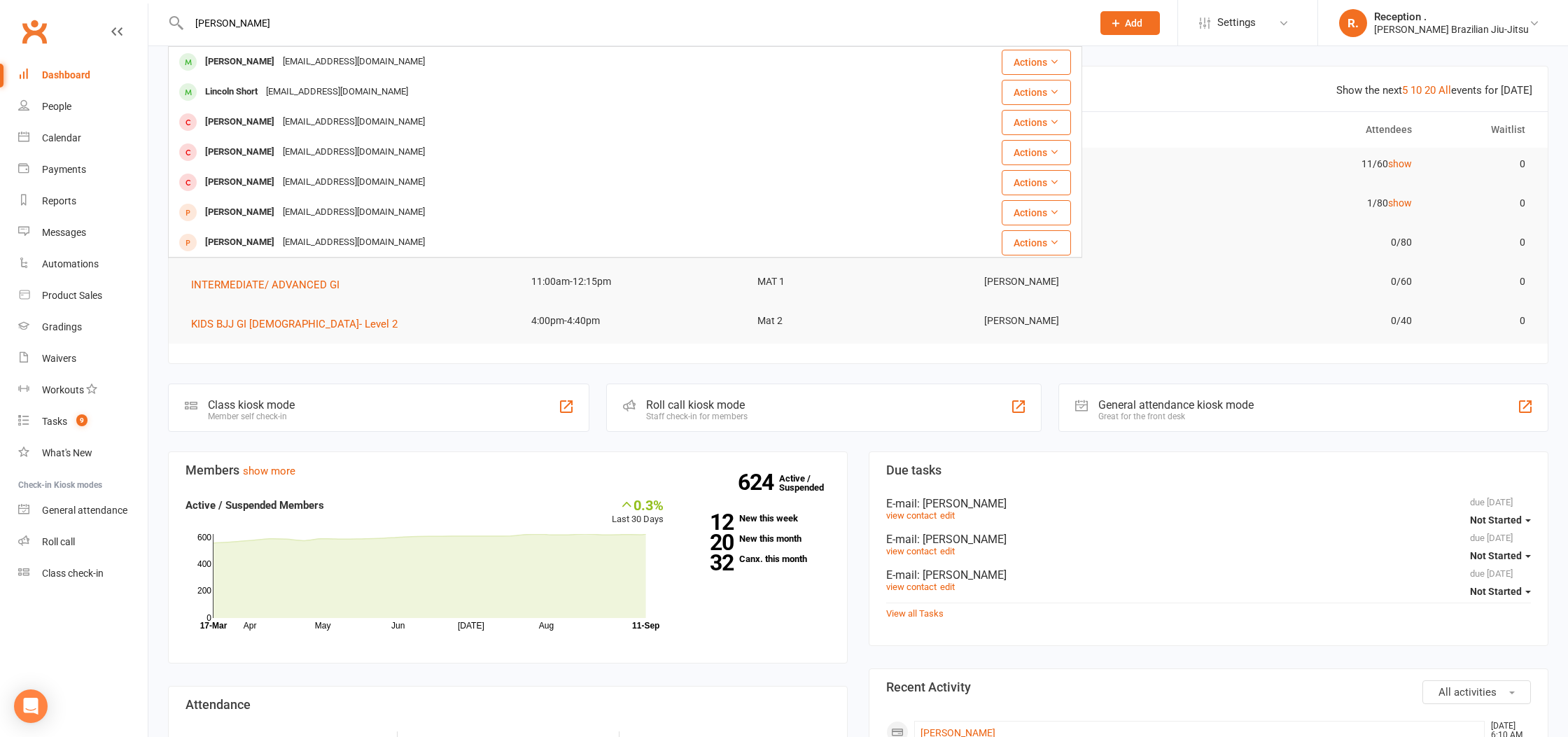
type input "sam short"
click at [279, 65] on div "sam_j_short@hotmail.com" at bounding box center [354, 62] width 151 height 20
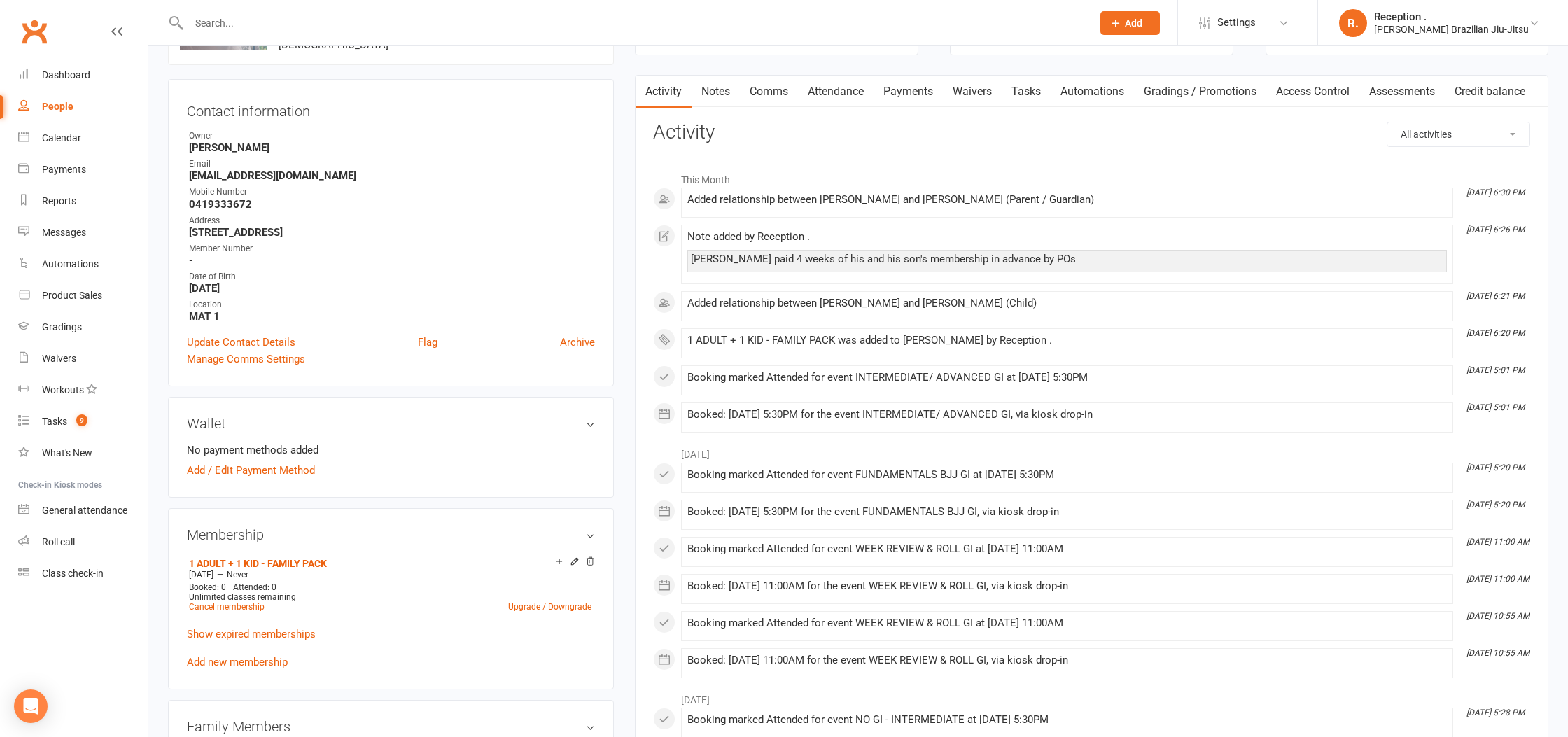
scroll to position [106, 0]
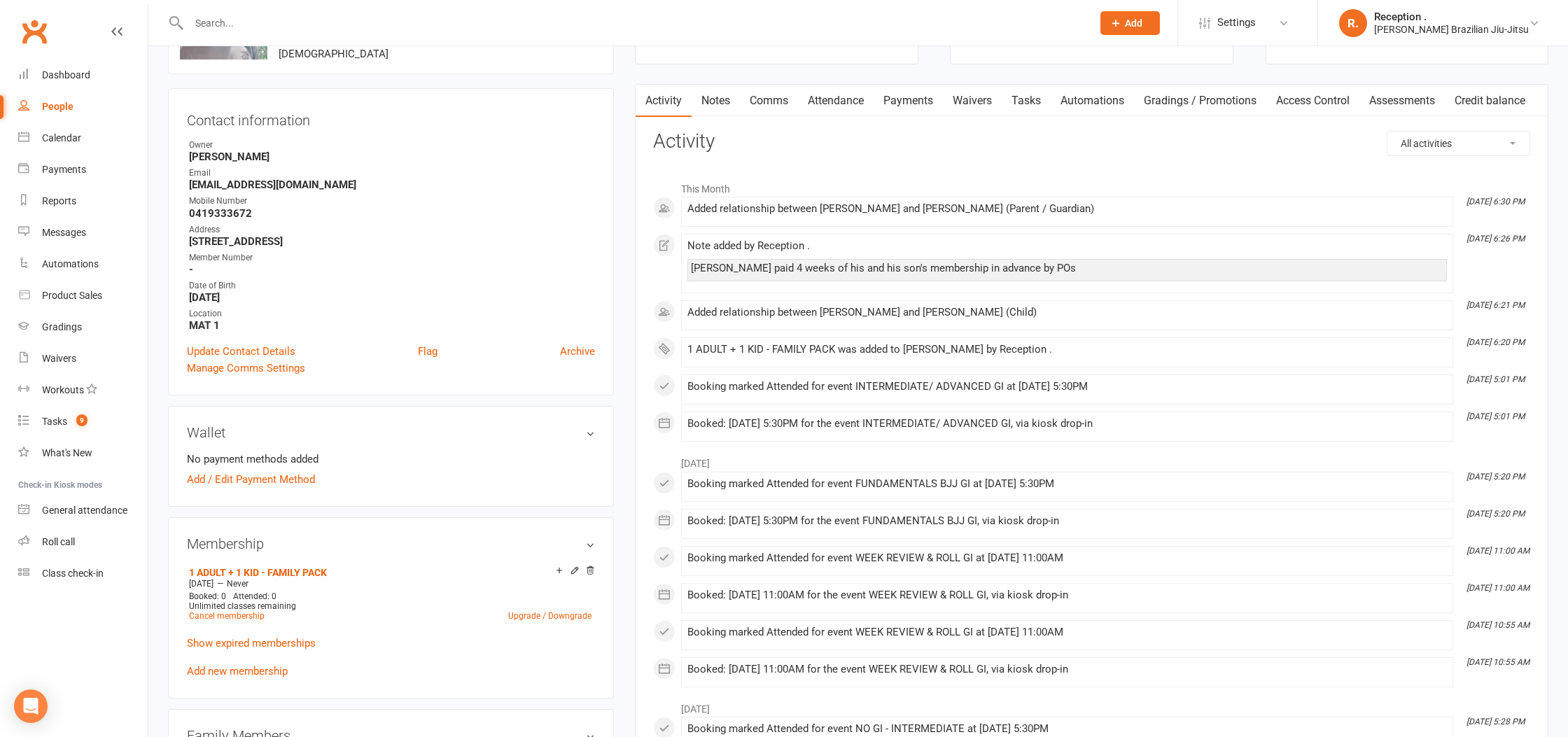
drag, startPoint x: 913, startPoint y: 97, endPoint x: 867, endPoint y: 102, distance: 46.3
click at [913, 97] on link "Payments" at bounding box center [908, 101] width 69 height 33
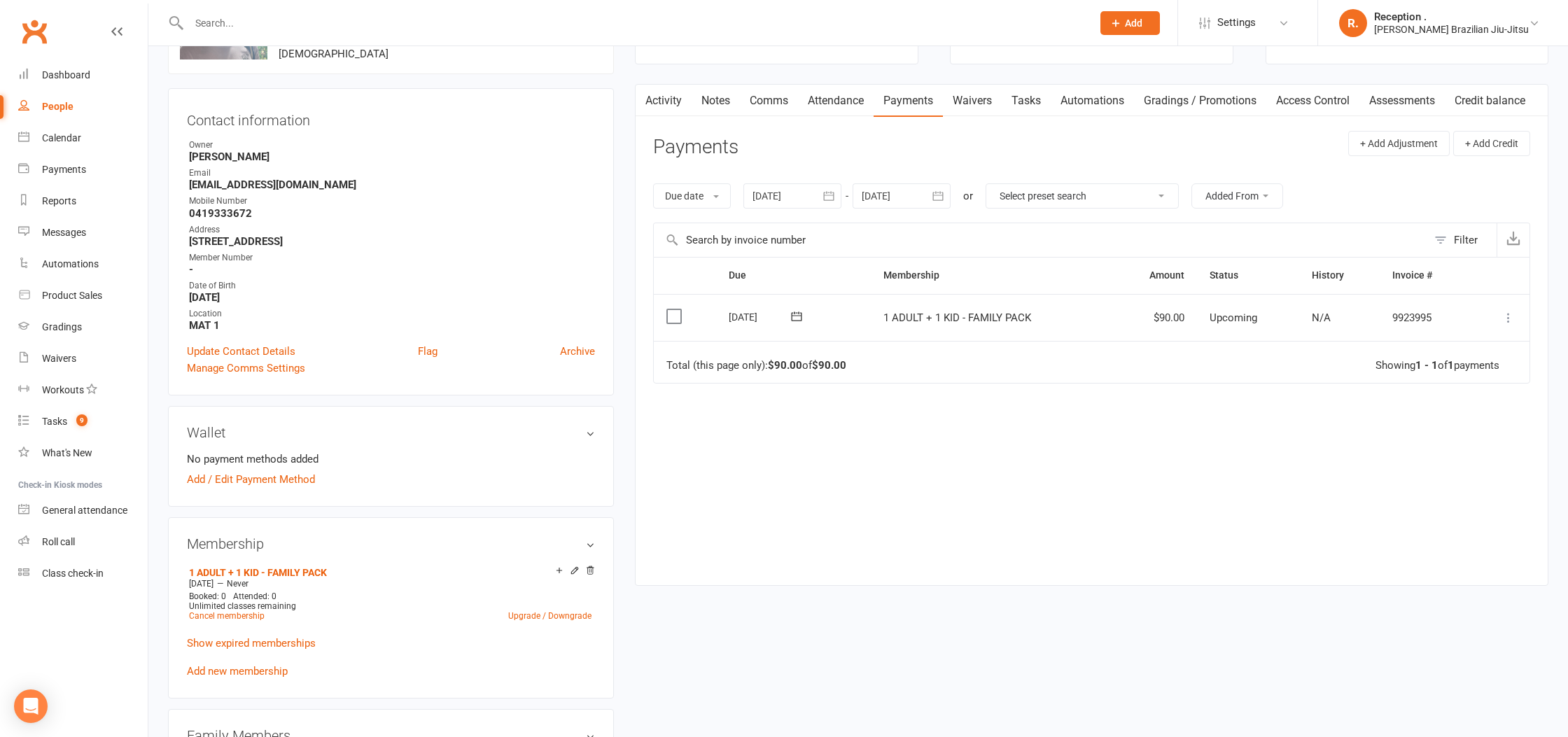
drag, startPoint x: 831, startPoint y: 322, endPoint x: 716, endPoint y: 321, distance: 115.0
click at [716, 321] on td "08 Oct 2025" at bounding box center [793, 318] width 155 height 47
click at [1034, 402] on div "Due Contact Membership Amount Status History Invoice # Select this 08 Oct 2025 …" at bounding box center [1091, 407] width 877 height 306
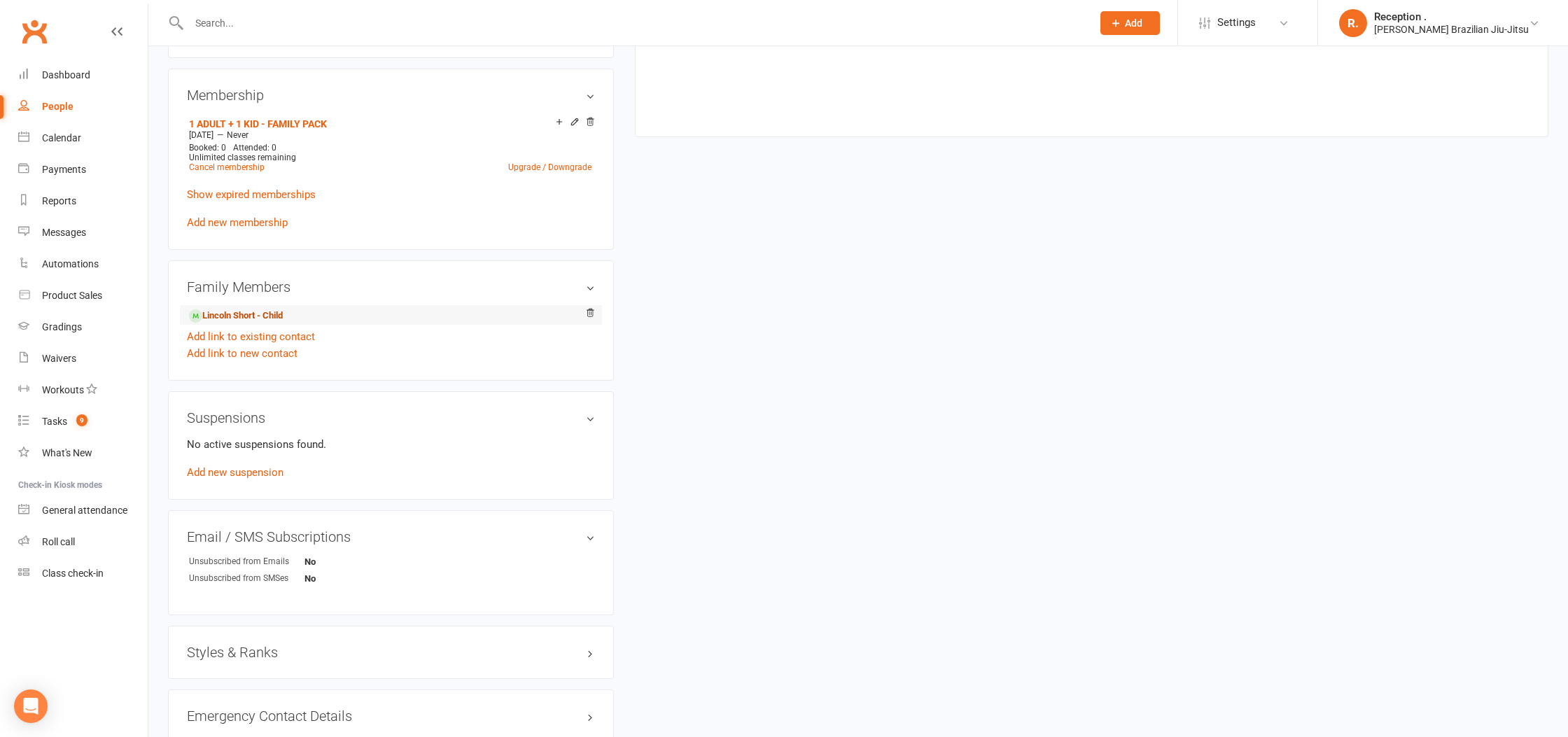
scroll to position [563, 0]
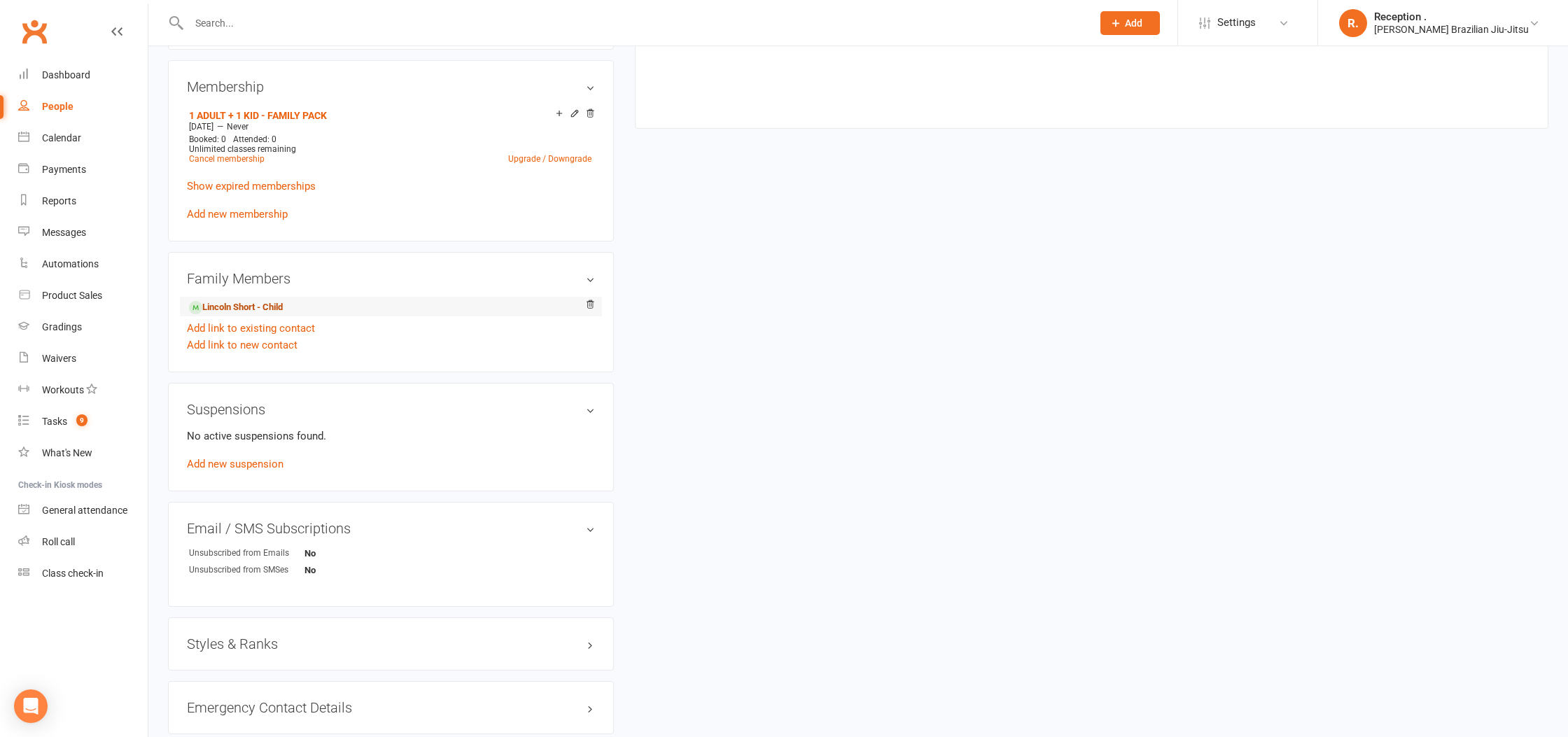
click at [269, 301] on link "Lincoln Short - Child" at bounding box center [235, 308] width 94 height 15
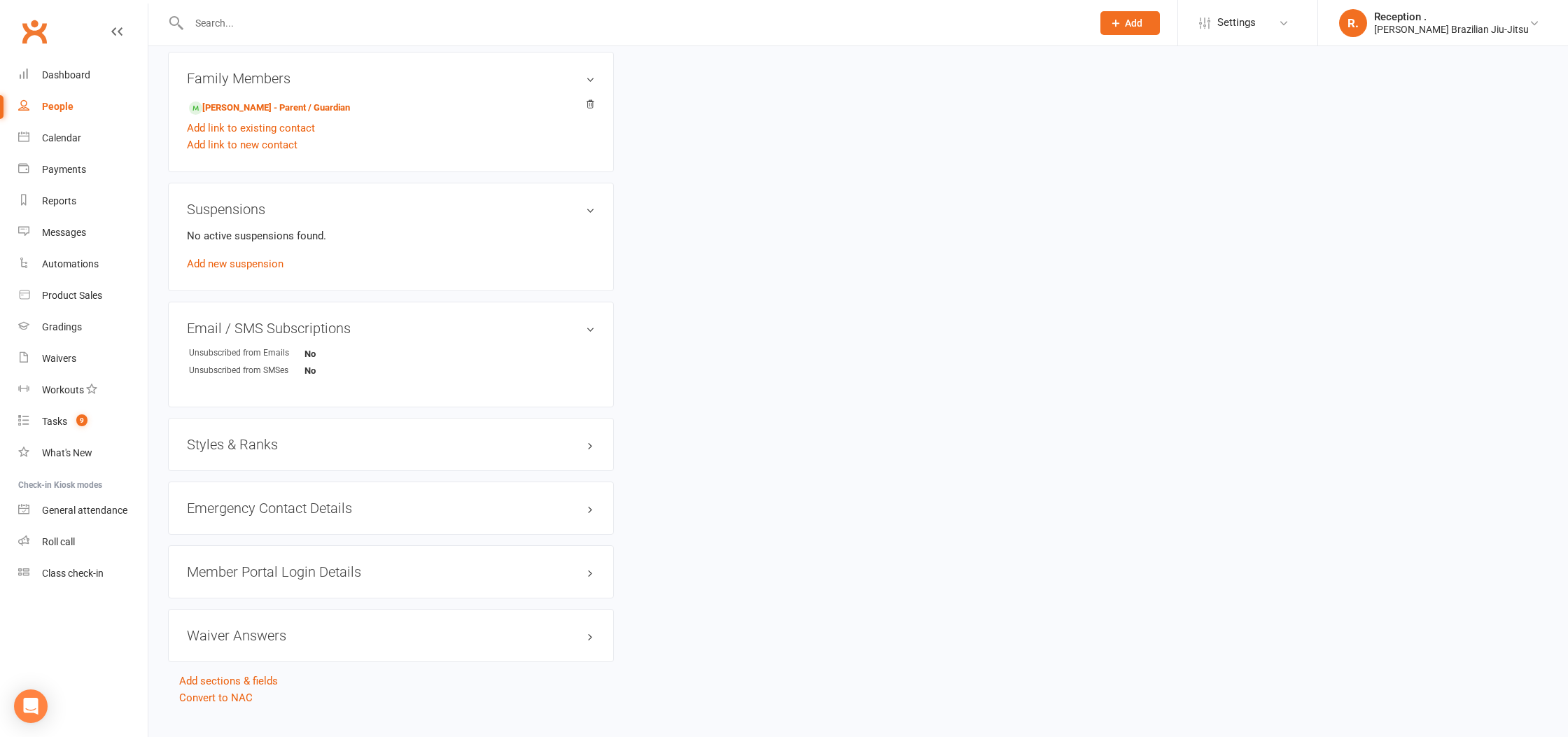
scroll to position [711, 0]
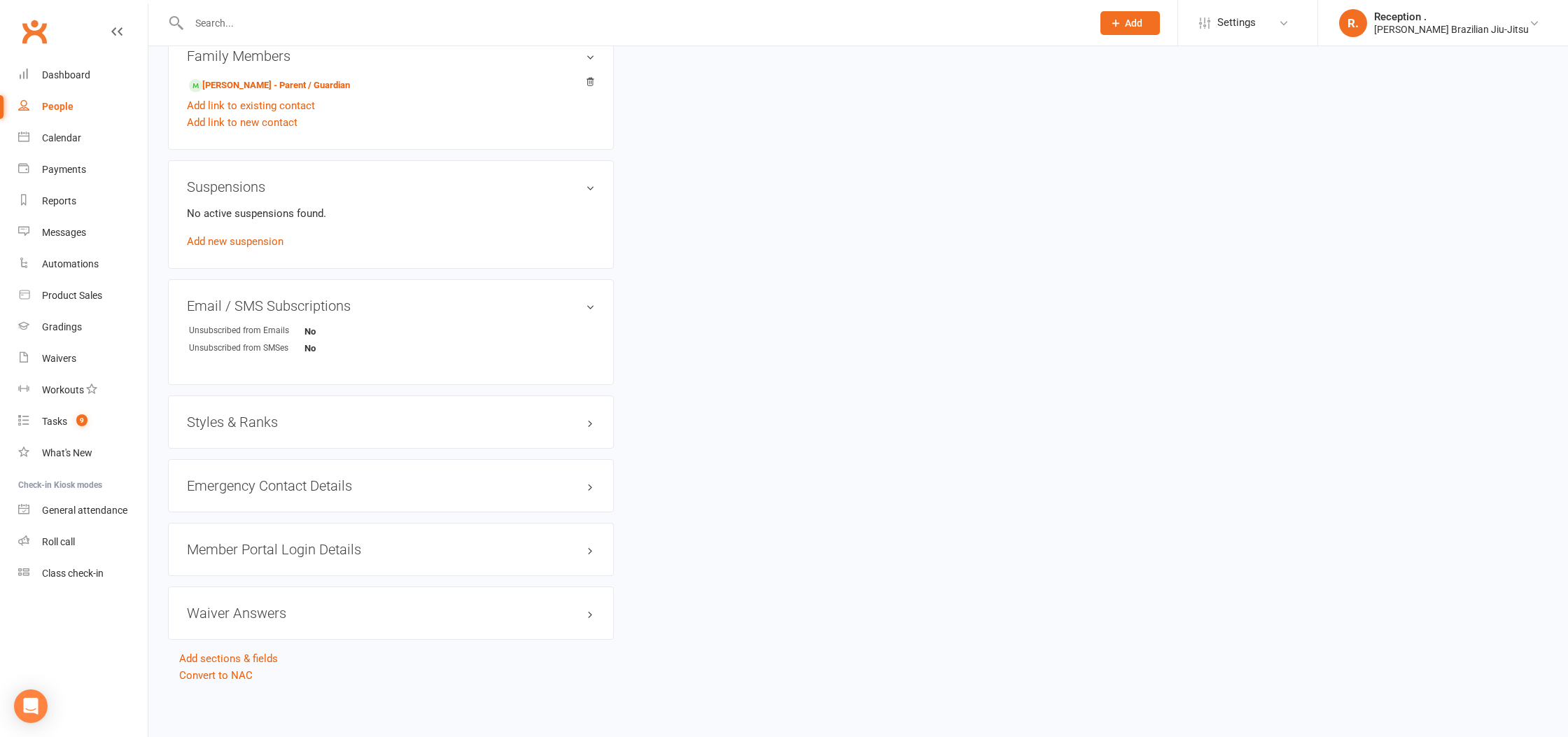
click at [428, 407] on div "Styles & Ranks" at bounding box center [391, 422] width 446 height 53
click at [426, 415] on h3 "Styles & Ranks" at bounding box center [391, 422] width 408 height 15
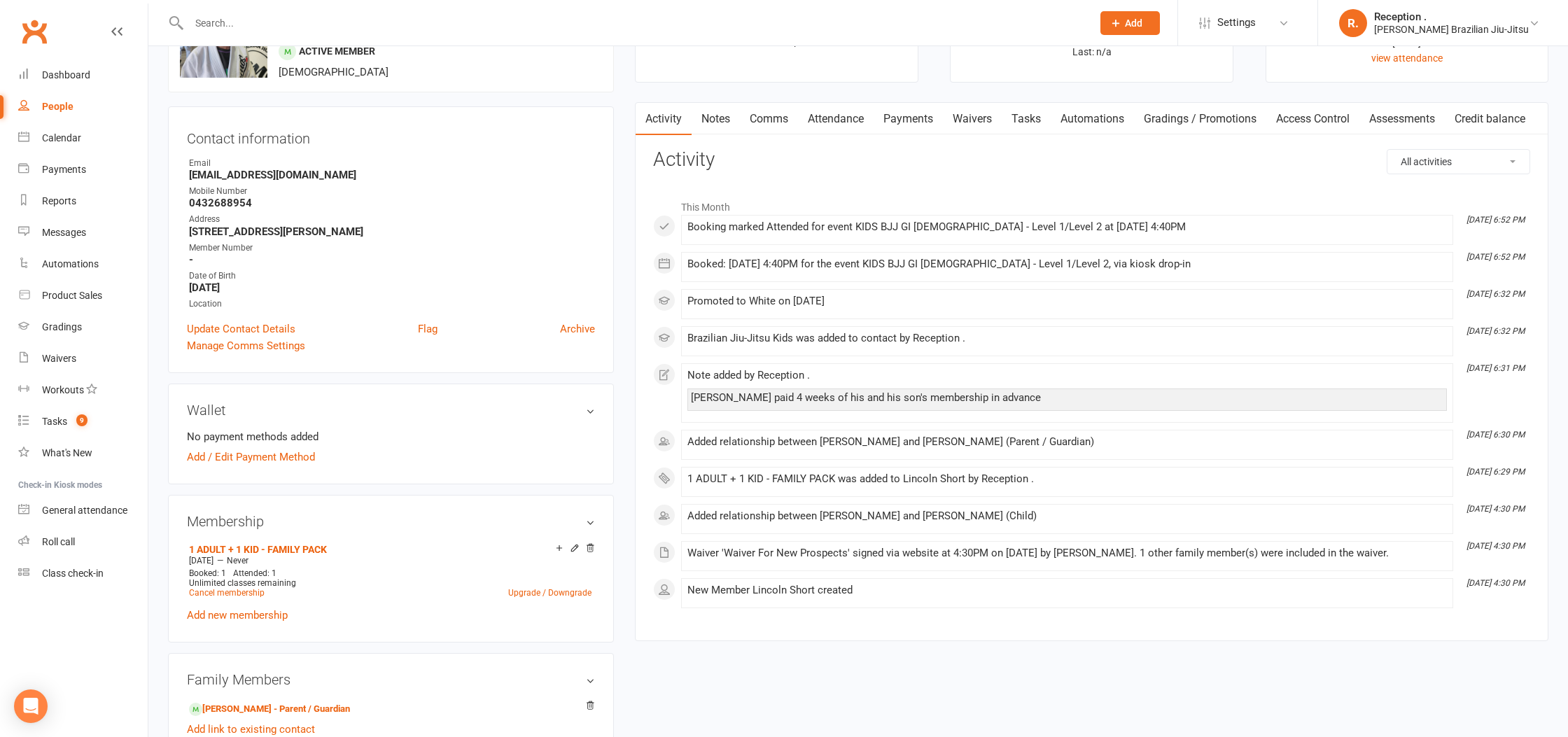
scroll to position [92, 0]
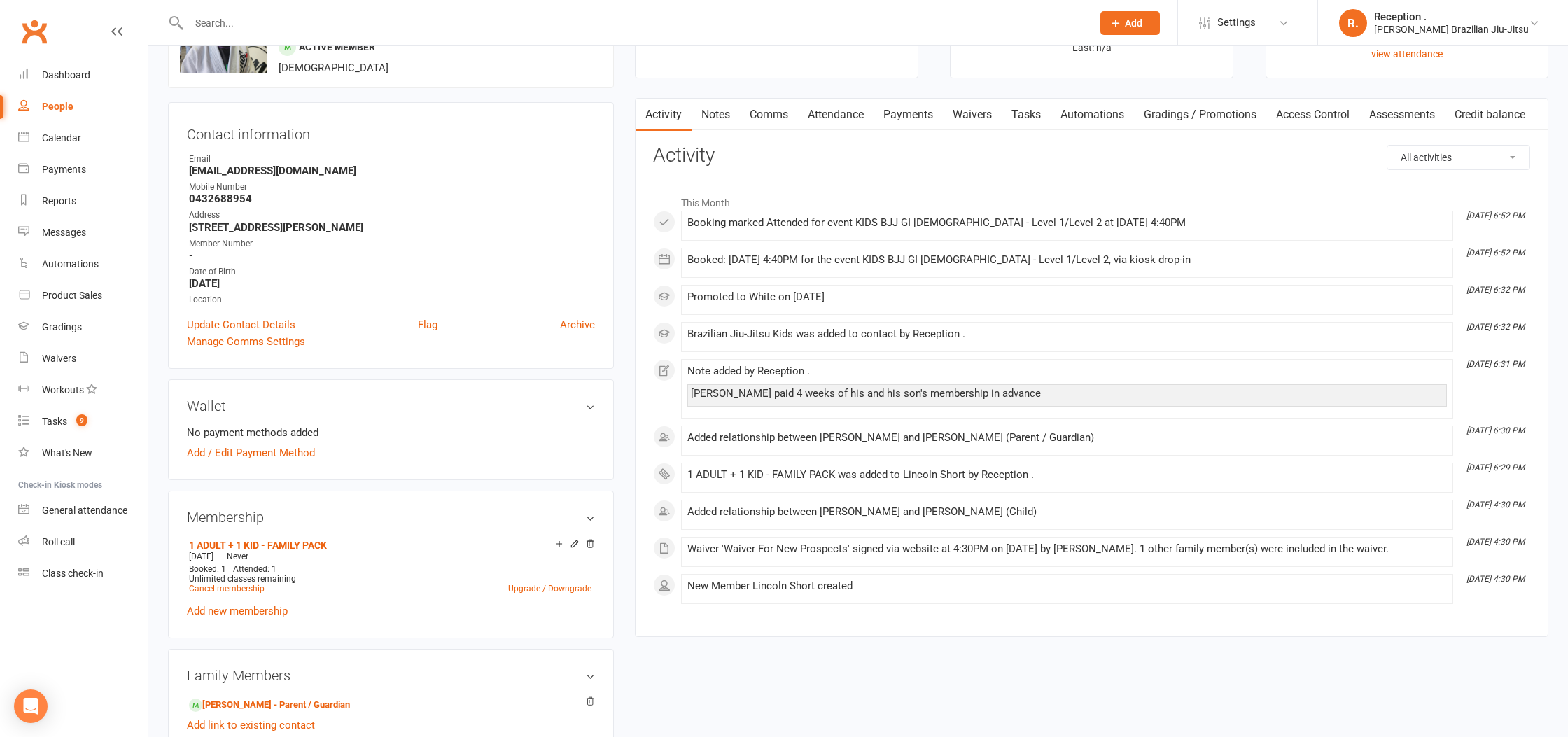
click at [925, 109] on link "Payments" at bounding box center [908, 115] width 69 height 33
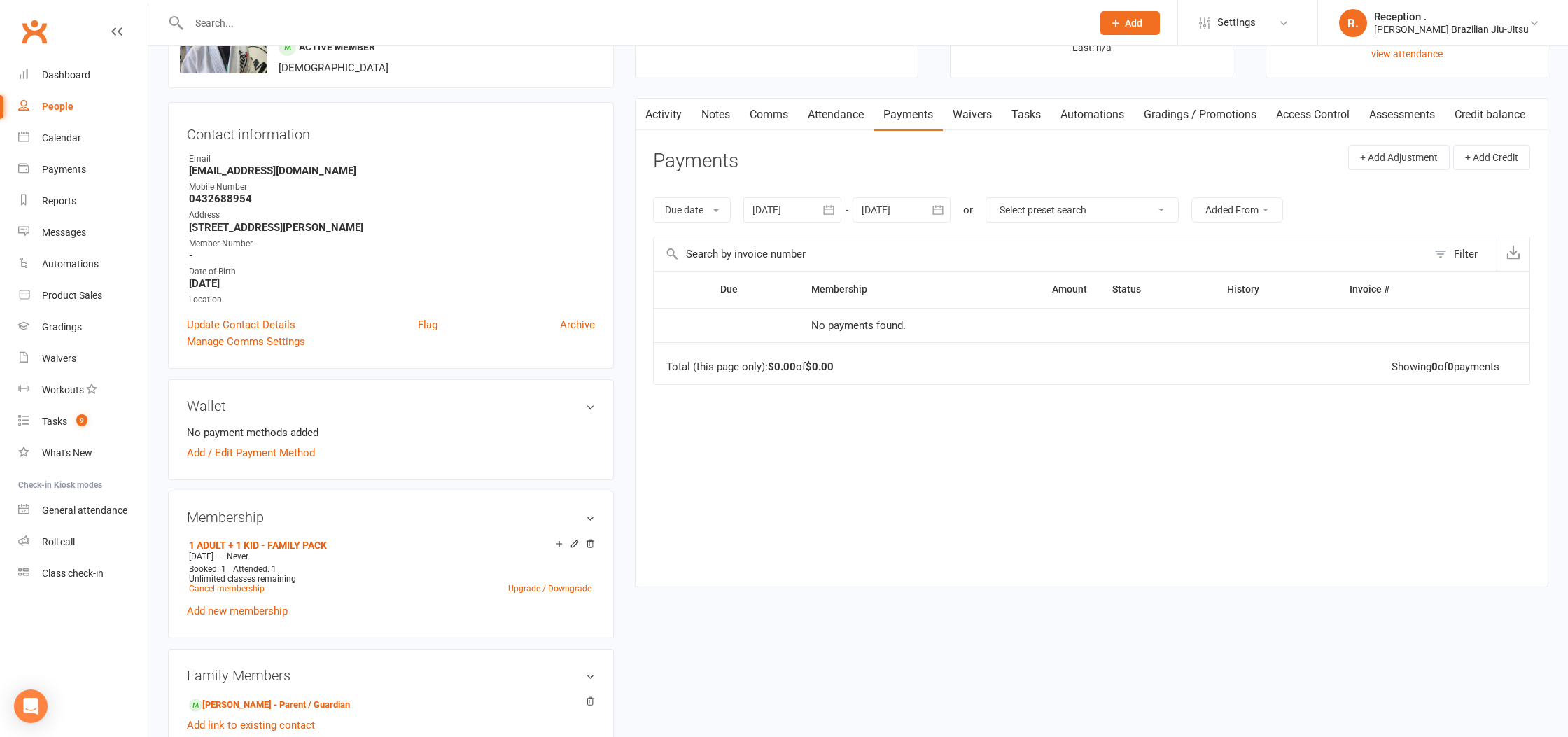
drag, startPoint x: 915, startPoint y: 204, endPoint x: 1012, endPoint y: 232, distance: 101.0
click at [918, 206] on div at bounding box center [902, 209] width 98 height 25
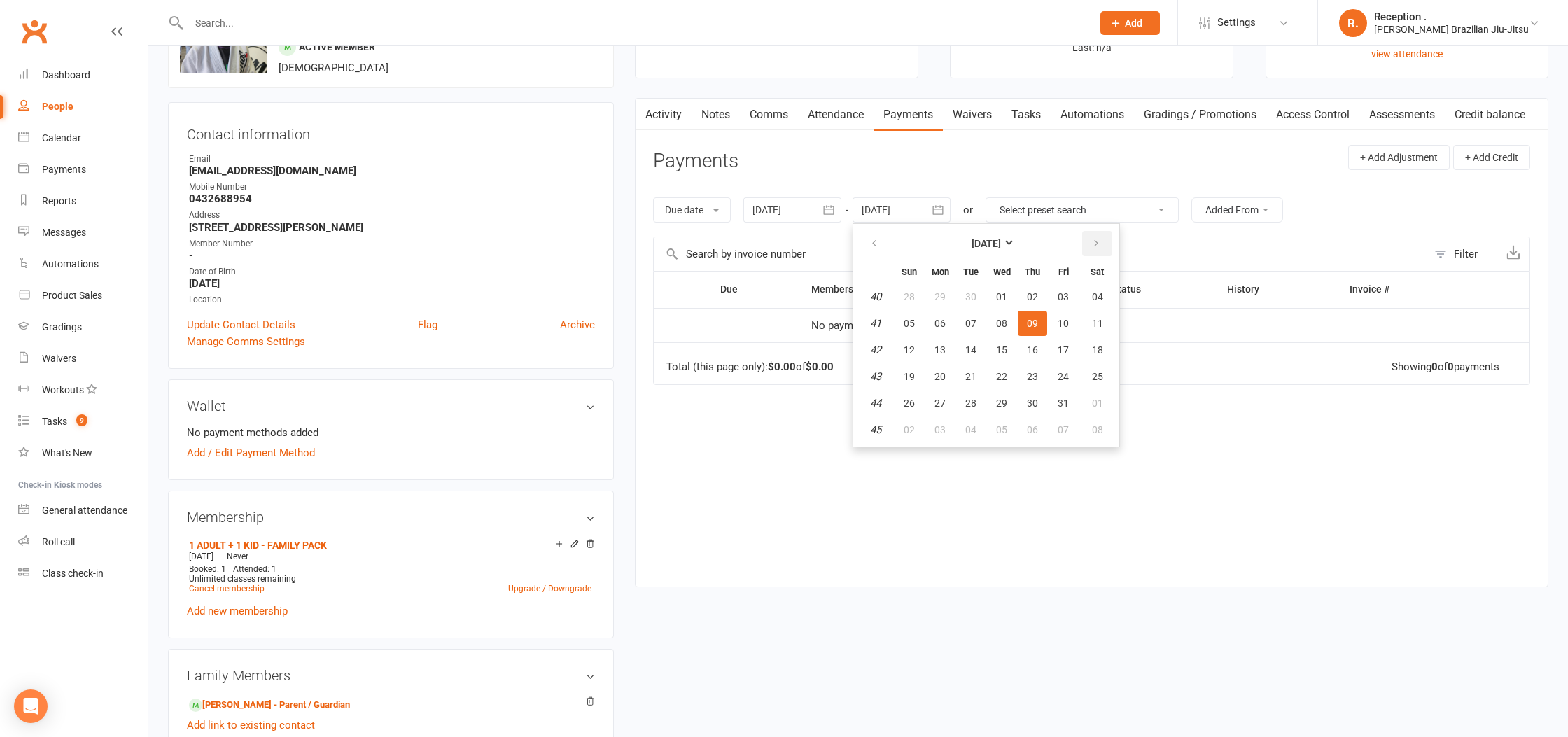
click at [1095, 242] on icon "button" at bounding box center [1096, 243] width 10 height 11
drag, startPoint x: 1095, startPoint y: 242, endPoint x: 1091, endPoint y: 267, distance: 25.3
click at [1095, 243] on icon "button" at bounding box center [1096, 243] width 10 height 11
click at [1052, 398] on button "30" at bounding box center [1064, 403] width 29 height 25
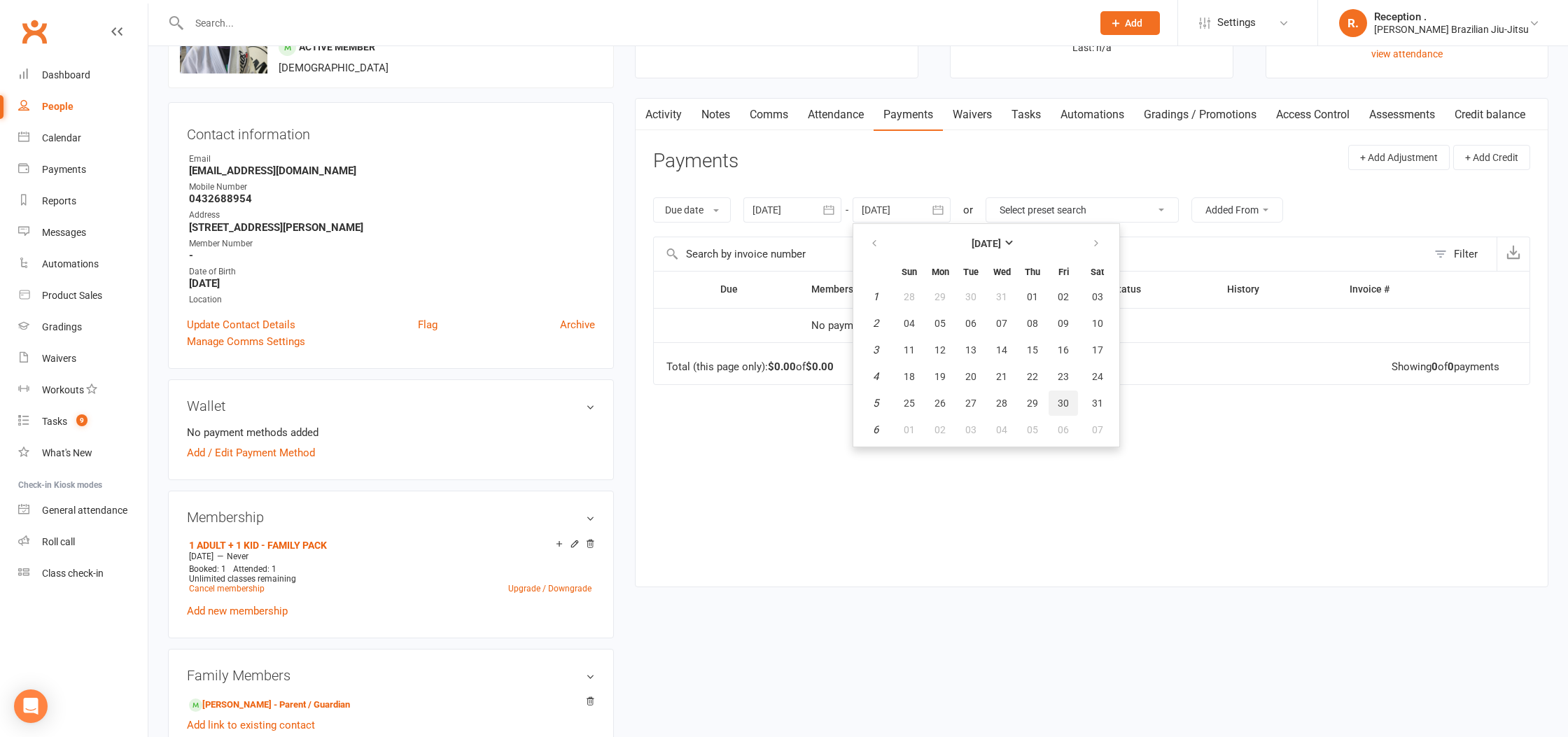
type input "30 Jan 2026"
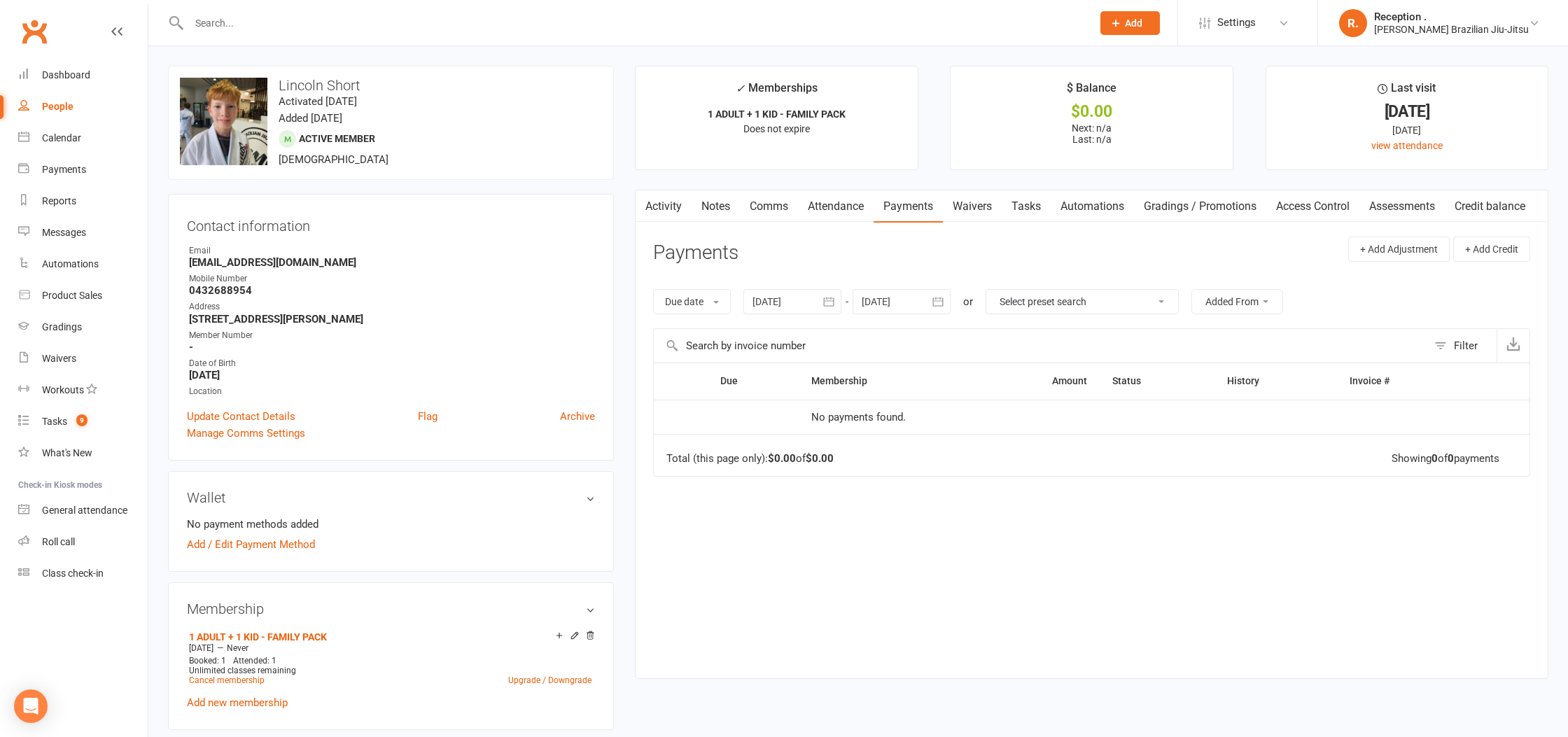
drag, startPoint x: 335, startPoint y: 25, endPoint x: 340, endPoint y: 32, distance: 8.6
click at [337, 29] on input "text" at bounding box center [634, 23] width 898 height 20
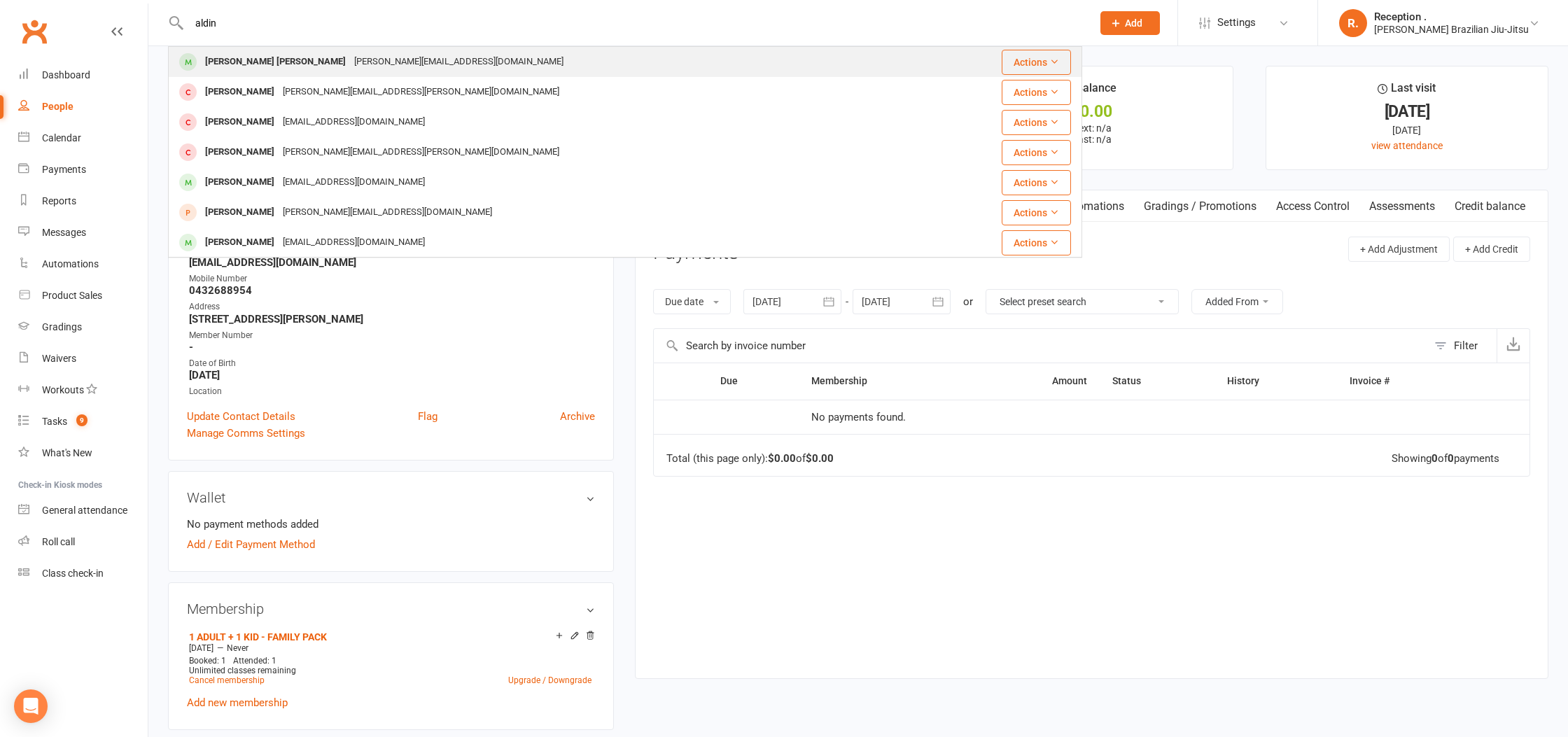
type input "aldin"
click at [350, 59] on div "aida.emic@hotmail.com" at bounding box center [459, 62] width 217 height 20
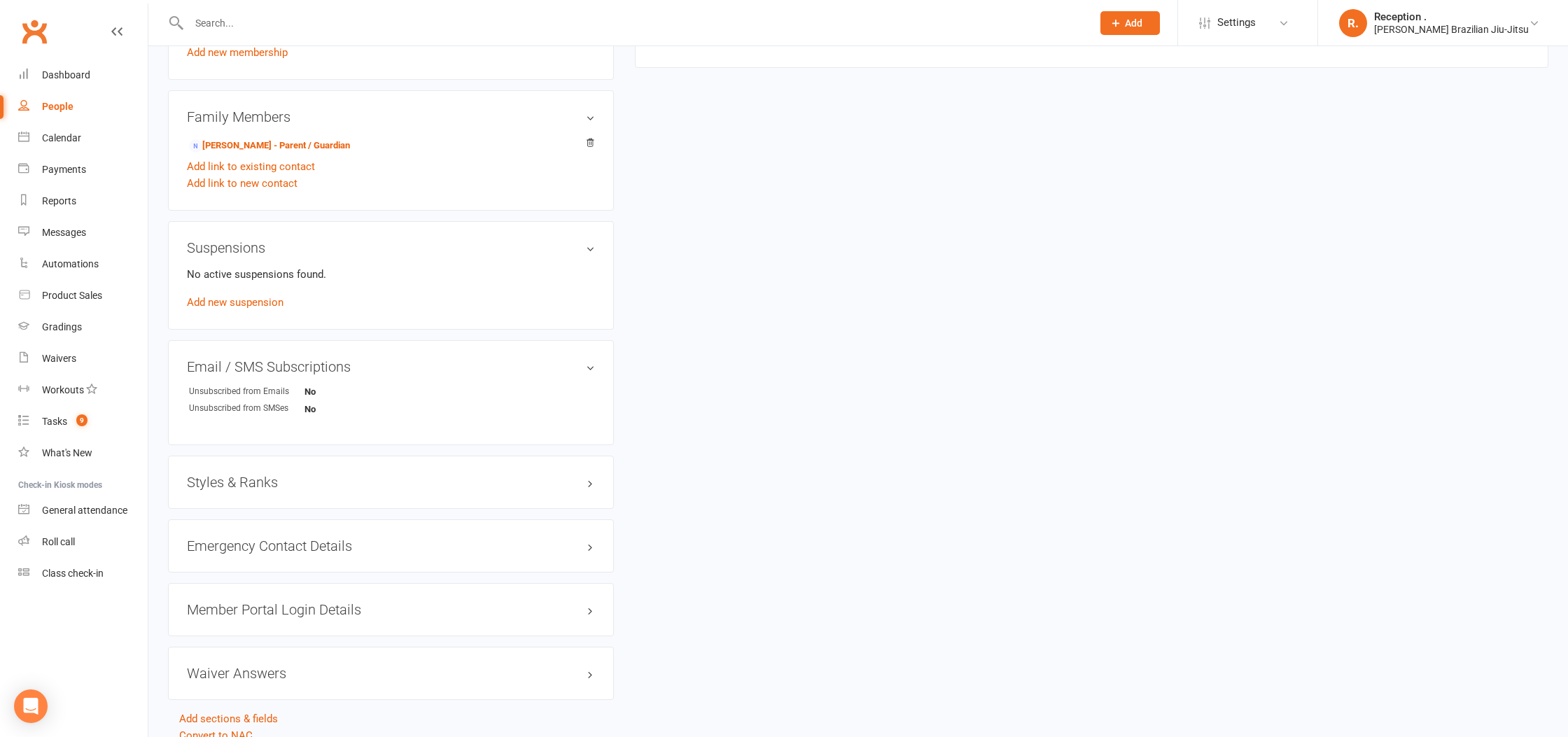
scroll to position [746, 0]
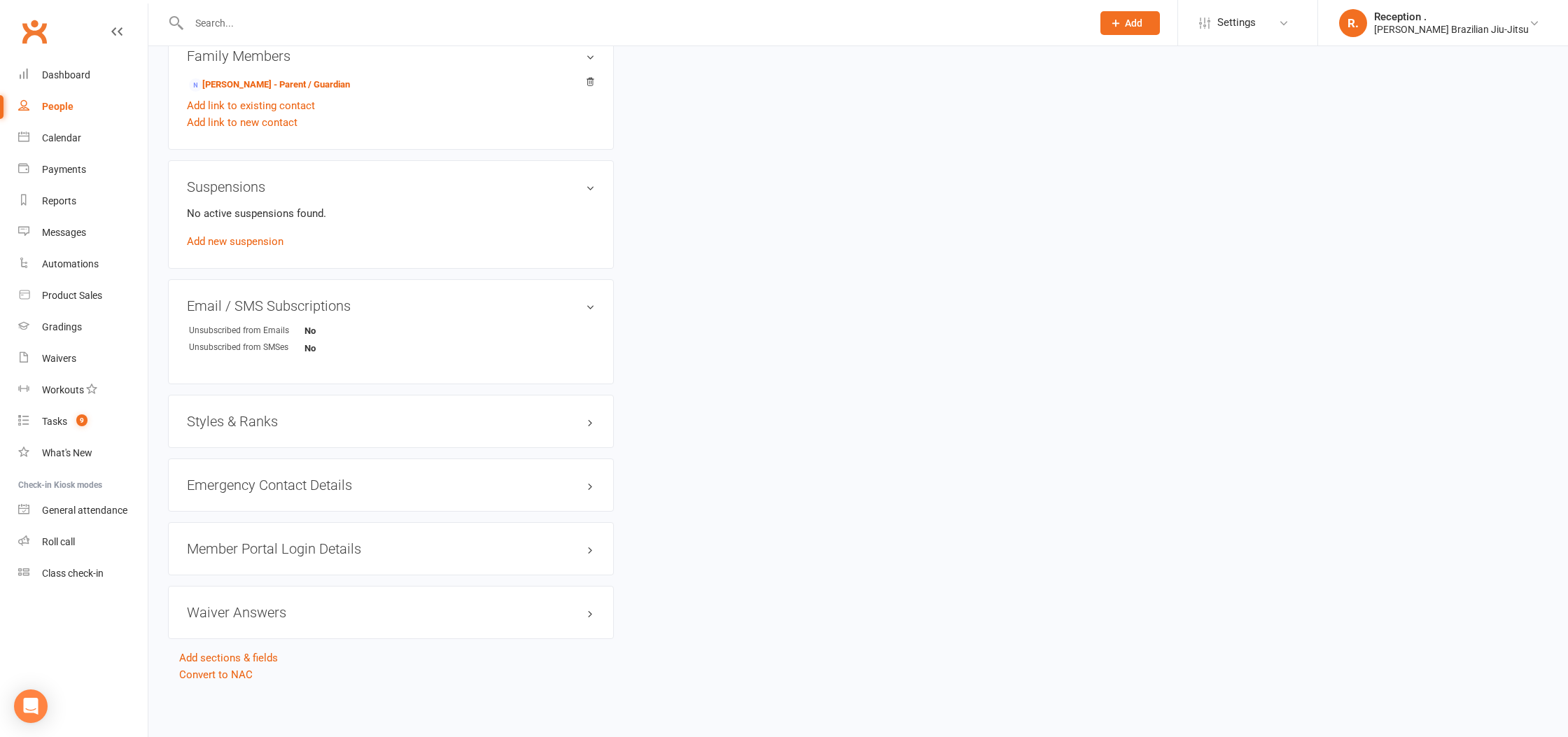
click at [349, 503] on div "Emergency Contact Details edit" at bounding box center [391, 485] width 446 height 53
click at [348, 492] on div "Emergency Contact Details edit" at bounding box center [391, 485] width 446 height 53
click at [355, 484] on h3 "Emergency Contact Details edit" at bounding box center [391, 485] width 408 height 15
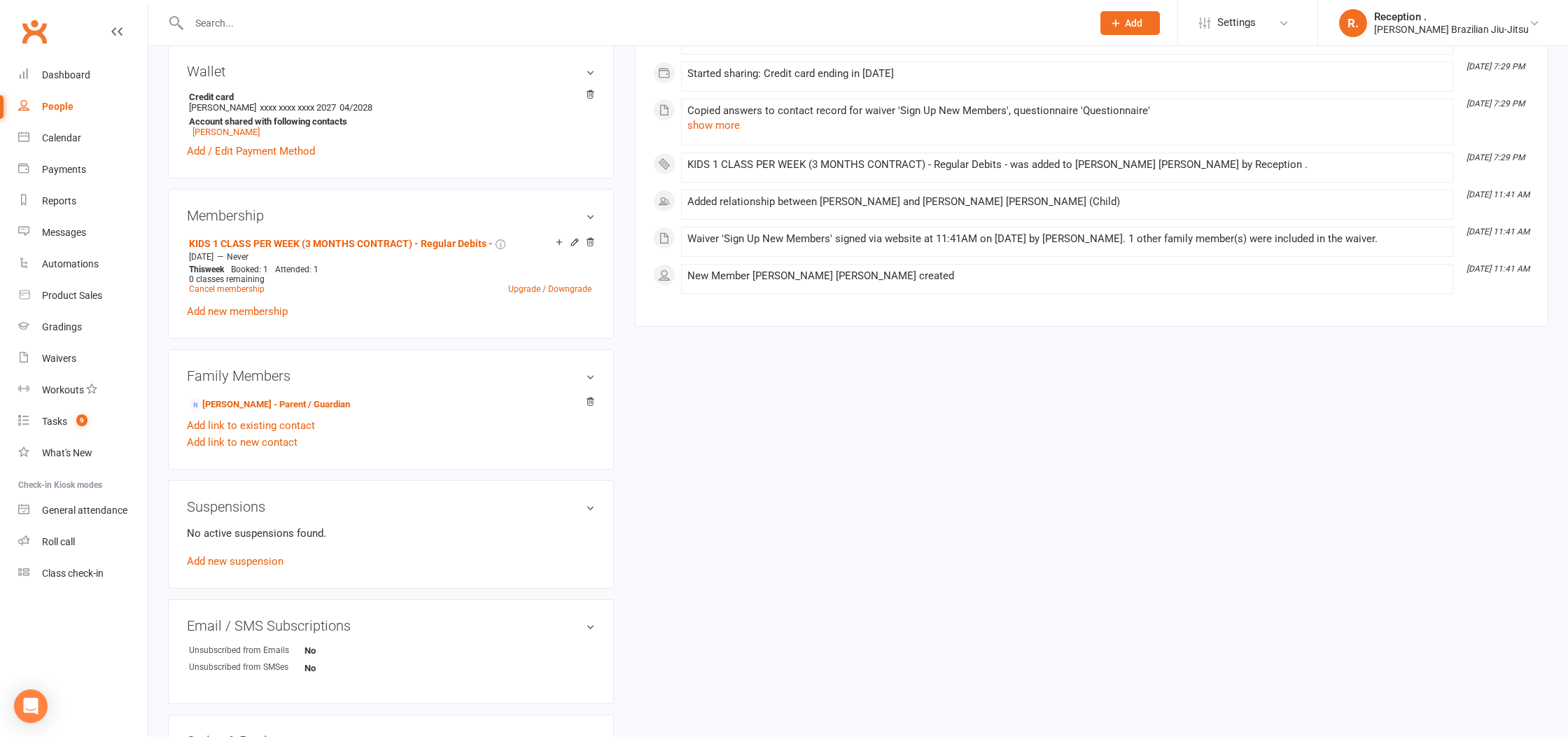
scroll to position [0, 0]
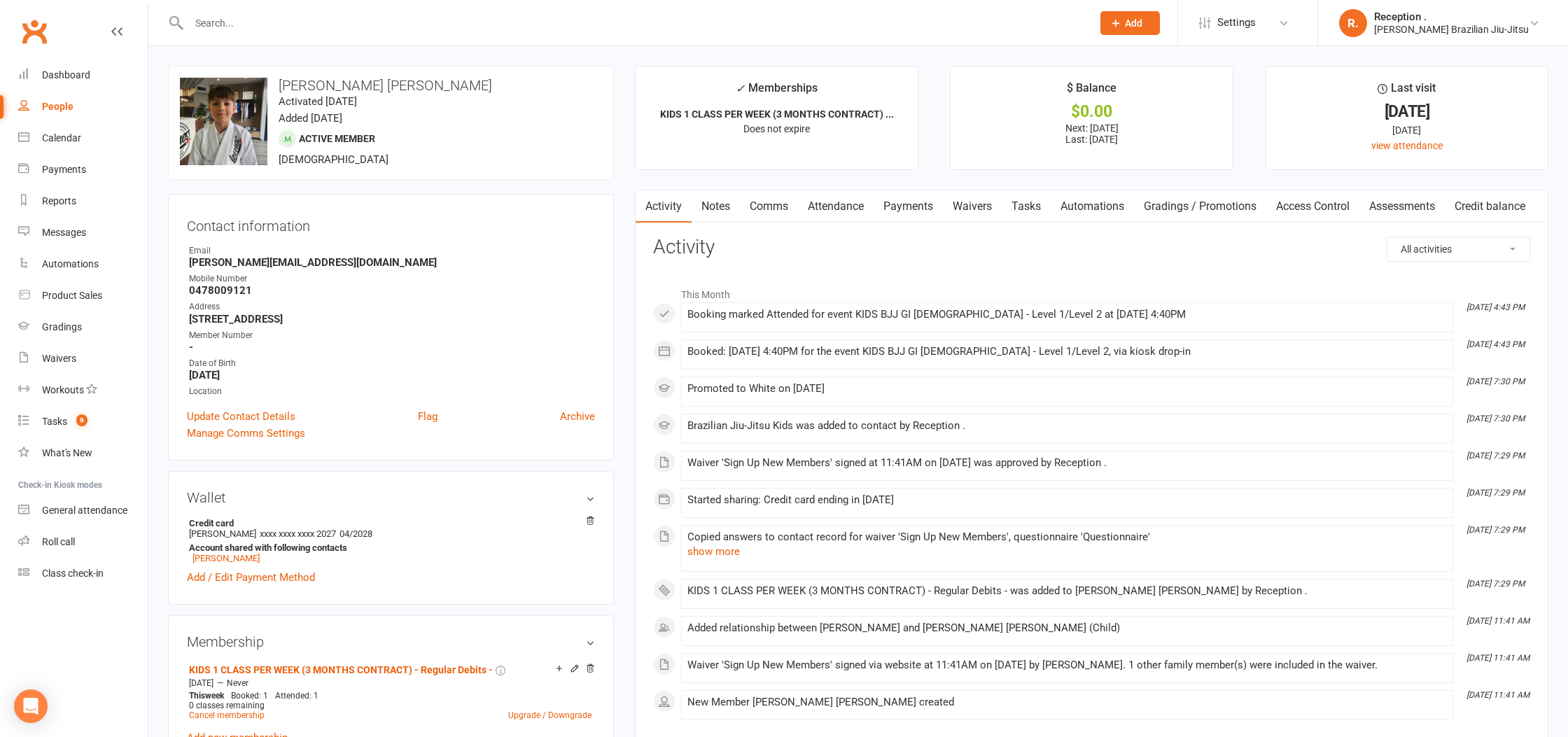
click at [846, 200] on link "Attendance" at bounding box center [836, 207] width 76 height 33
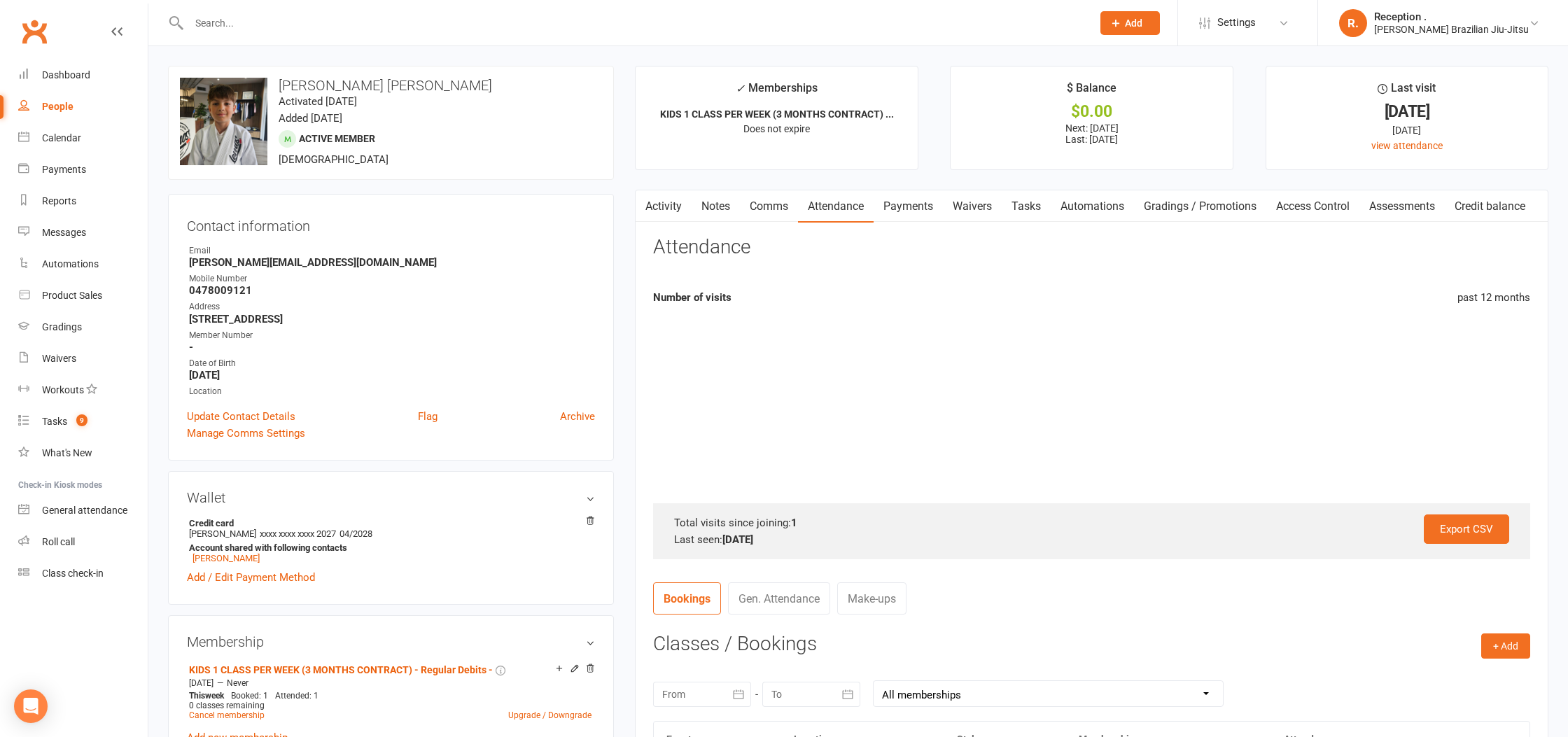
click at [898, 212] on link "Payments" at bounding box center [908, 207] width 69 height 33
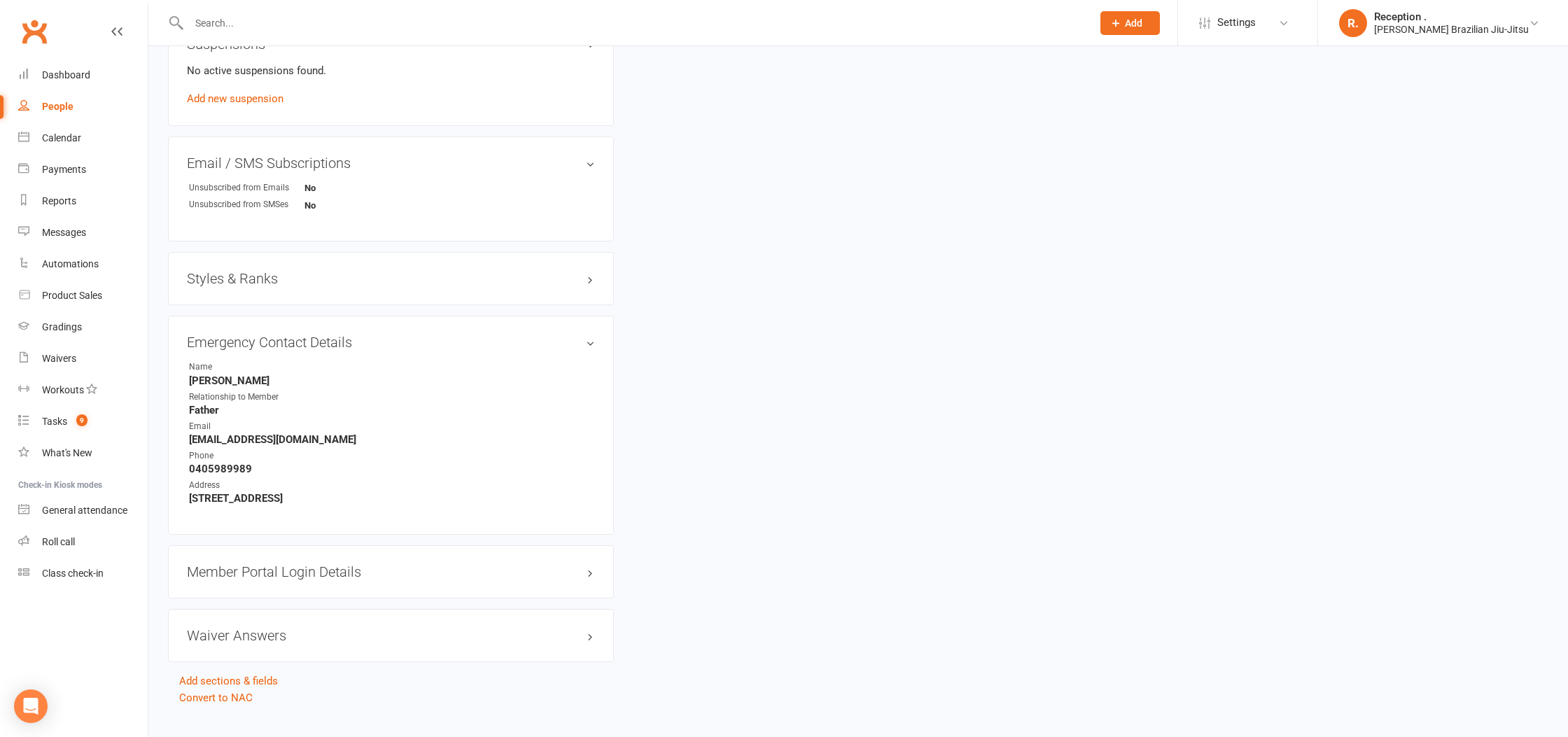
scroll to position [910, 0]
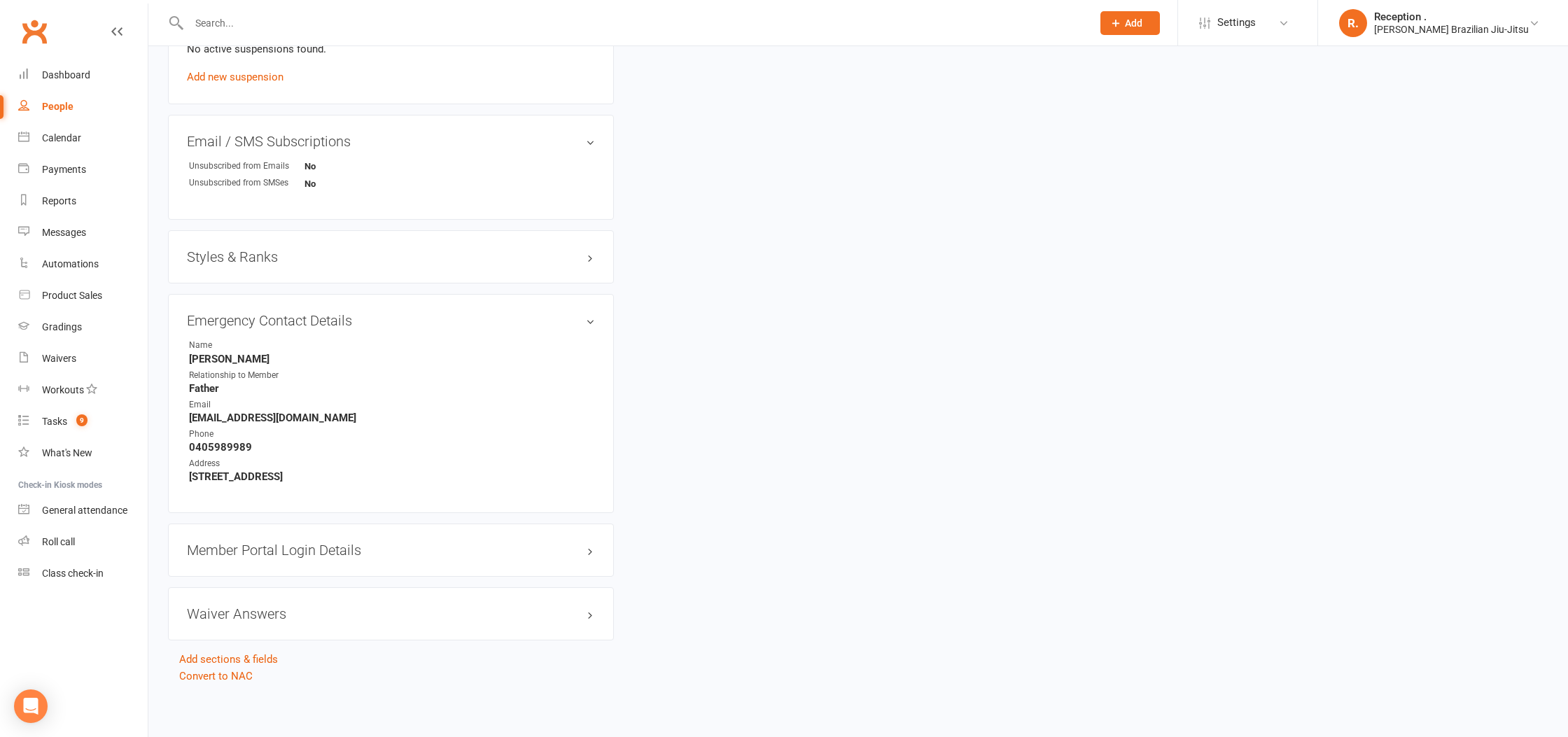
click at [360, 257] on h3 "Styles & Ranks" at bounding box center [391, 257] width 408 height 15
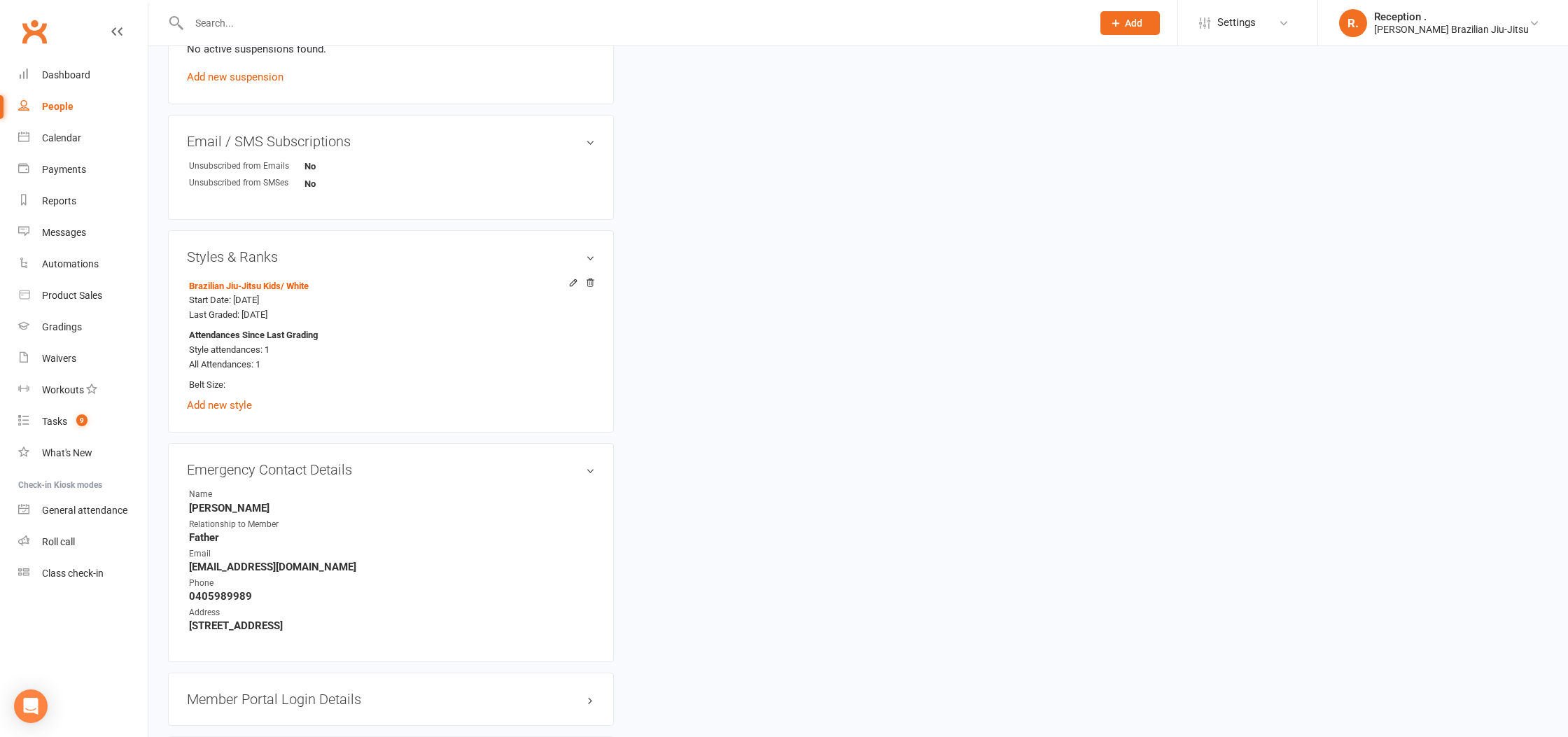
scroll to position [0, 0]
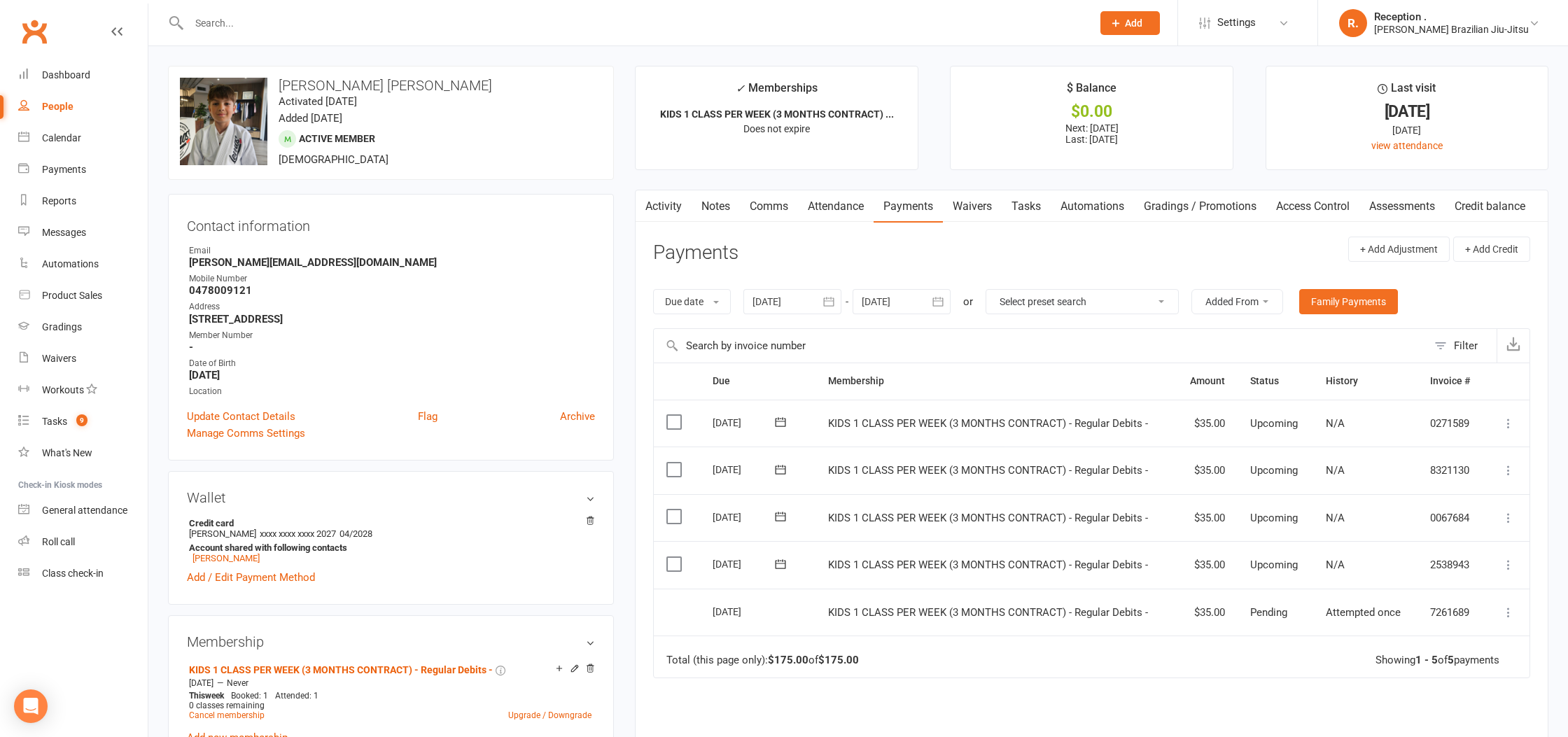
click at [240, 23] on input "text" at bounding box center [634, 23] width 898 height 20
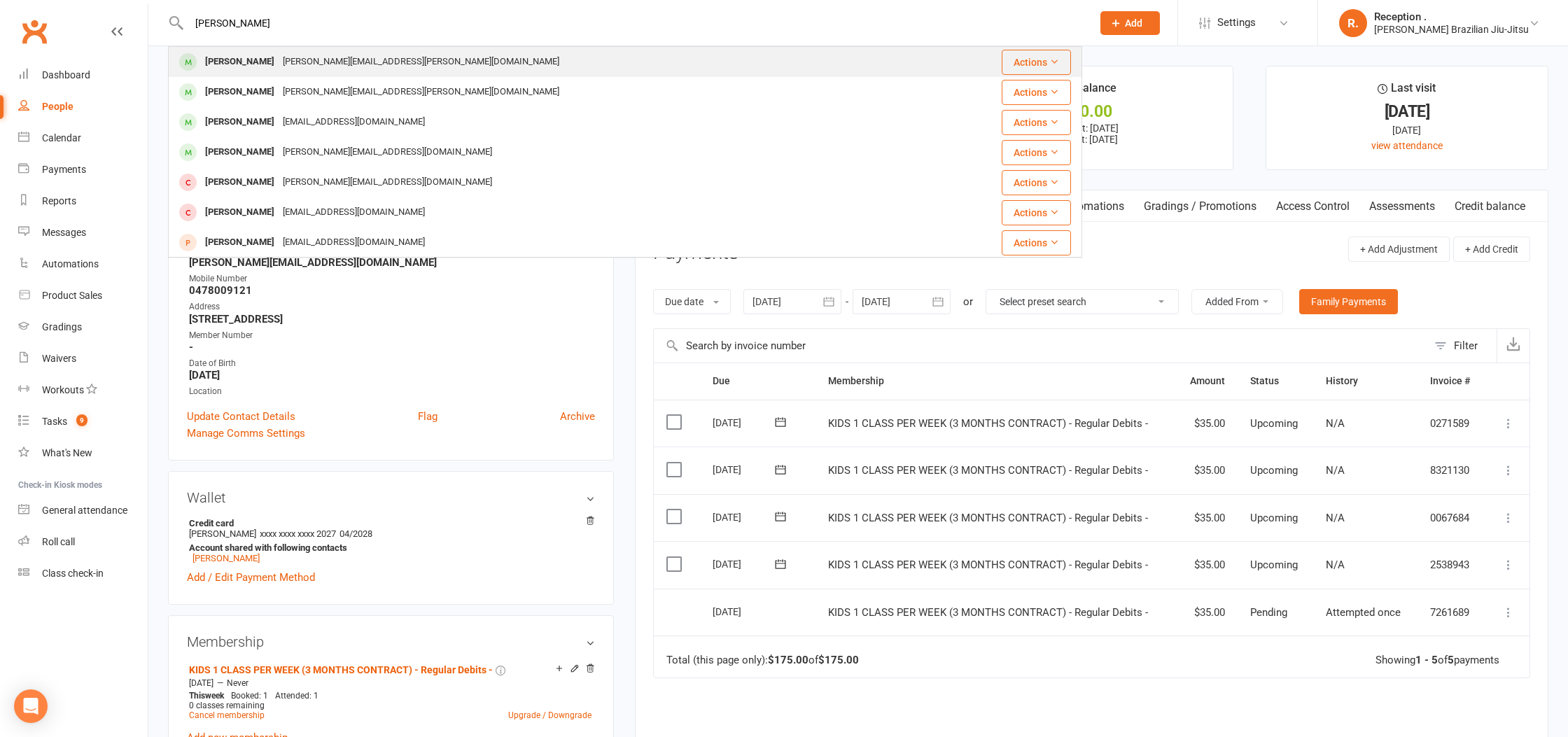
type input "drew beva"
click at [279, 56] on div "Drew.m.bevan@gmail.com" at bounding box center [421, 62] width 285 height 20
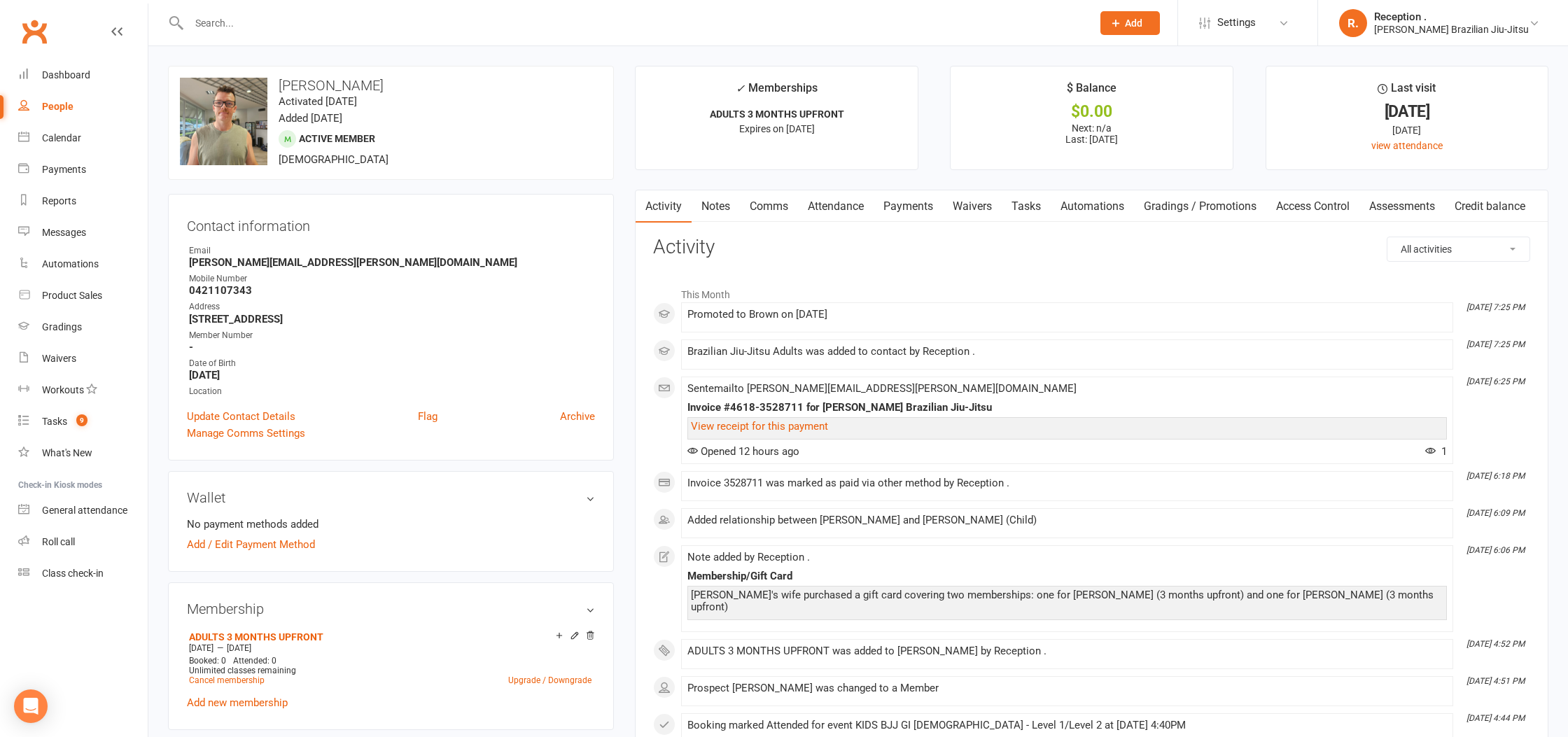
click at [905, 208] on link "Payments" at bounding box center [908, 207] width 69 height 33
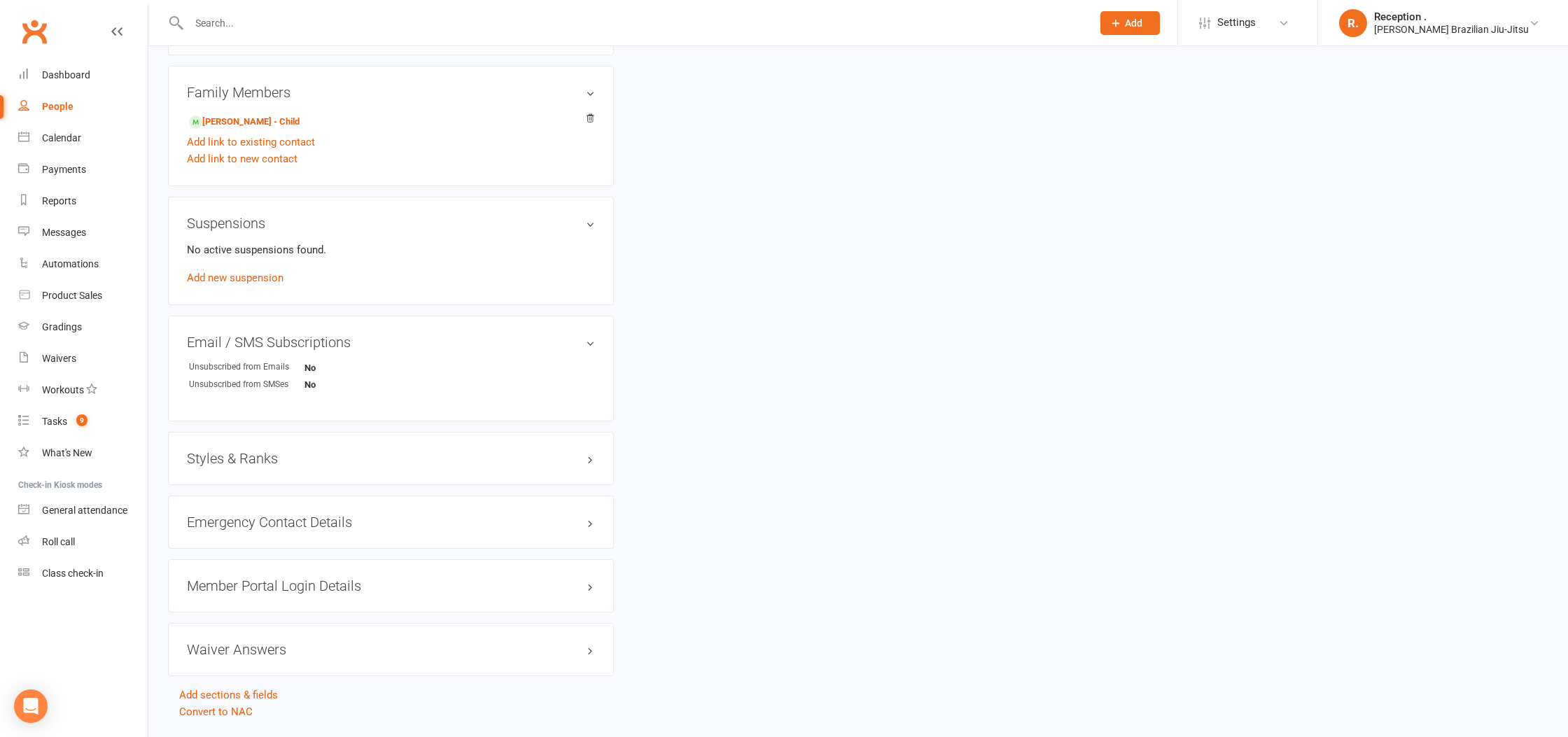
scroll to position [711, 0]
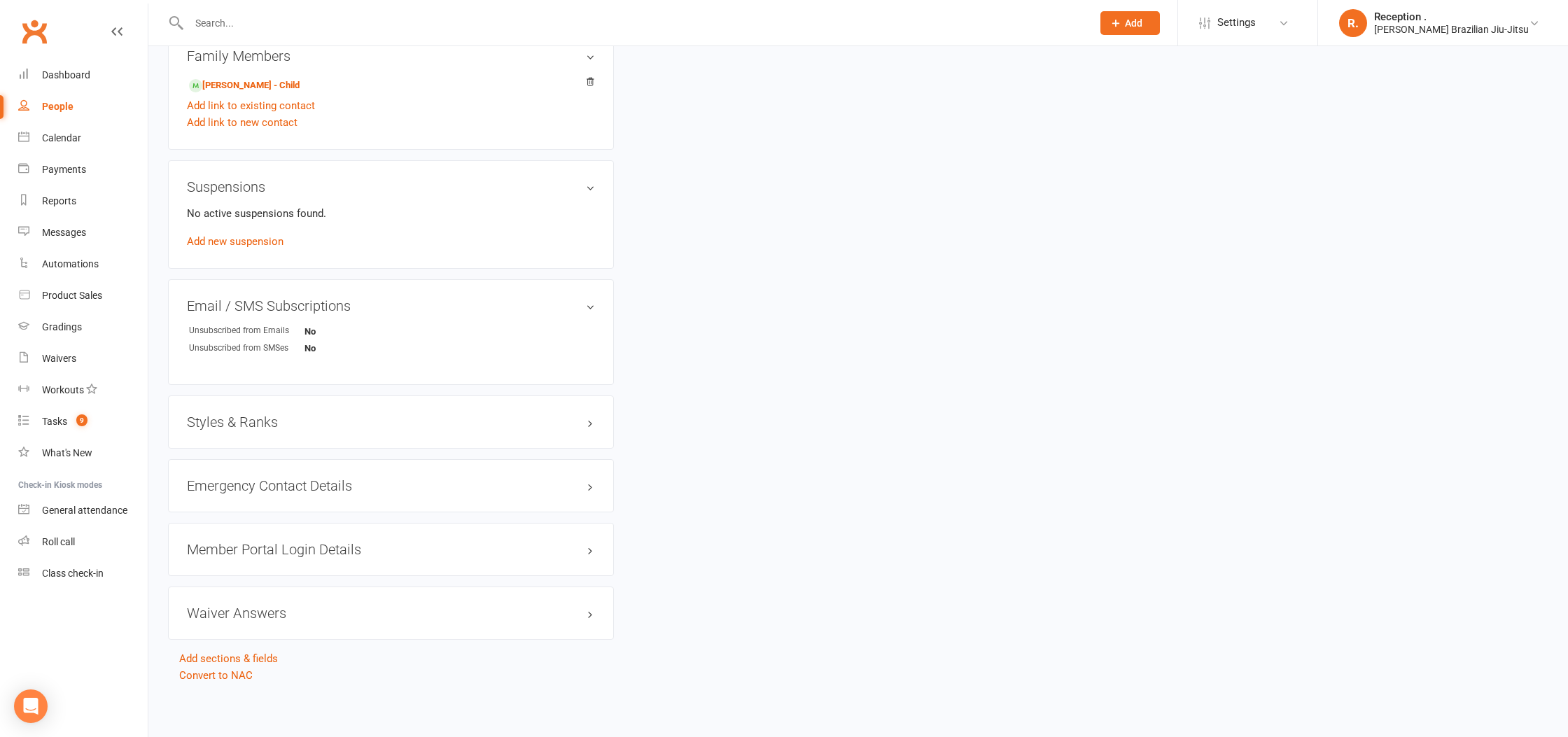
click at [267, 415] on h3 "Styles & Ranks" at bounding box center [391, 422] width 408 height 15
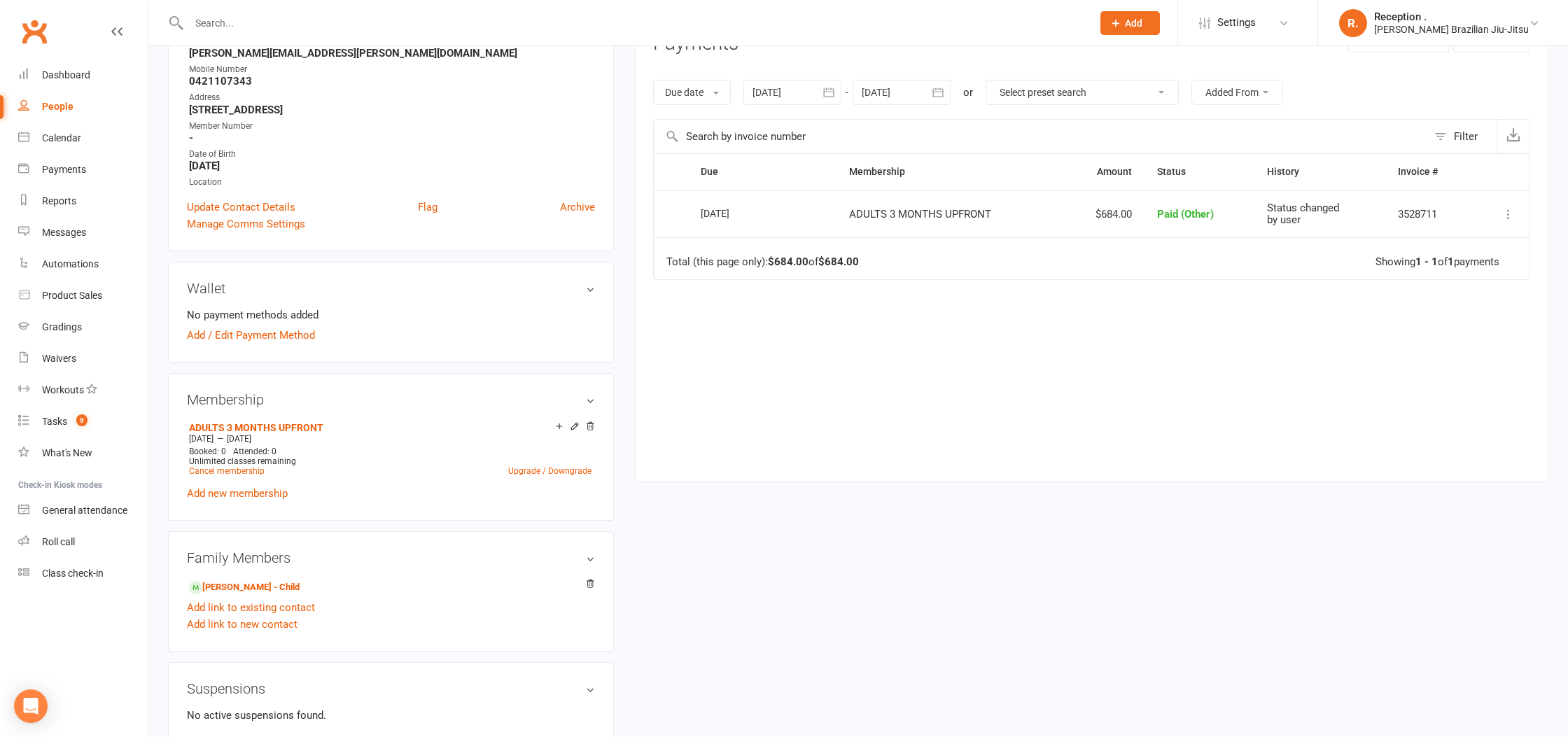
scroll to position [214, 0]
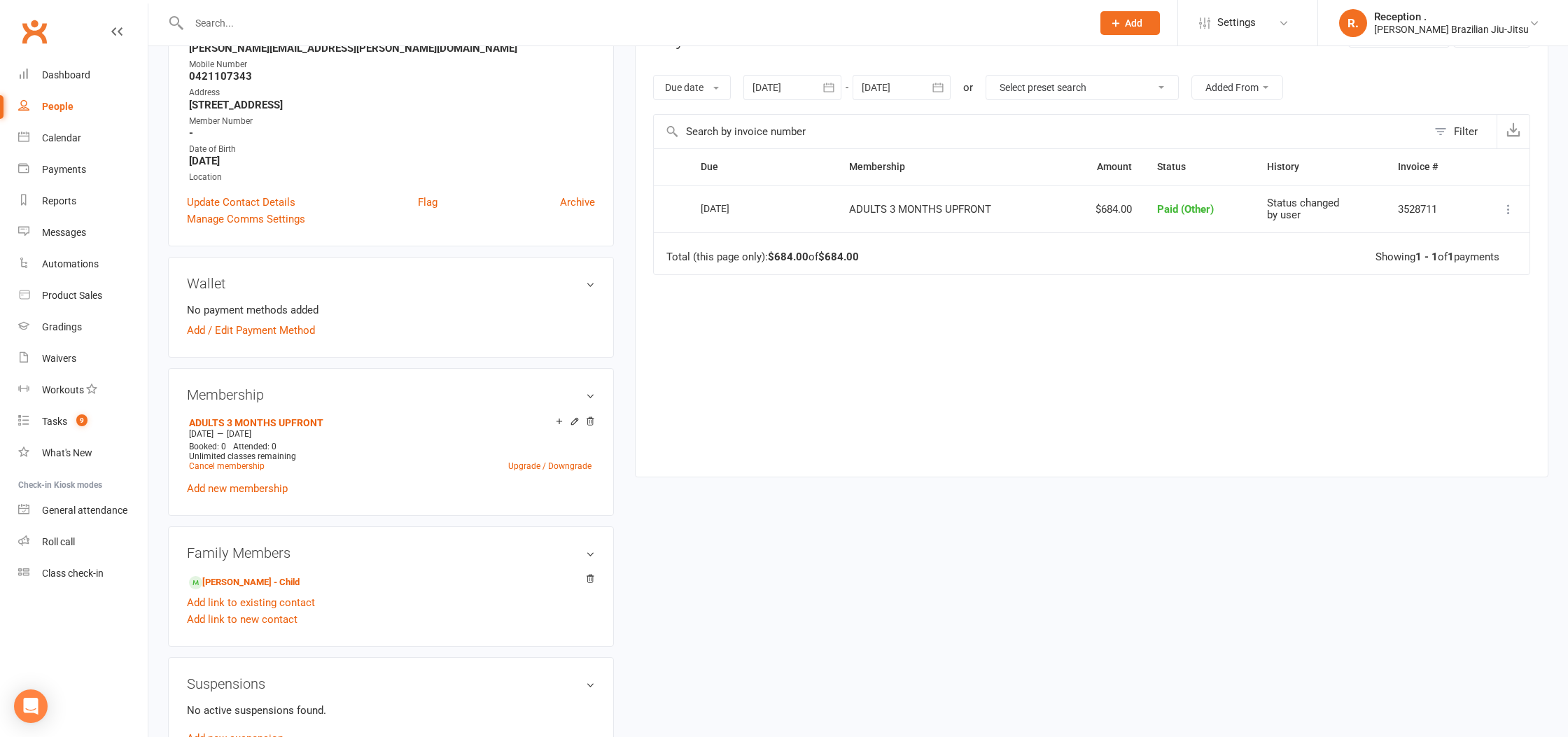
drag, startPoint x: 911, startPoint y: 86, endPoint x: 940, endPoint y: 99, distance: 31.8
click at [914, 86] on div at bounding box center [902, 87] width 98 height 25
click at [1100, 134] on th at bounding box center [1097, 121] width 36 height 31
click at [1096, 127] on icon "button" at bounding box center [1096, 121] width 10 height 11
drag, startPoint x: 1096, startPoint y: 127, endPoint x: 1080, endPoint y: 171, distance: 46.8
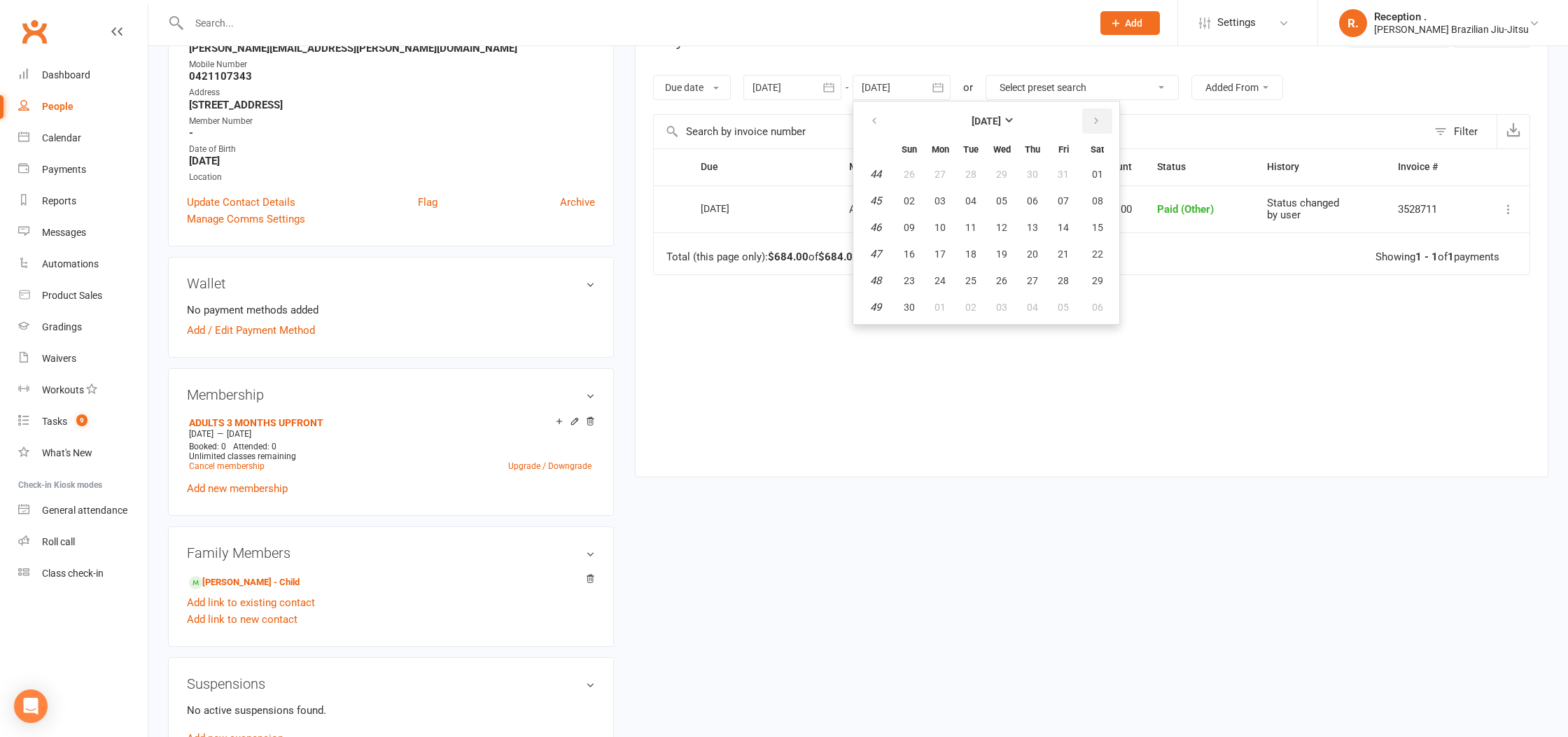
click at [1096, 127] on icon "button" at bounding box center [1096, 121] width 10 height 11
click at [1074, 188] on button "12" at bounding box center [1064, 200] width 29 height 25
type input "12 Dec 2025"
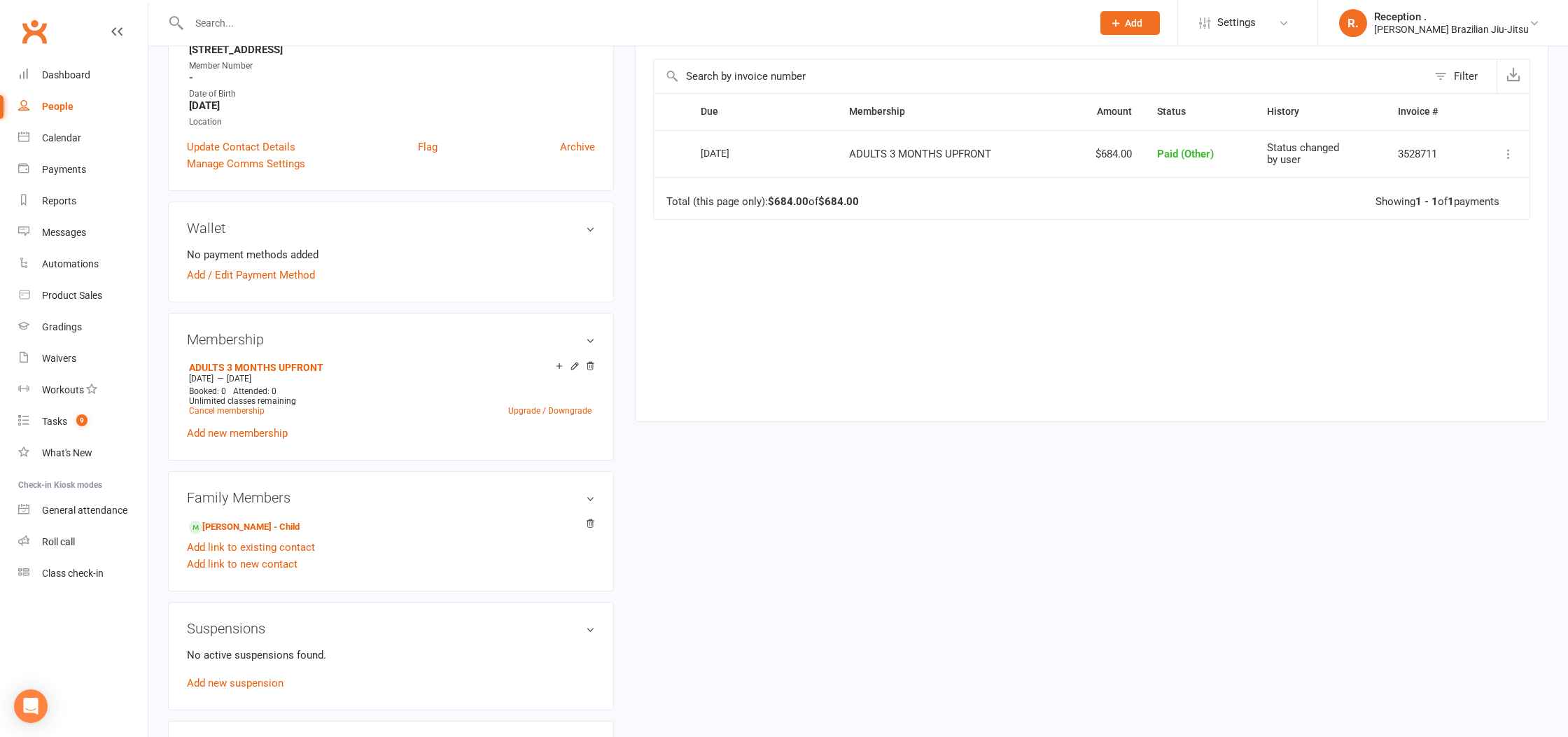
scroll to position [258, 0]
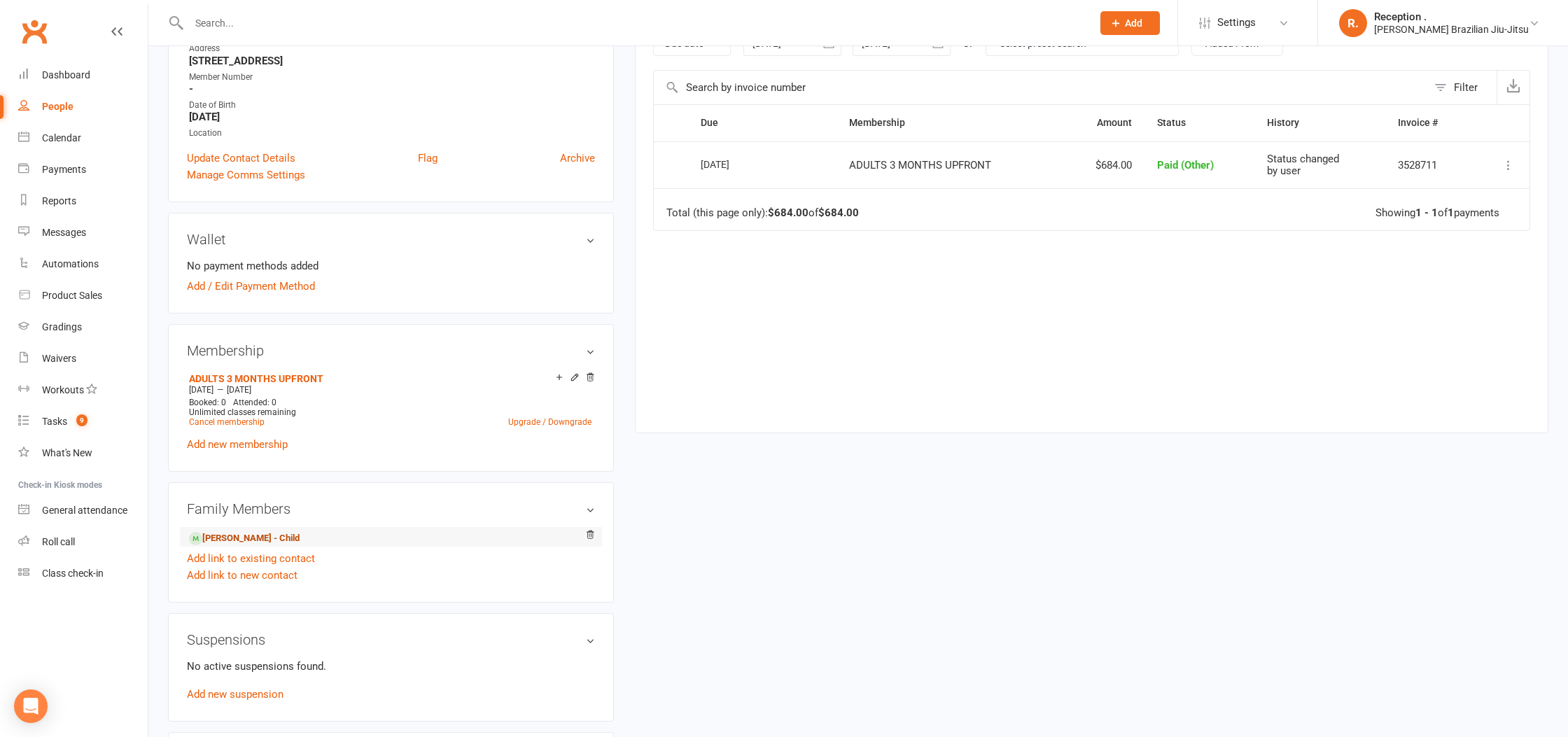
click at [249, 540] on link "Oliver Osnald - Child" at bounding box center [244, 538] width 111 height 15
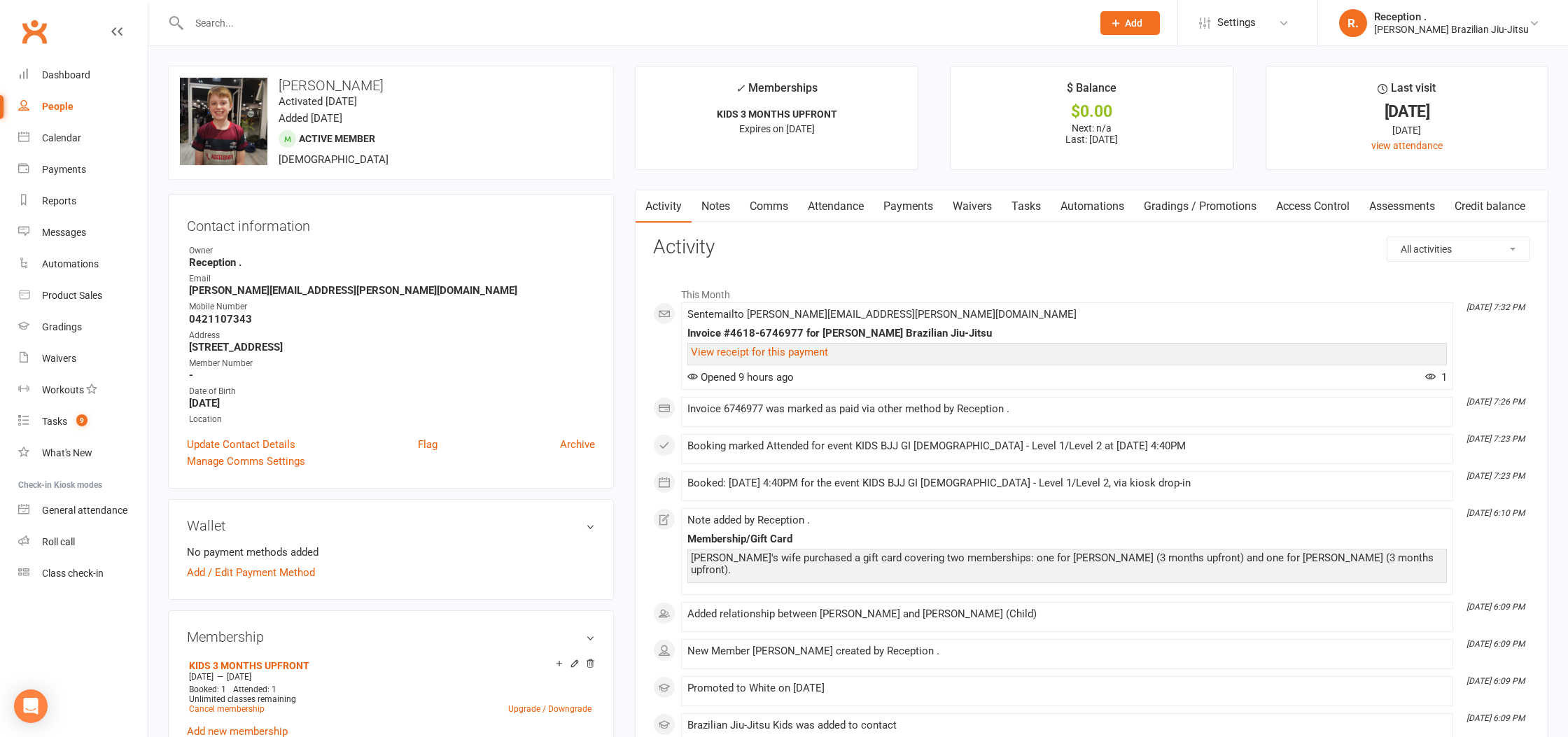
click at [925, 205] on link "Payments" at bounding box center [908, 207] width 69 height 33
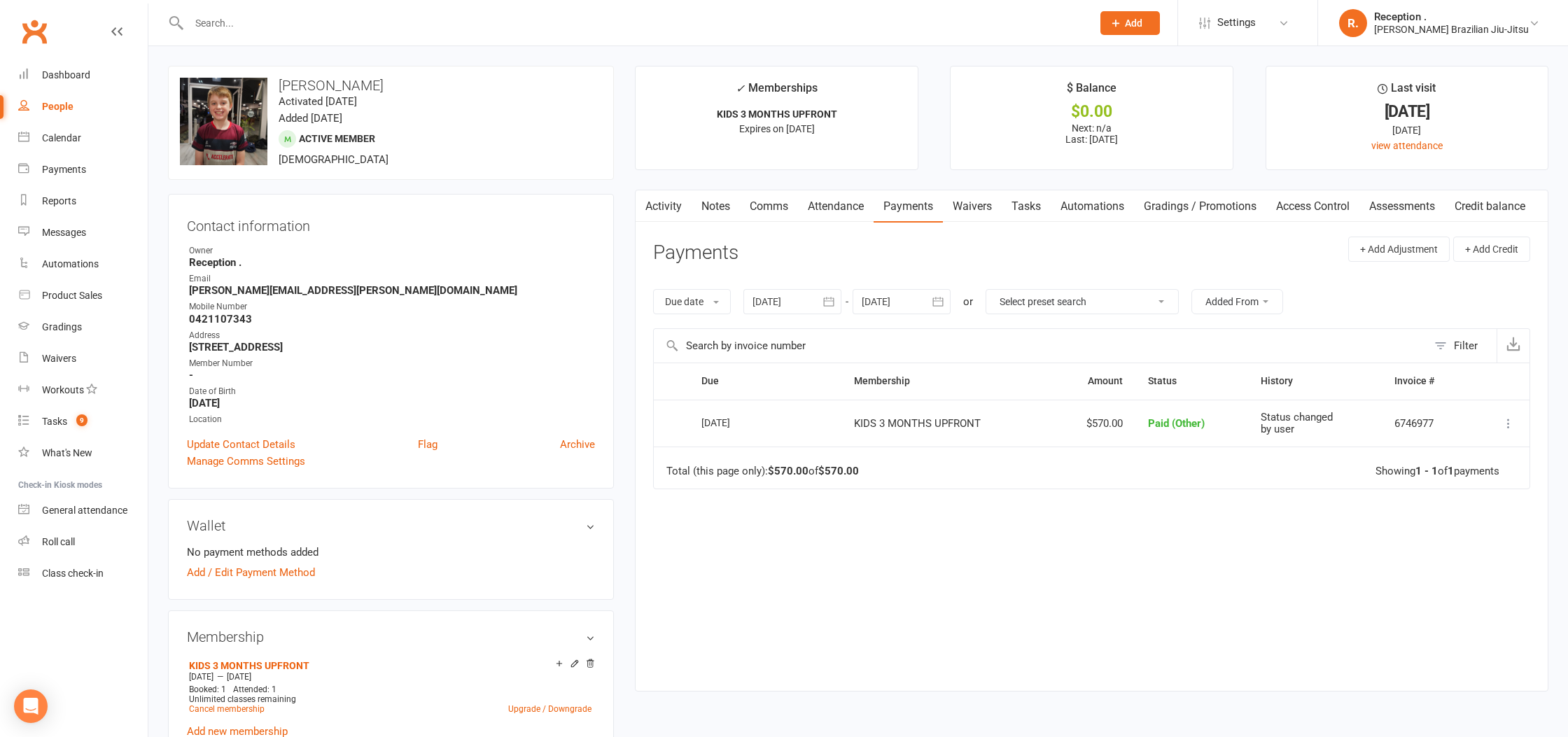
drag, startPoint x: 892, startPoint y: 301, endPoint x: 1032, endPoint y: 320, distance: 141.3
click at [897, 302] on div at bounding box center [902, 301] width 98 height 25
click at [1105, 331] on button "button" at bounding box center [1097, 335] width 30 height 25
click at [1054, 465] on button "21" at bounding box center [1064, 468] width 29 height 25
type input "21 Nov 2025"
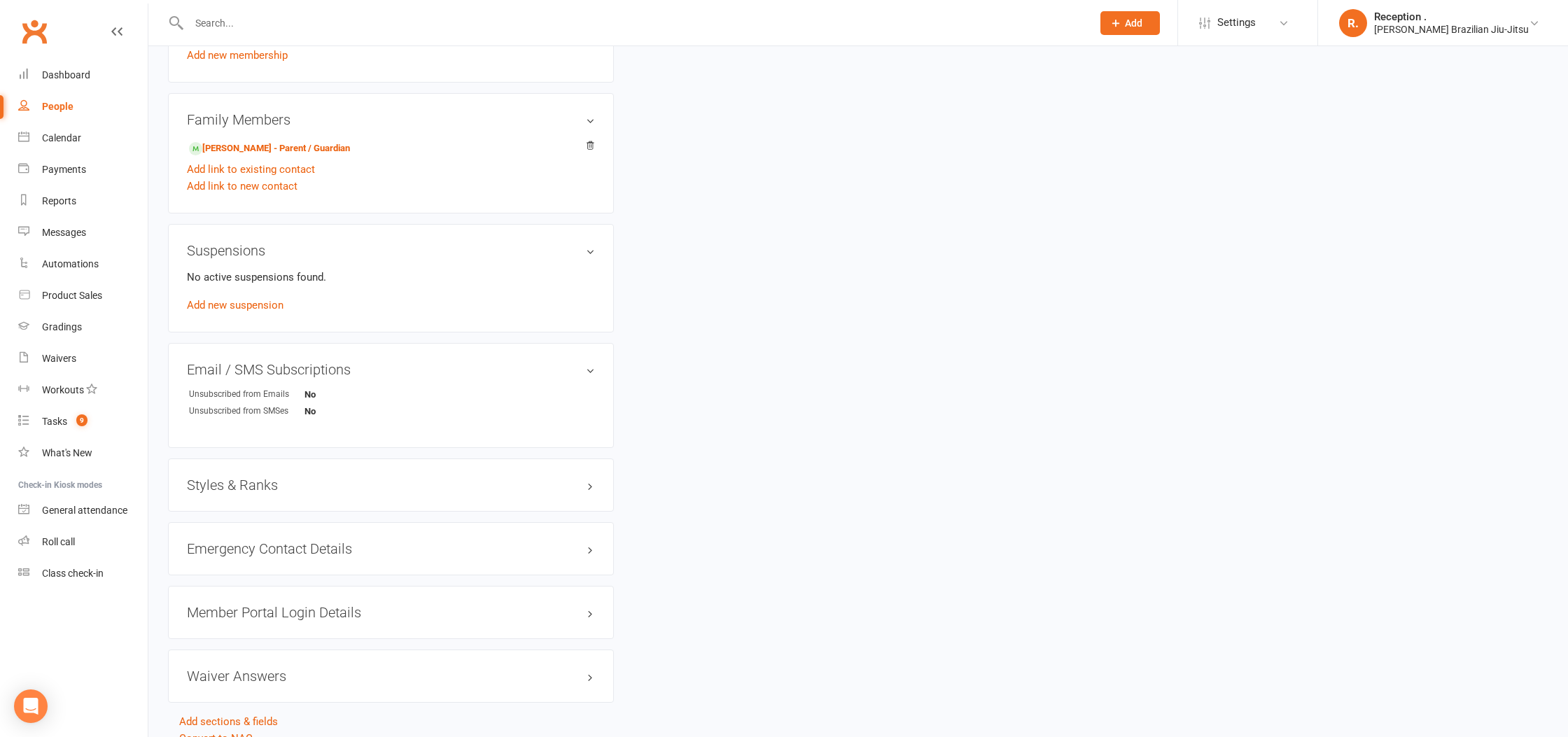
scroll to position [739, 0]
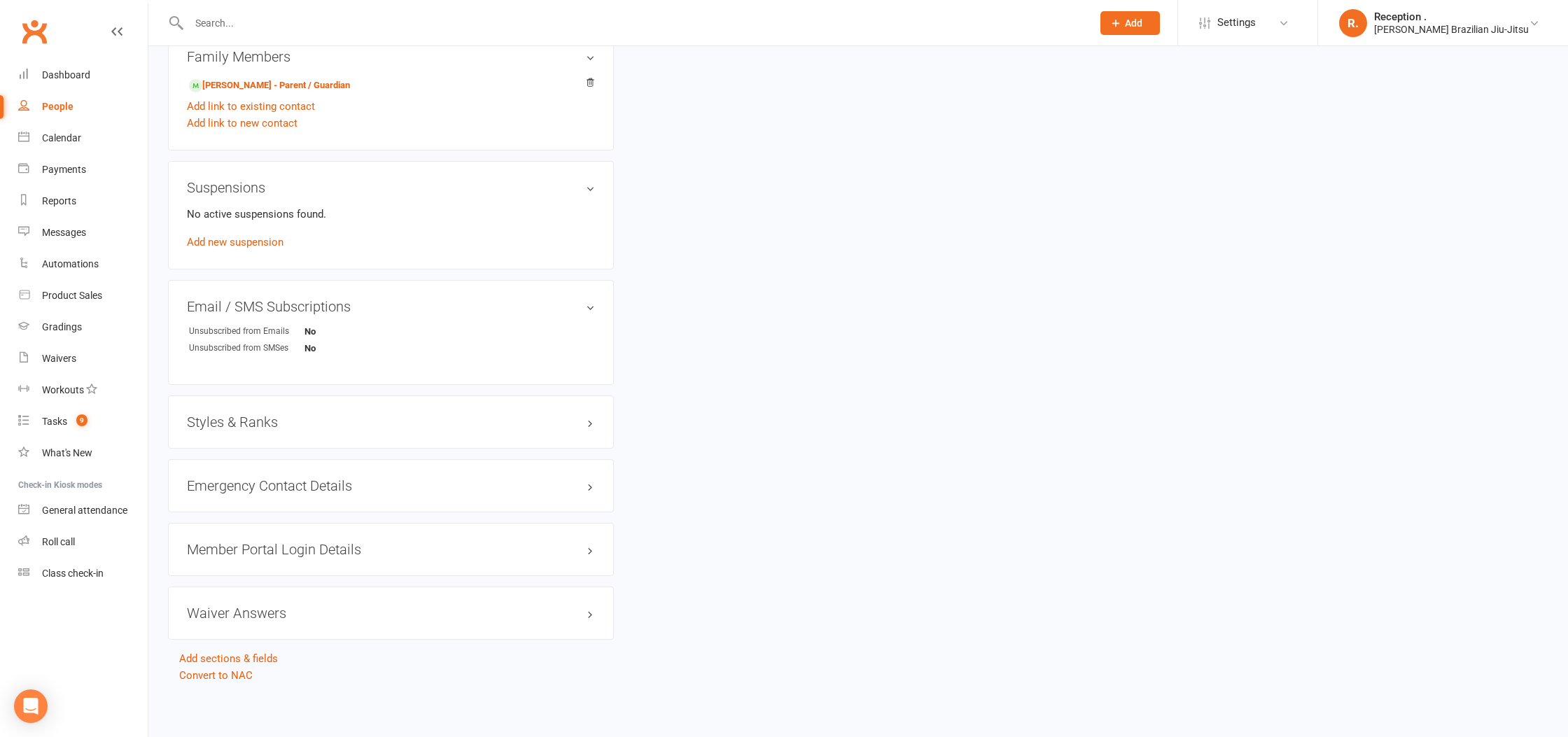
click at [319, 439] on div "Styles & Ranks" at bounding box center [391, 422] width 446 height 53
click at [321, 421] on h3 "Styles & Ranks" at bounding box center [391, 422] width 408 height 15
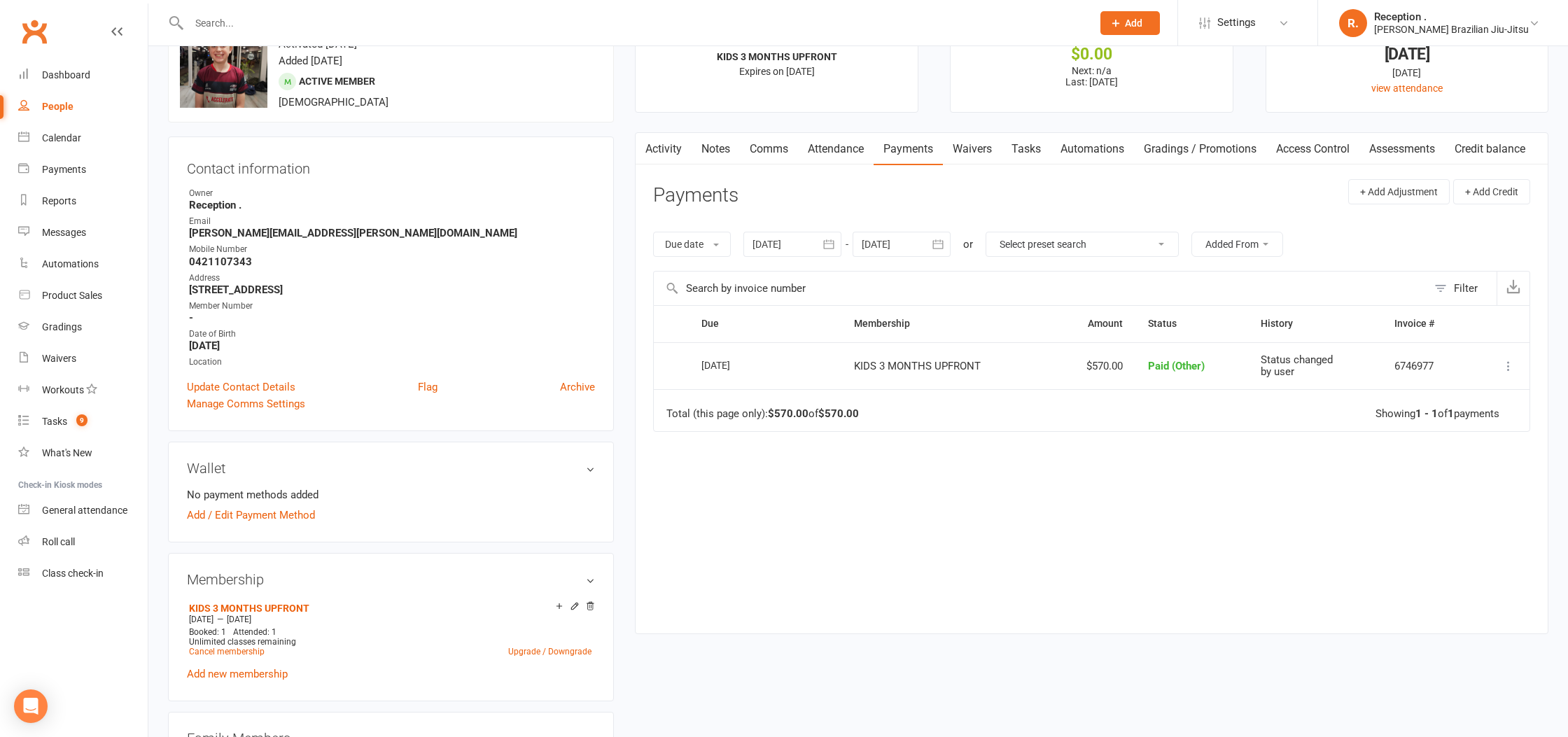
scroll to position [0, 0]
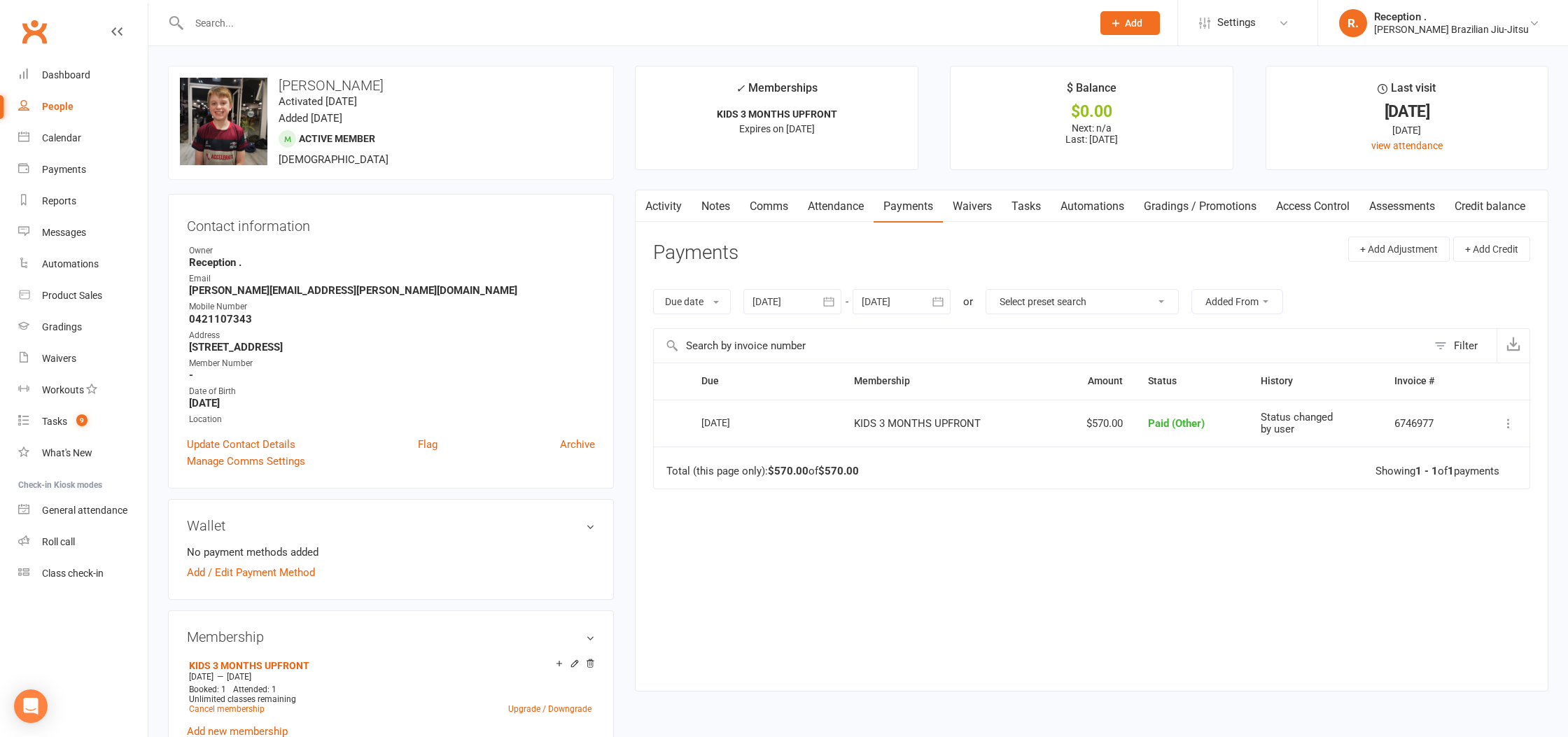
click at [338, 14] on input "text" at bounding box center [634, 23] width 898 height 20
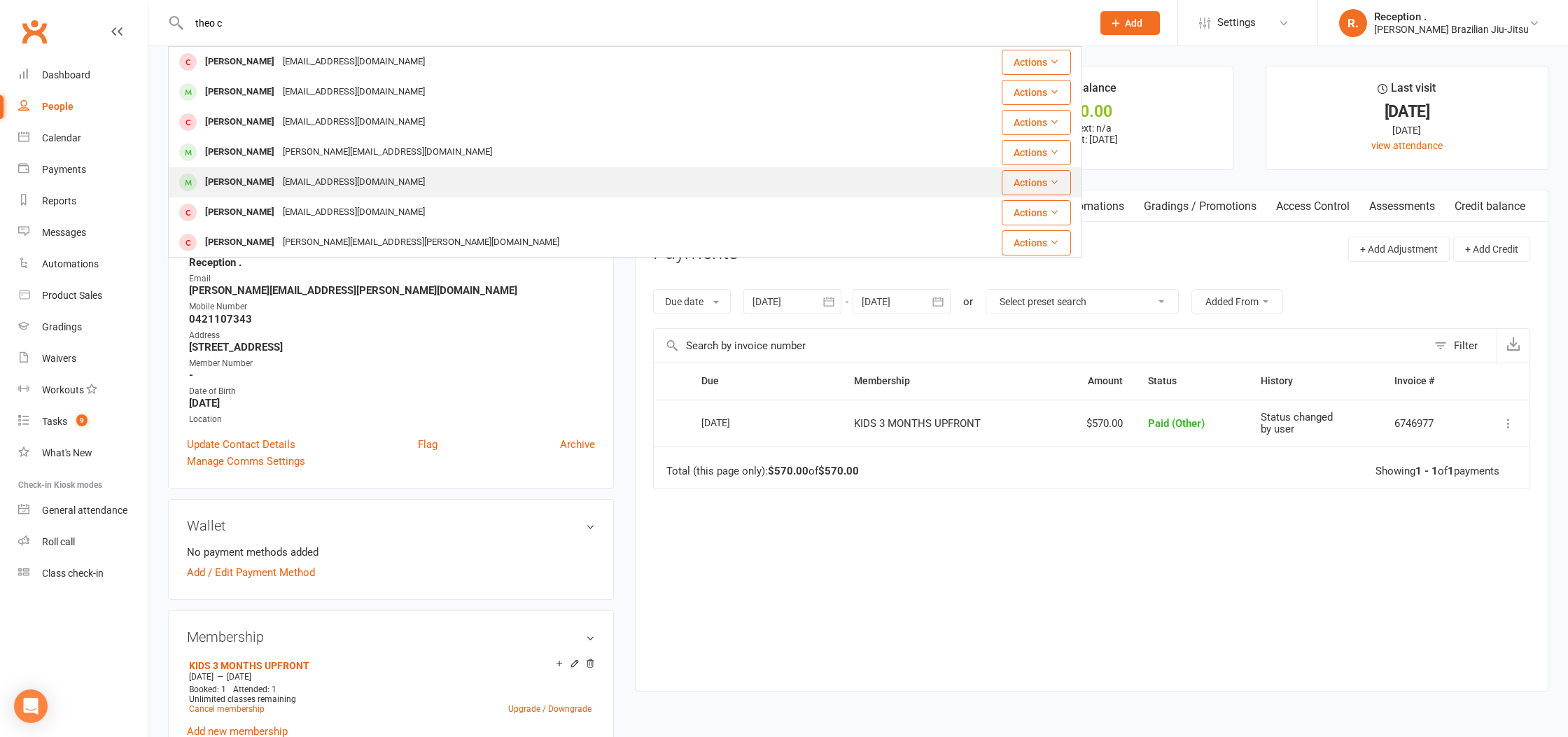
type input "theo c"
click at [344, 173] on div "leeacarmody@gmail.com" at bounding box center [354, 182] width 151 height 20
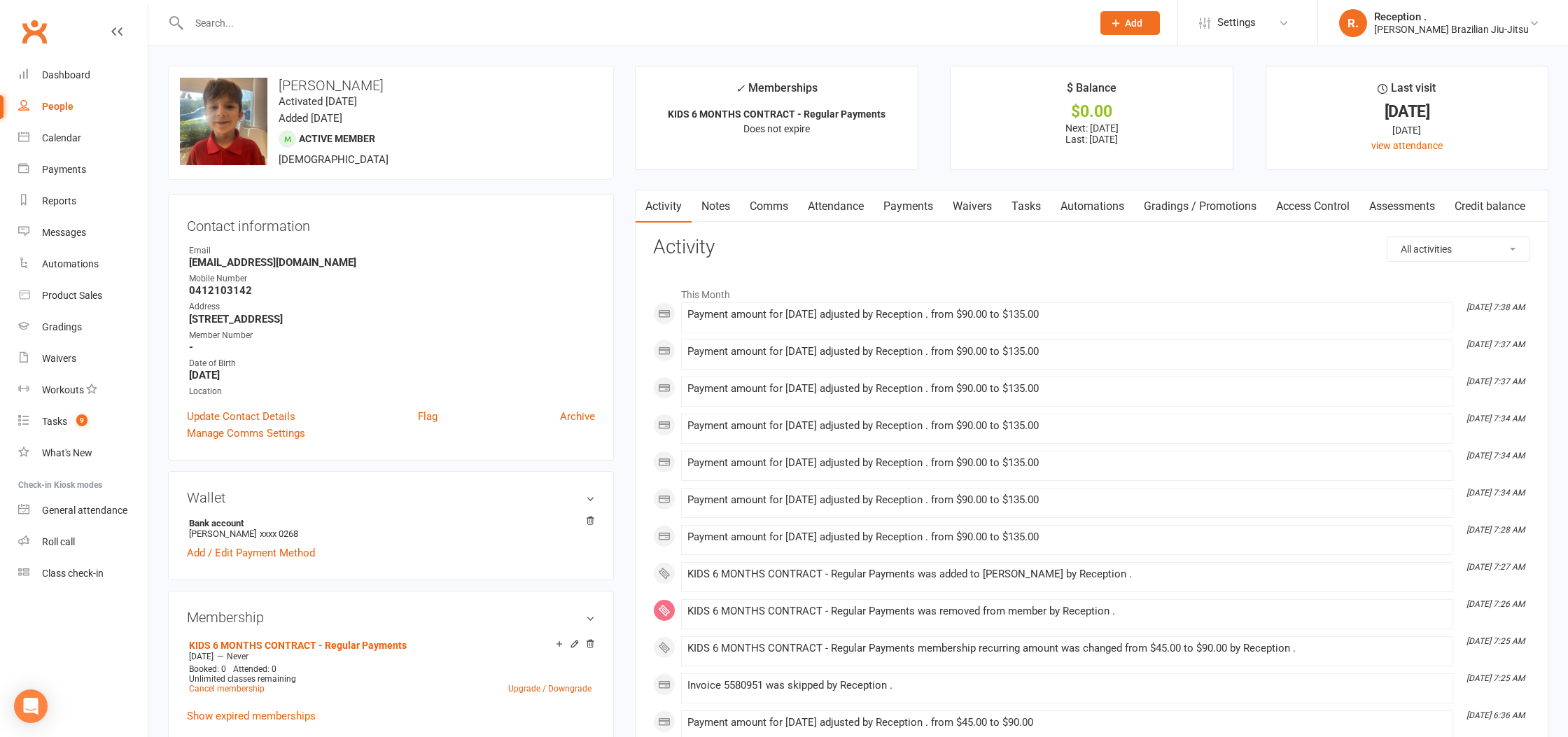
click at [933, 208] on link "Payments" at bounding box center [908, 207] width 69 height 33
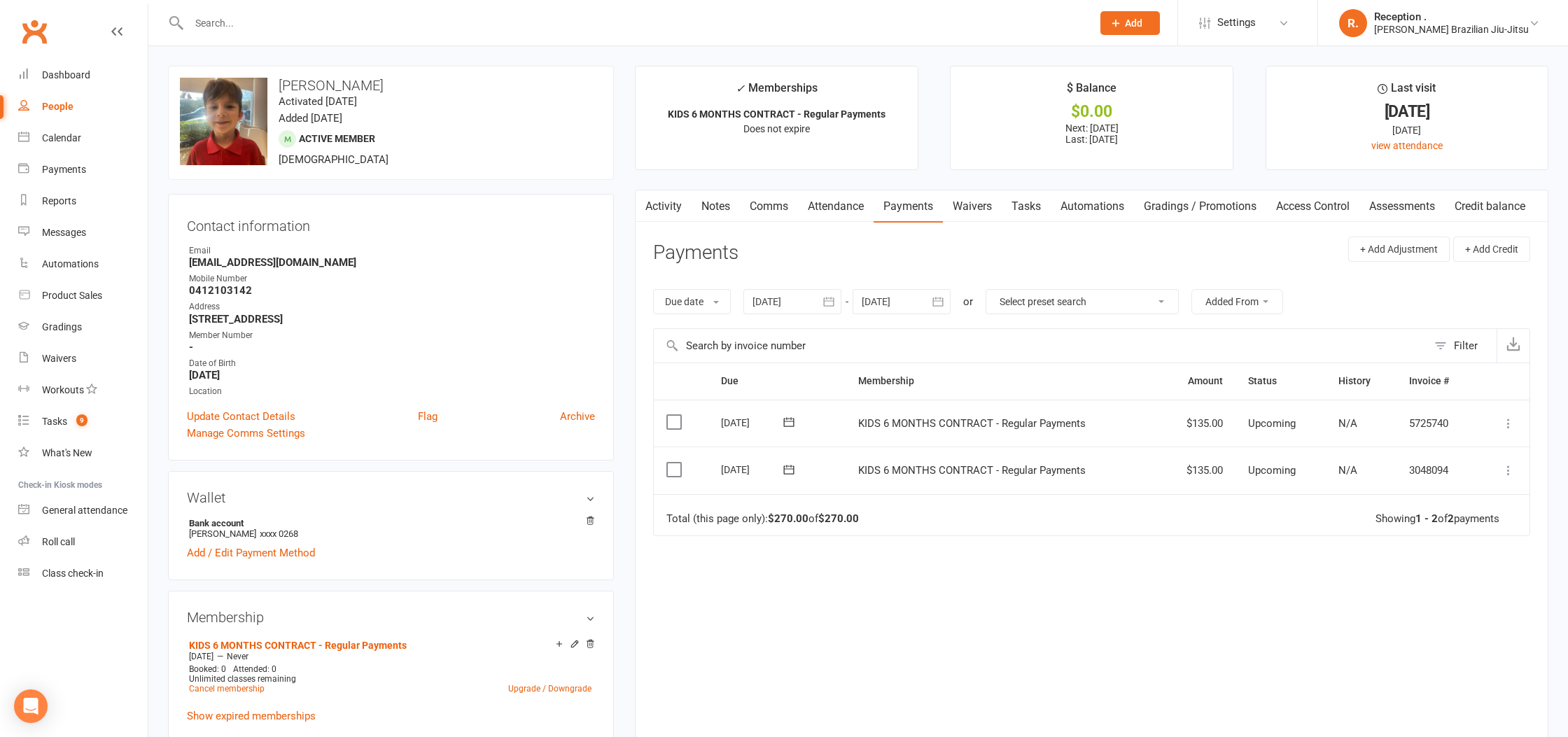
click at [890, 301] on div at bounding box center [902, 301] width 98 height 25
click at [1108, 329] on button "button" at bounding box center [1097, 335] width 30 height 25
click at [1078, 382] on button "02" at bounding box center [1064, 388] width 29 height 25
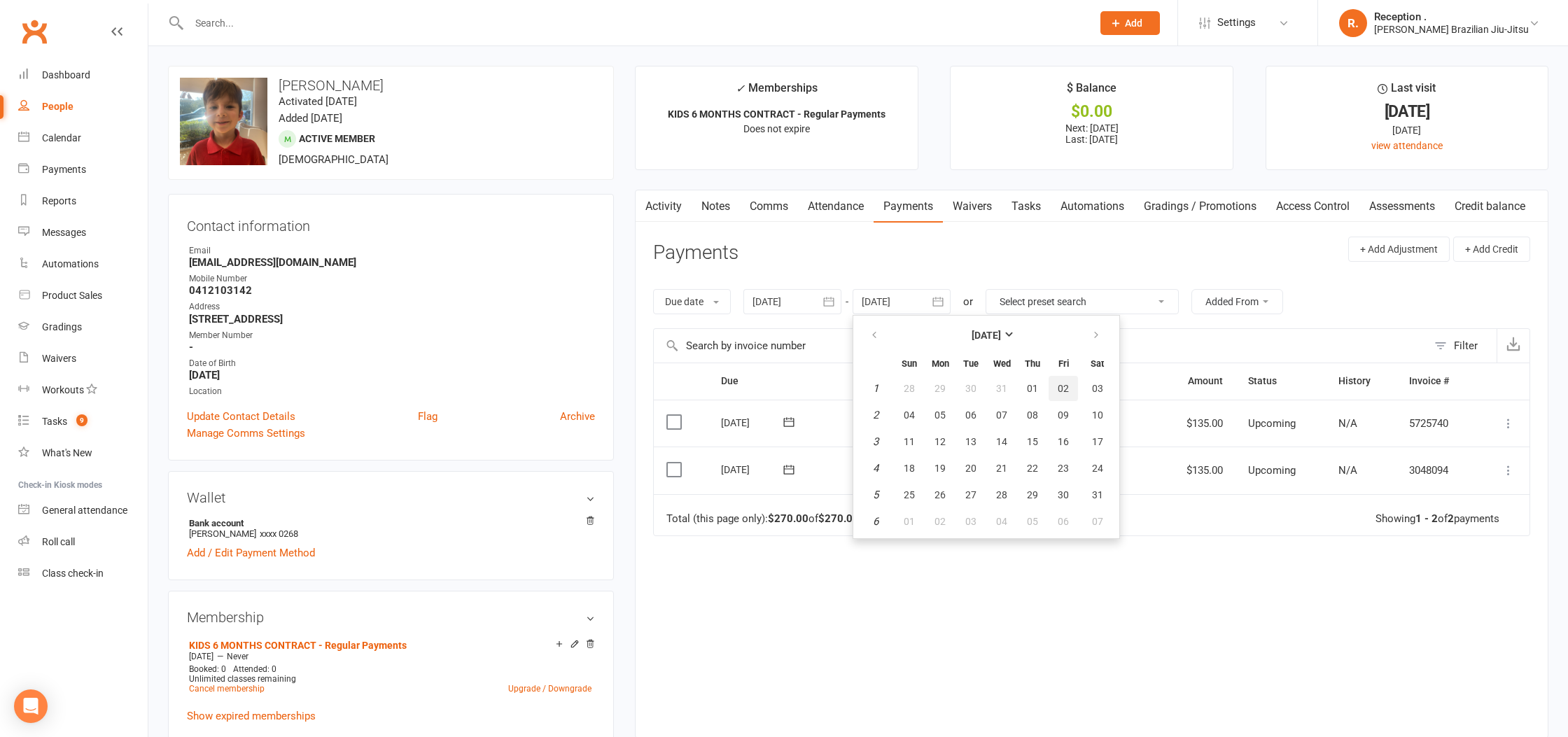
type input "02 Jan 2026"
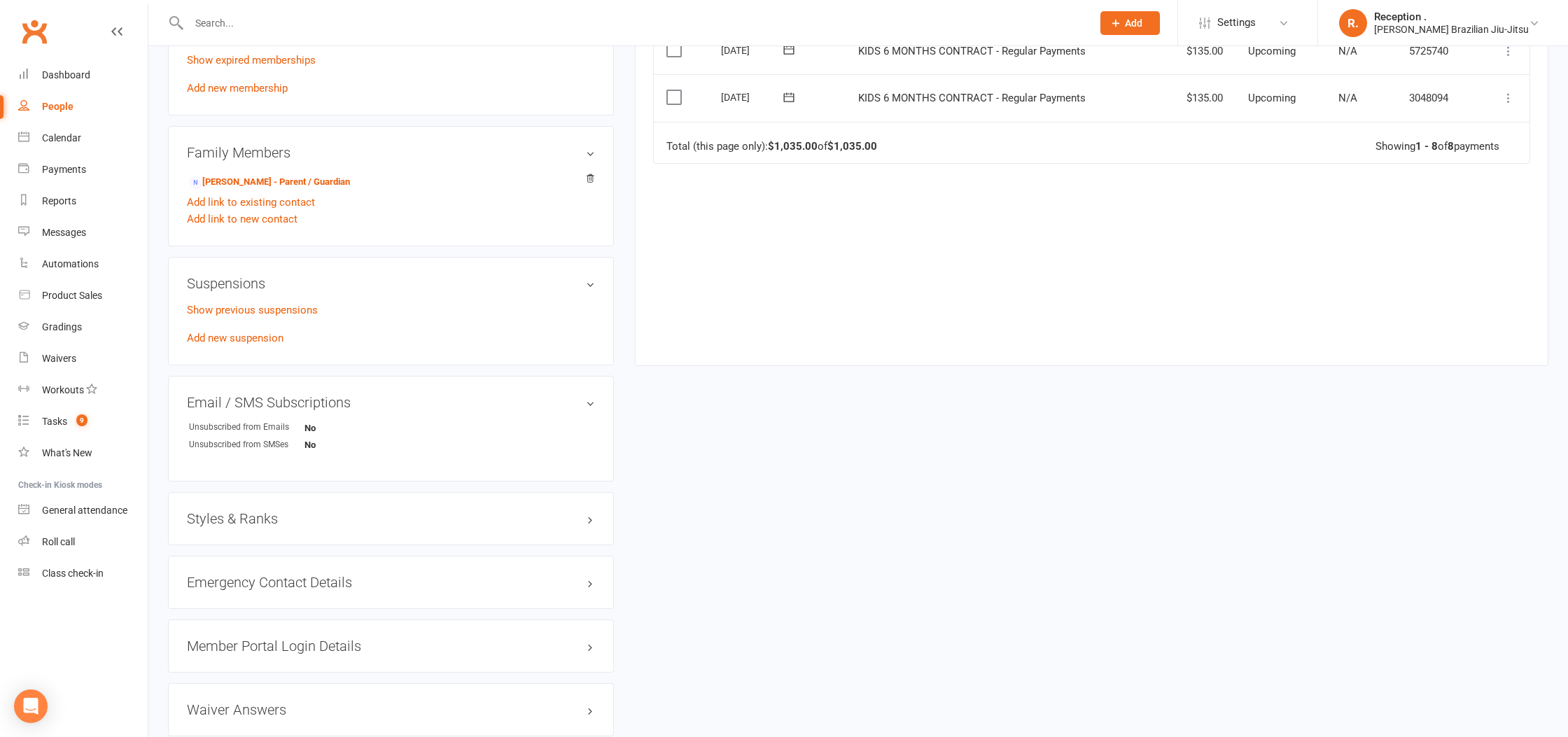
scroll to position [752, 0]
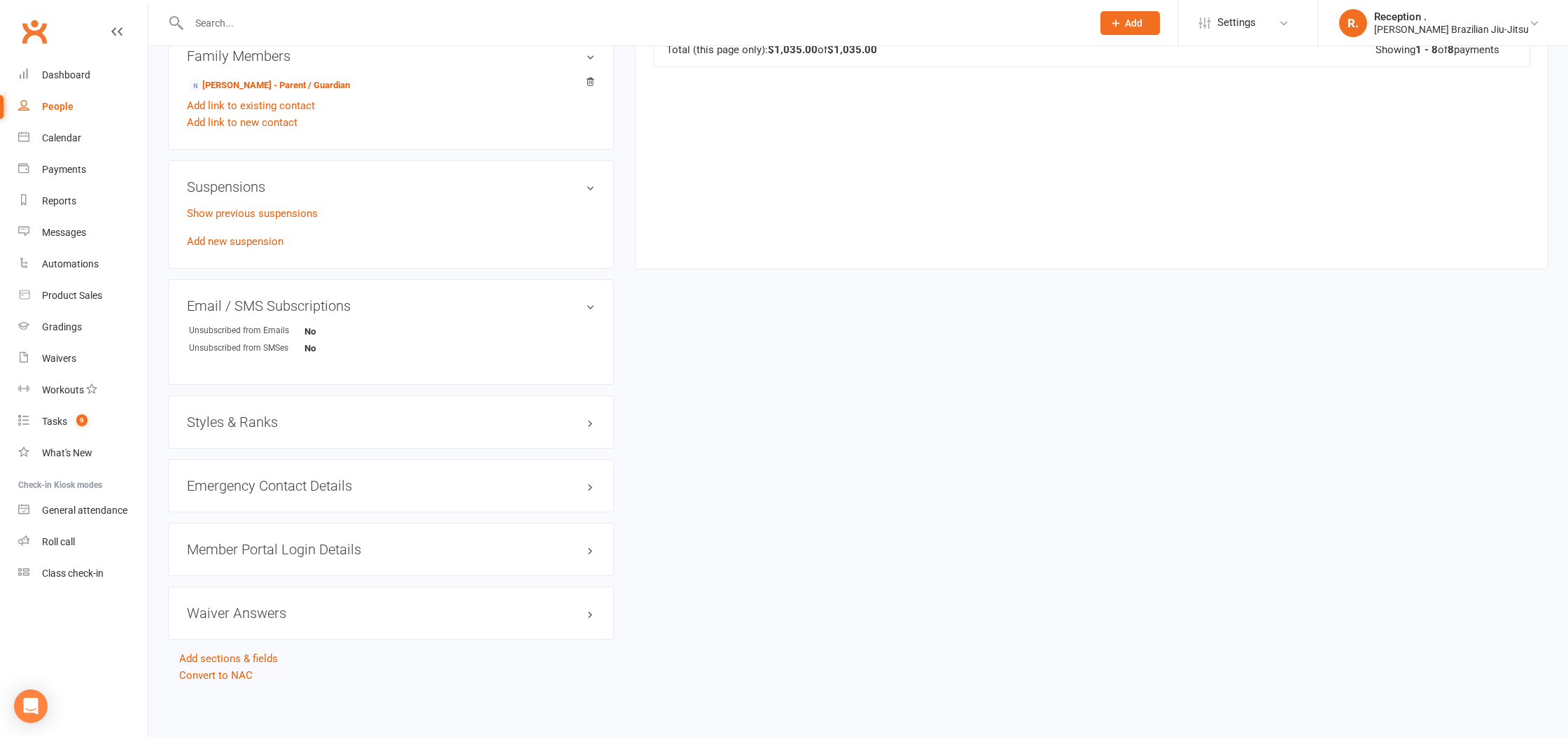
click at [274, 205] on p "Show previous suspensions" at bounding box center [391, 213] width 408 height 17
click at [267, 212] on link "Show previous suspensions" at bounding box center [253, 213] width 131 height 12
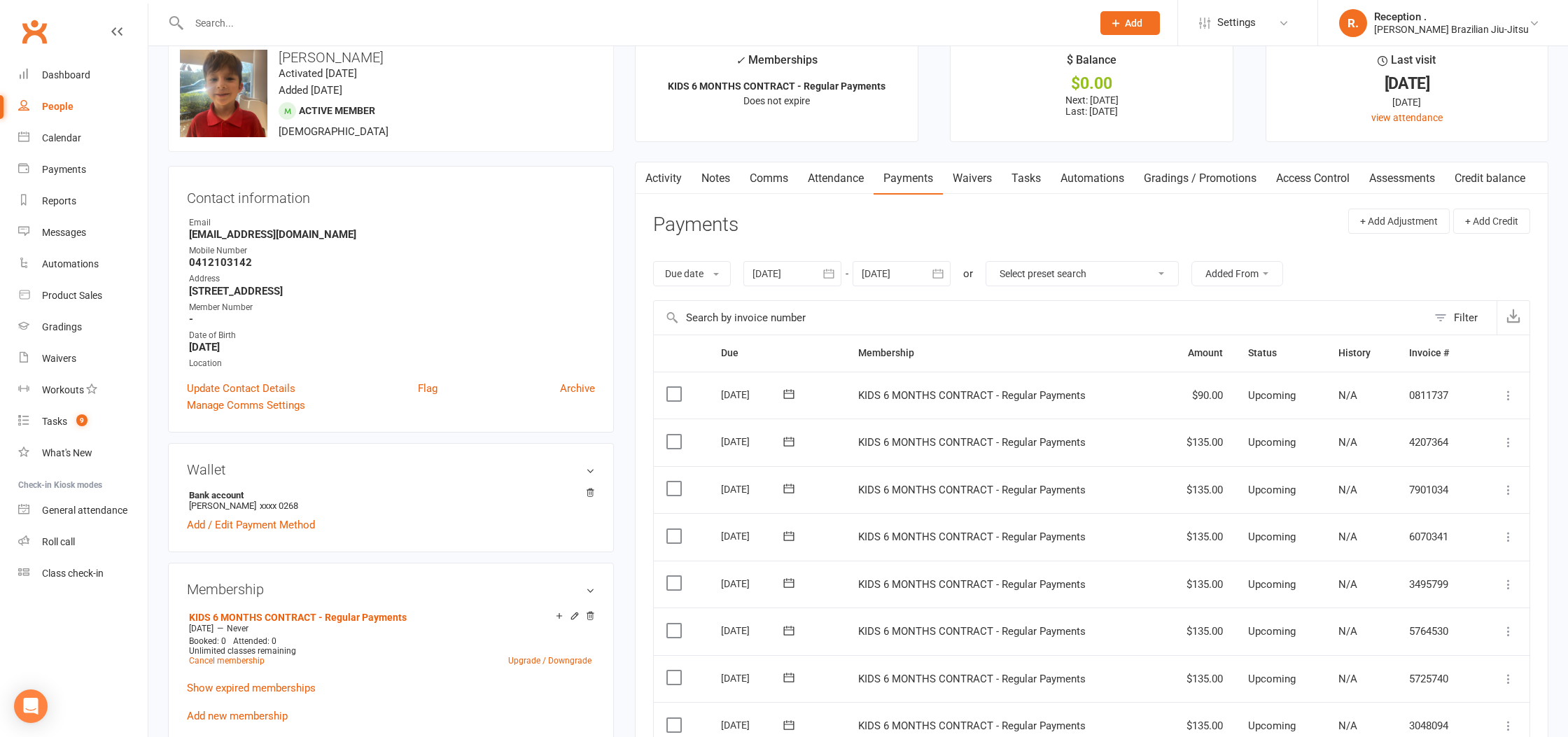
click at [659, 178] on link "Activity" at bounding box center [664, 178] width 56 height 33
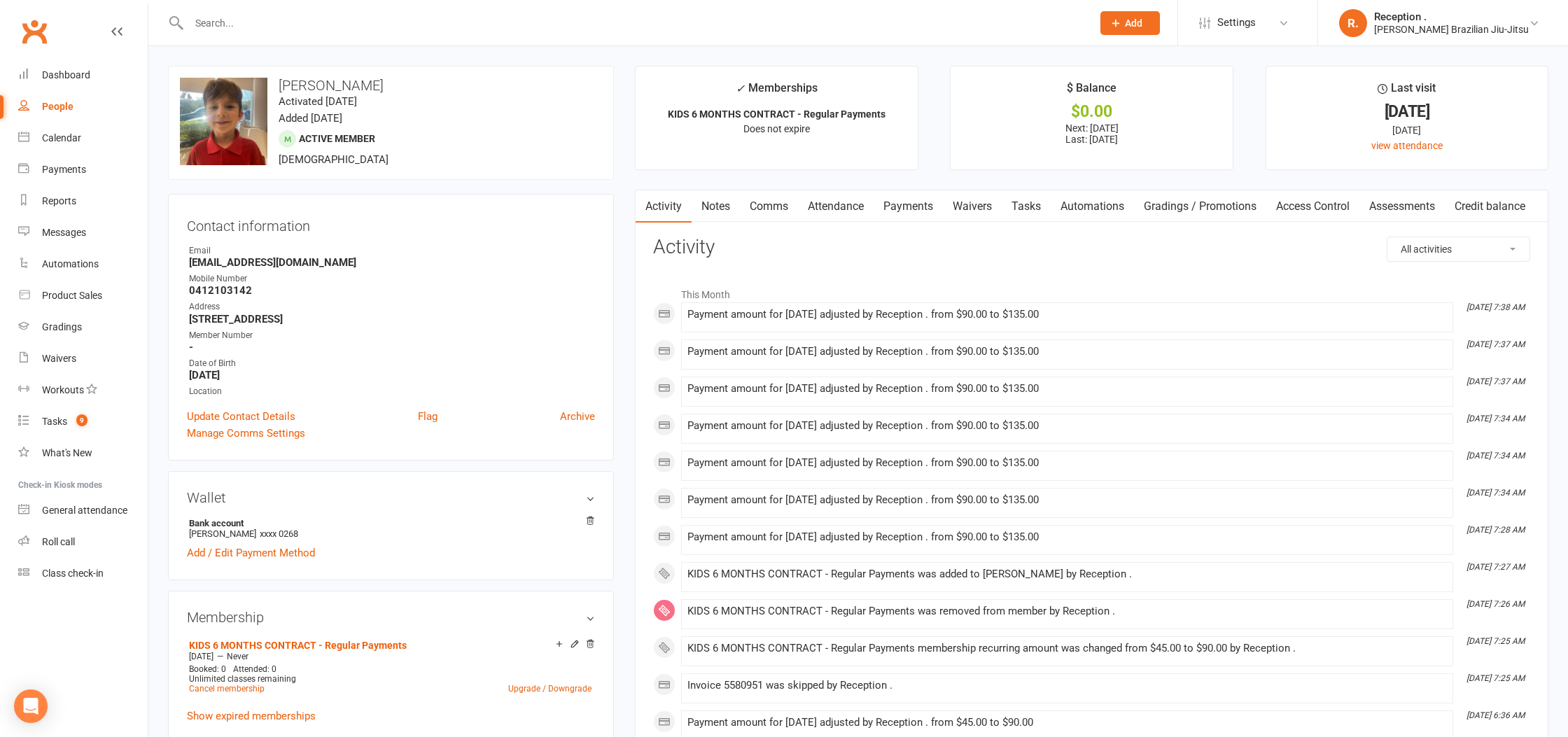
click at [33, 43] on link "Clubworx" at bounding box center [34, 31] width 35 height 35
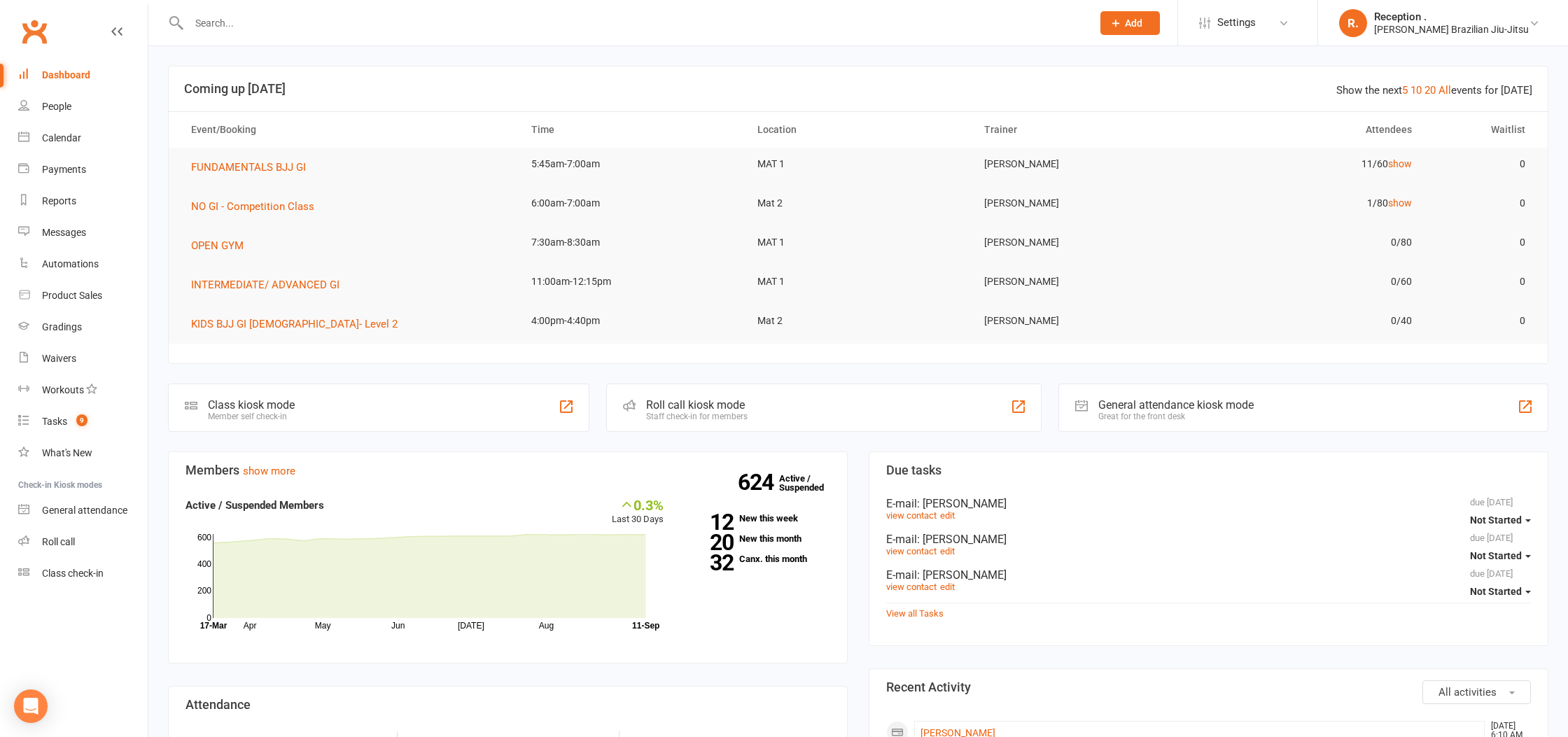
click at [240, 20] on input "text" at bounding box center [634, 23] width 898 height 20
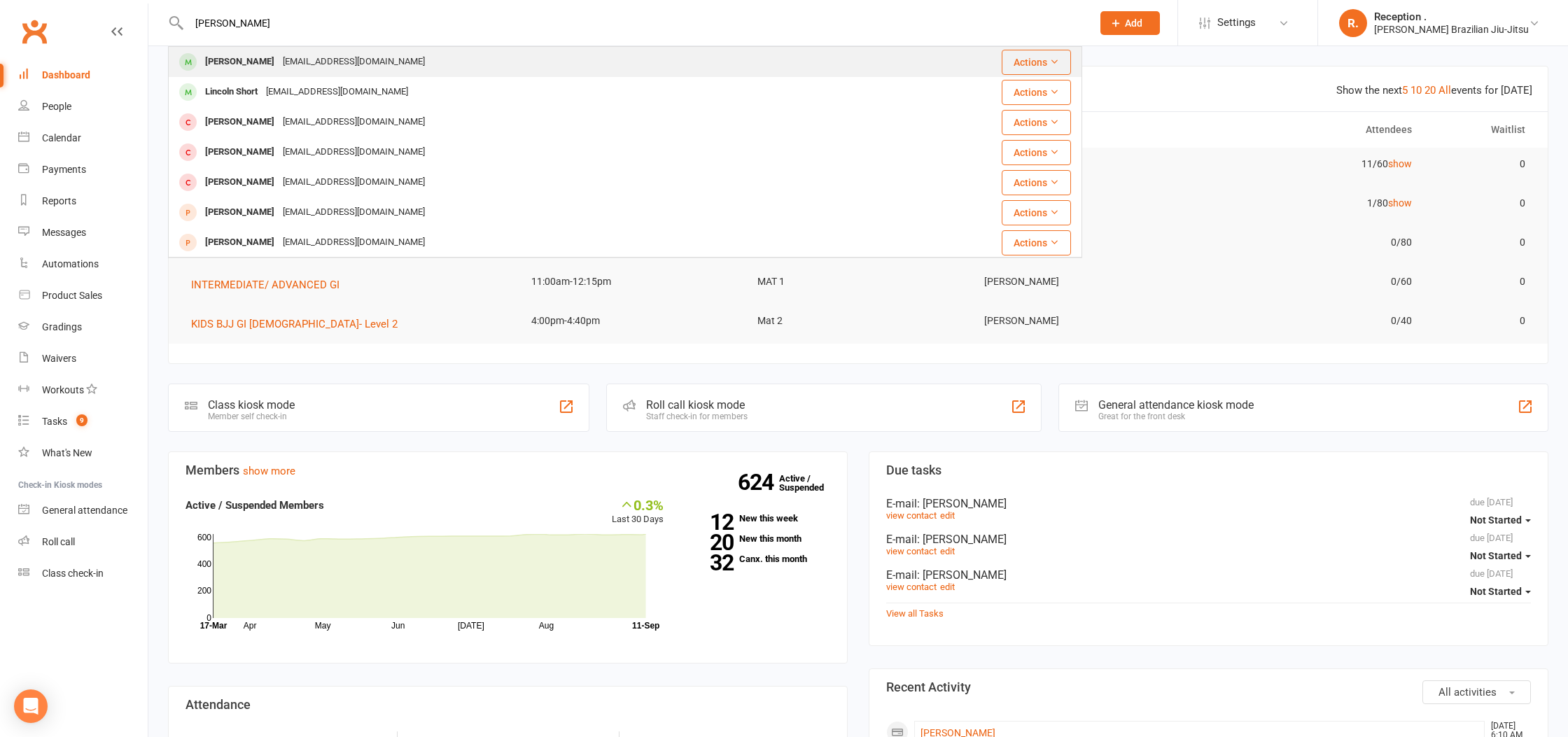
type input "sam short"
click at [279, 67] on div "sam_j_short@hotmail.com" at bounding box center [354, 62] width 151 height 20
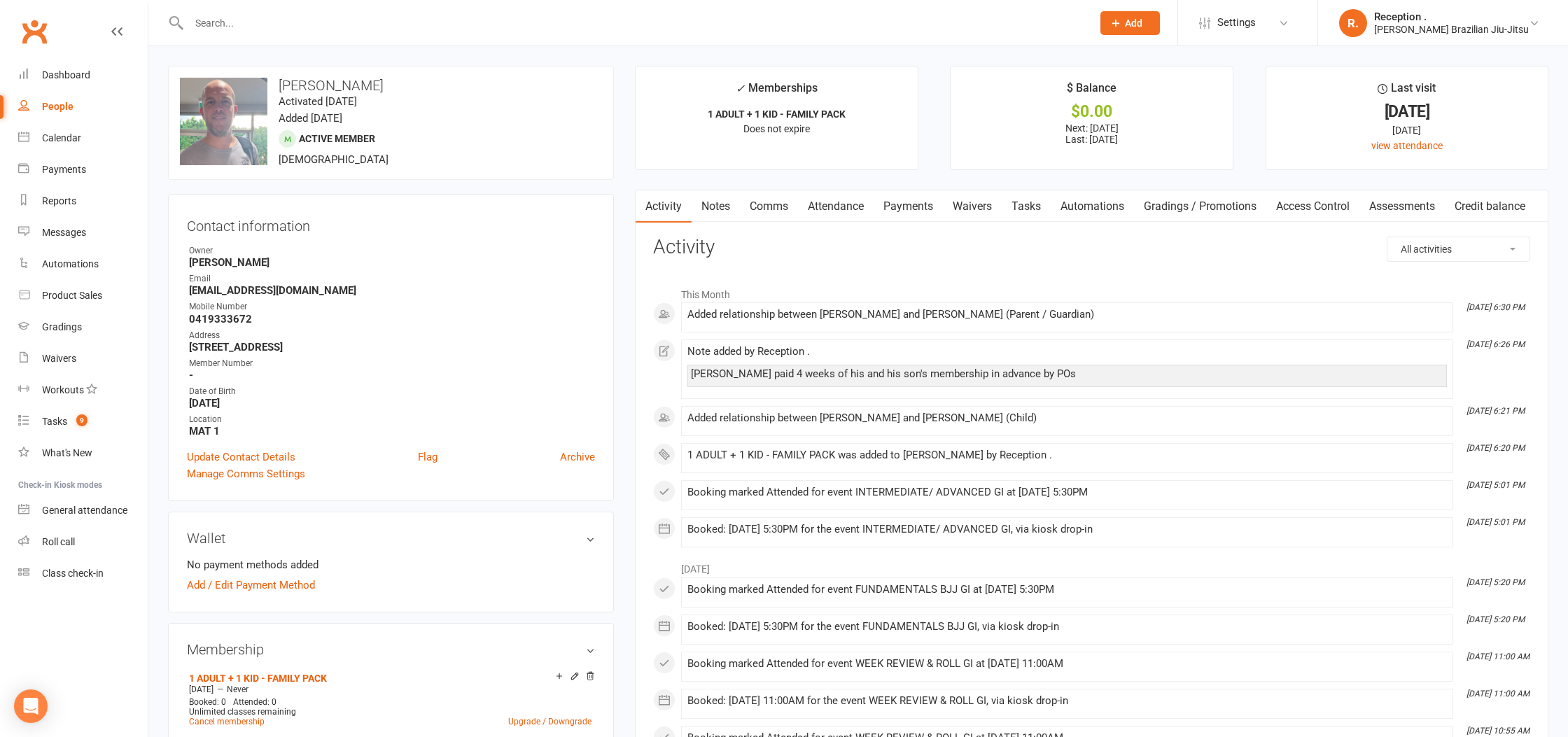
click at [897, 207] on link "Payments" at bounding box center [908, 207] width 69 height 33
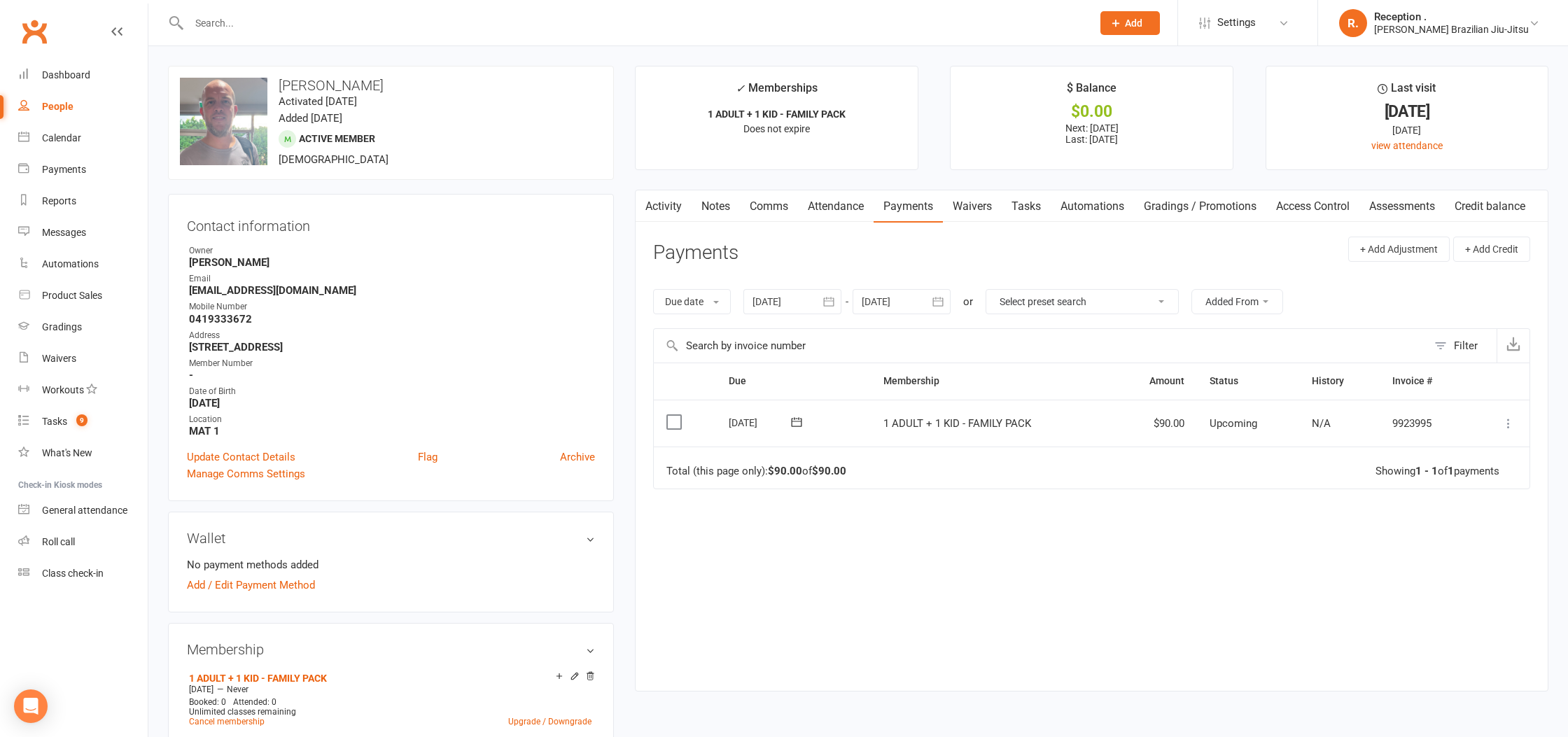
click at [795, 410] on td "08 Oct 2025" at bounding box center [793, 423] width 155 height 47
click at [794, 413] on span at bounding box center [797, 422] width 34 height 22
click at [793, 419] on icon at bounding box center [797, 422] width 14 height 14
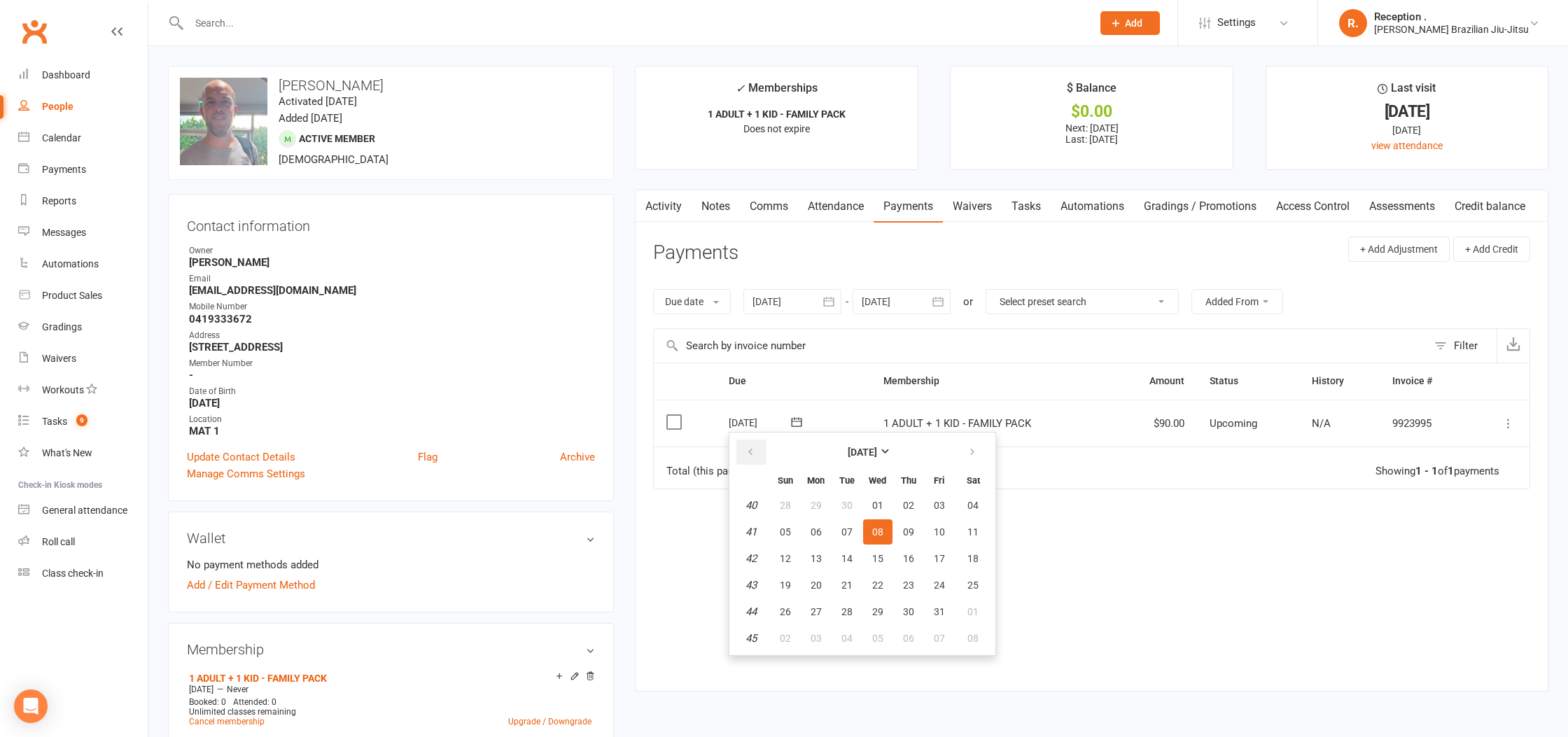
click at [749, 448] on icon "button" at bounding box center [750, 452] width 10 height 11
click at [72, 75] on div "Dashboard" at bounding box center [66, 75] width 48 height 11
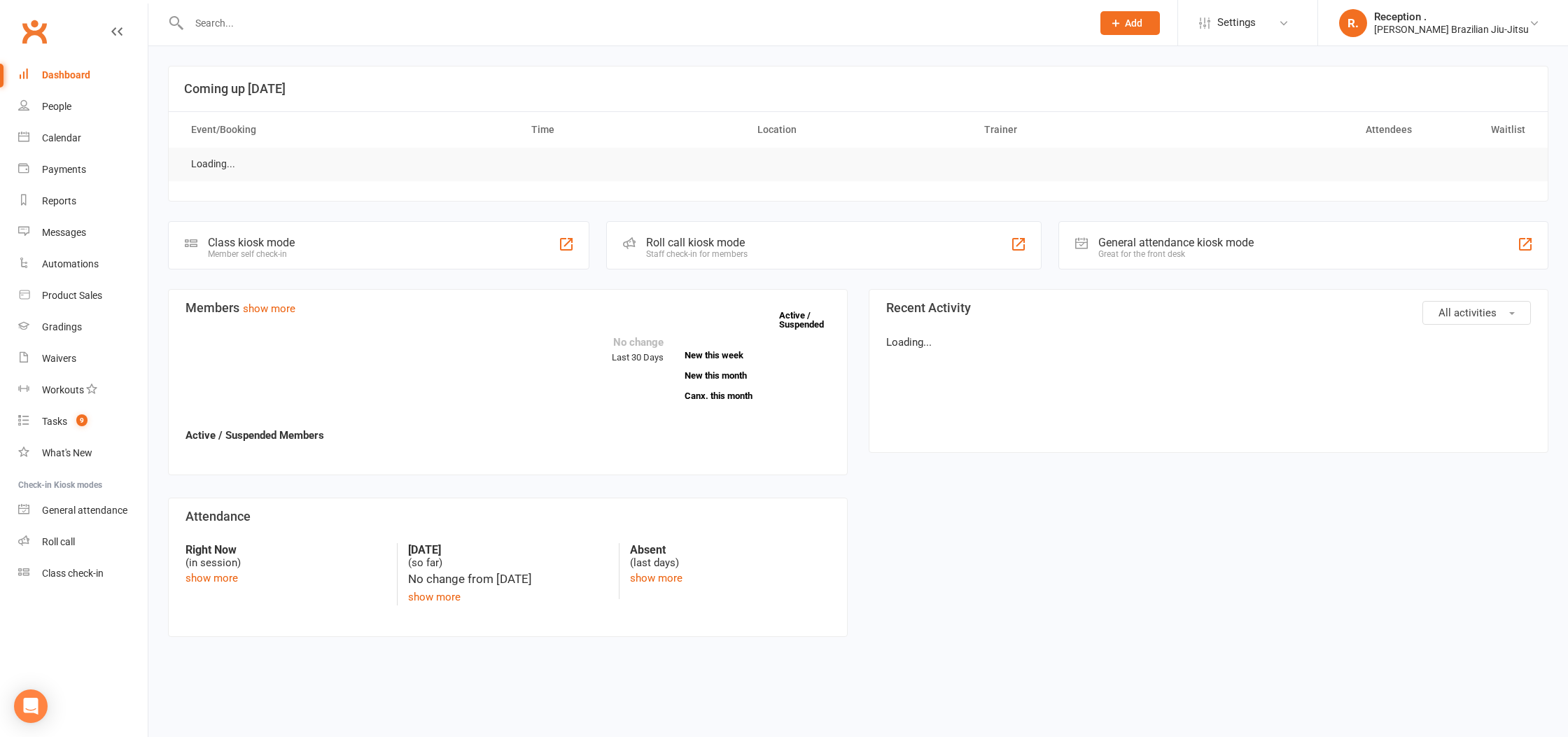
click at [52, 46] on div "Clubworx" at bounding box center [73, 40] width 147 height 52
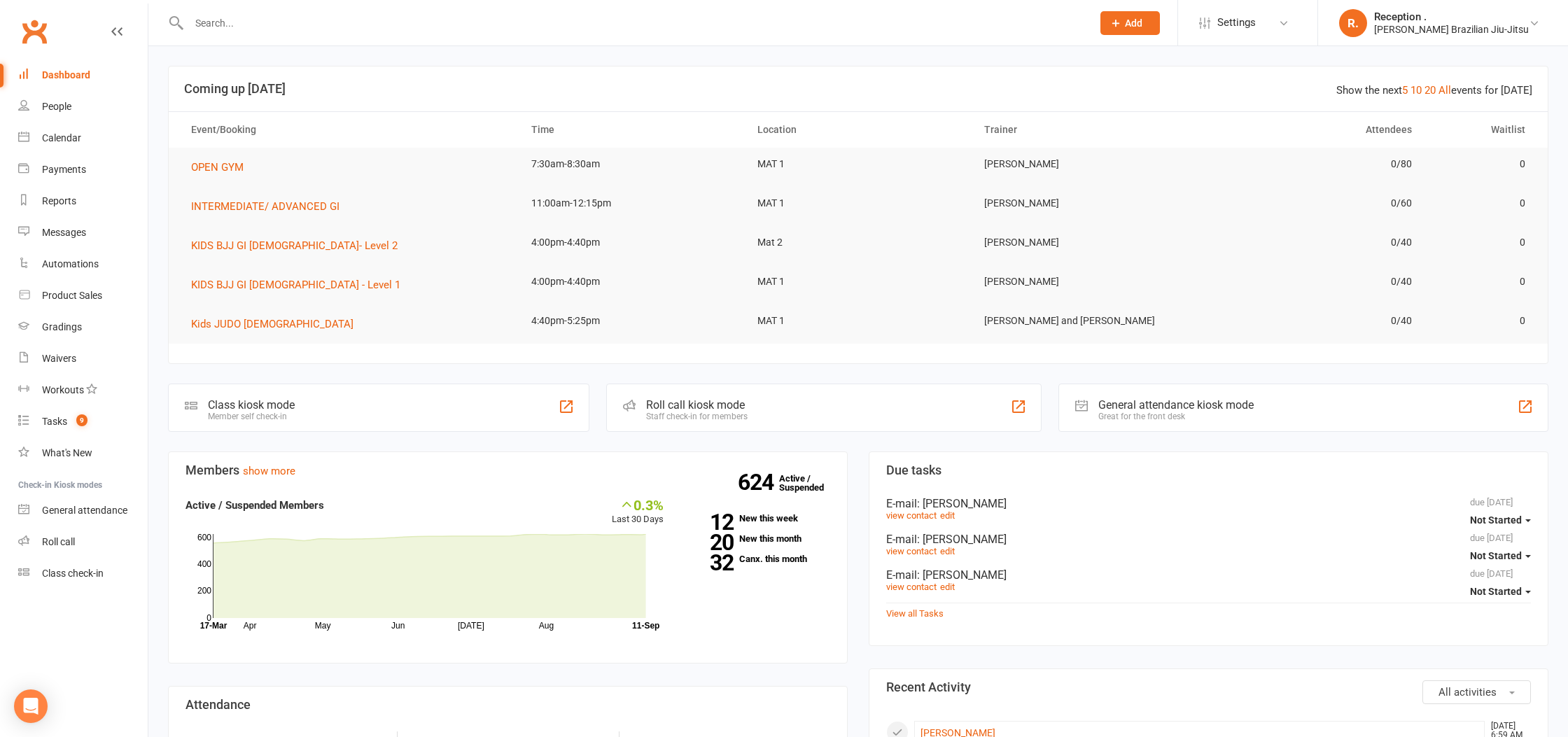
click at [30, 38] on link "Clubworx" at bounding box center [34, 31] width 35 height 35
